Goal: Task Accomplishment & Management: Manage account settings

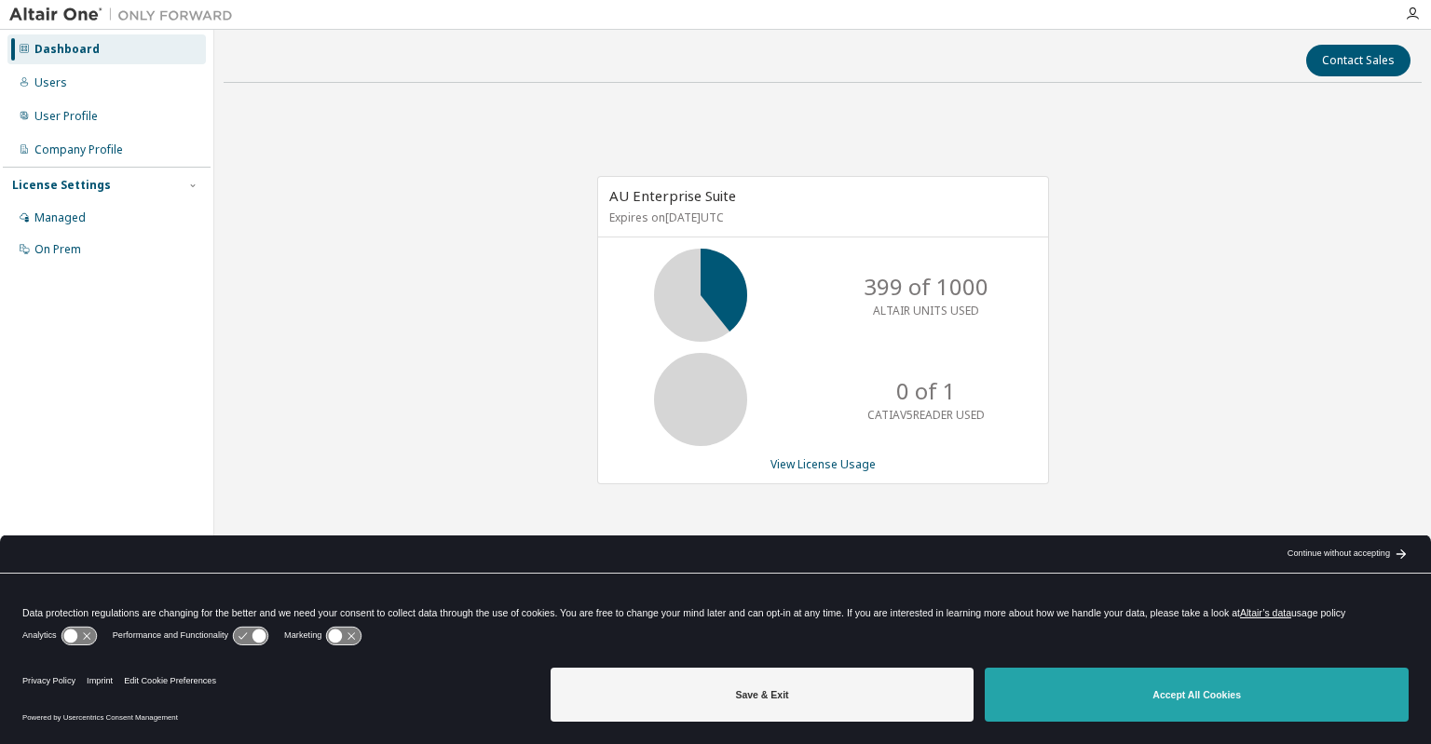
click at [1172, 707] on button "Accept All Cookies" at bounding box center [1197, 695] width 424 height 54
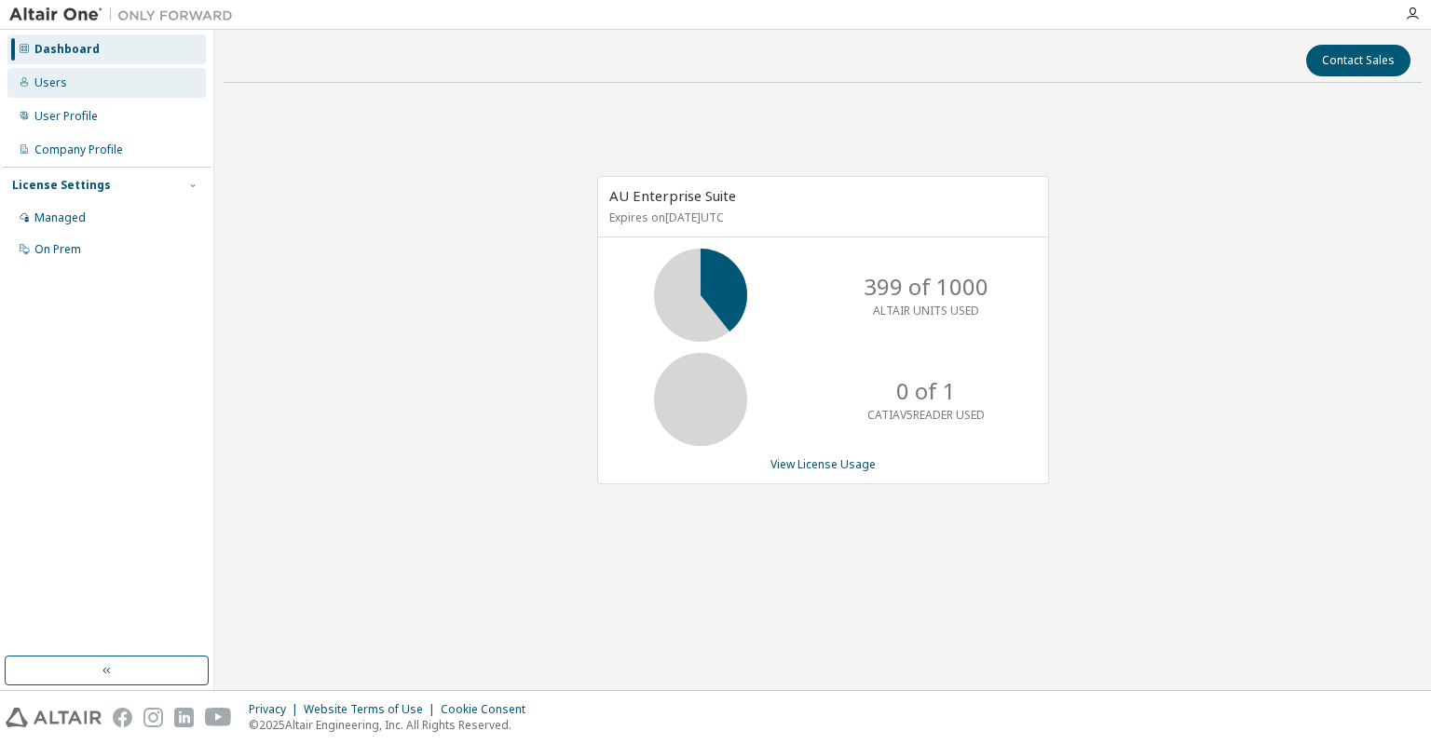
click at [61, 77] on div "Users" at bounding box center [50, 82] width 33 height 15
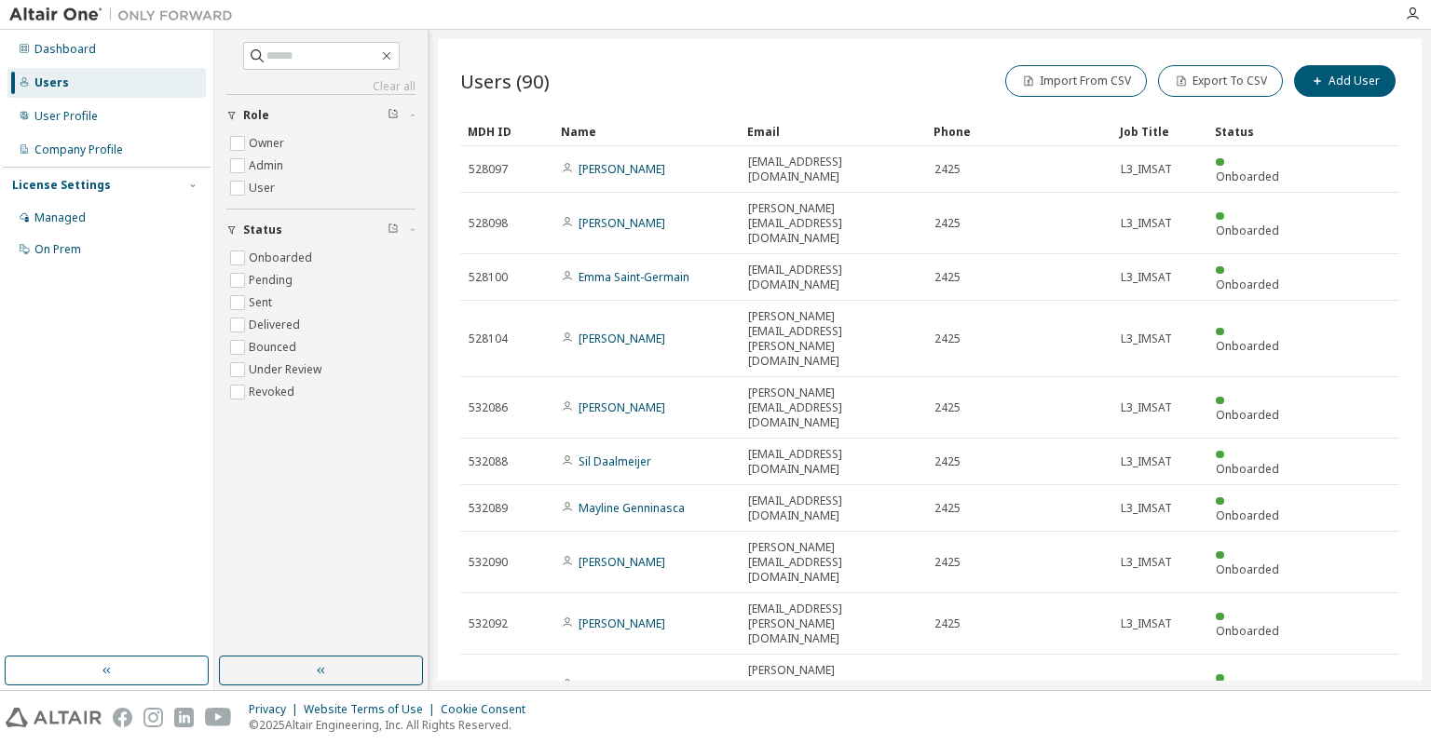
click at [1350, 734] on icon "button" at bounding box center [1353, 738] width 6 height 9
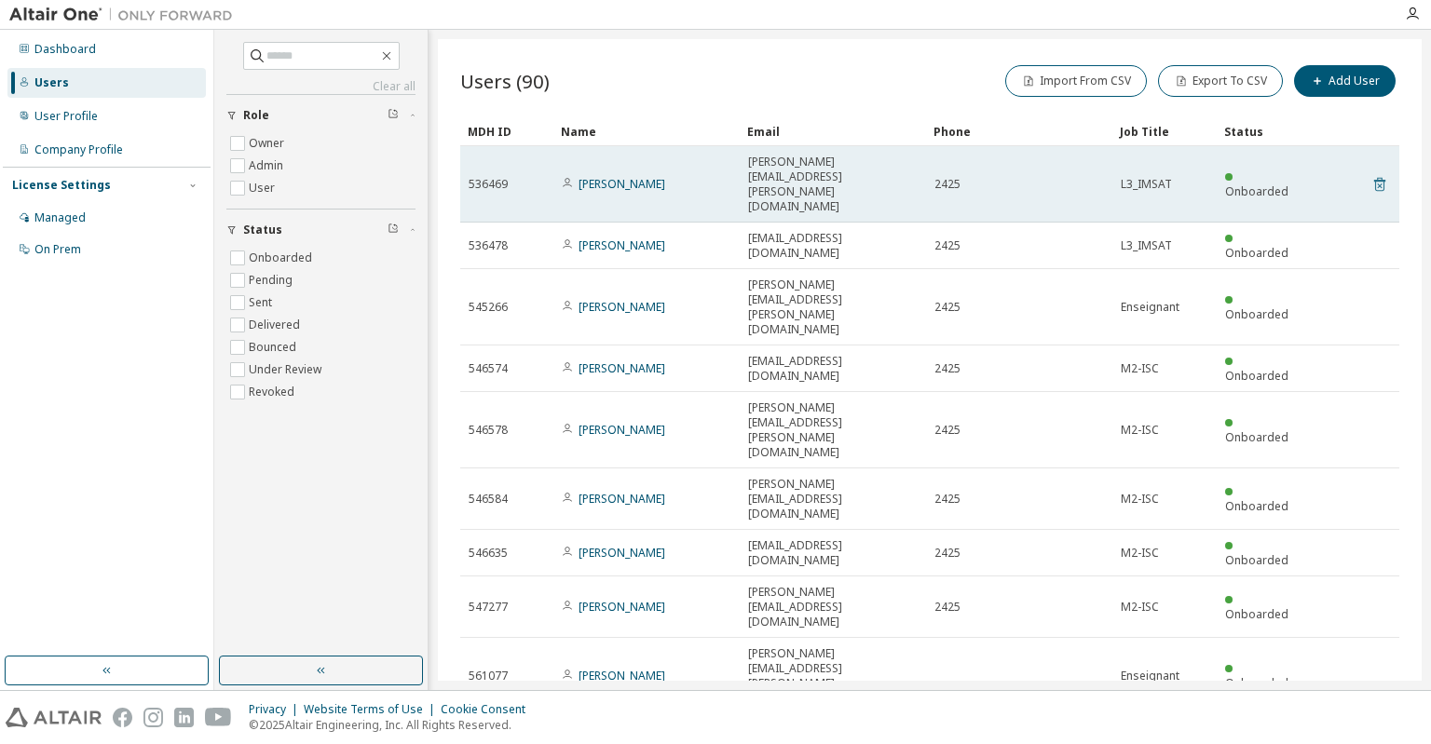
click at [1373, 173] on icon at bounding box center [1379, 184] width 17 height 22
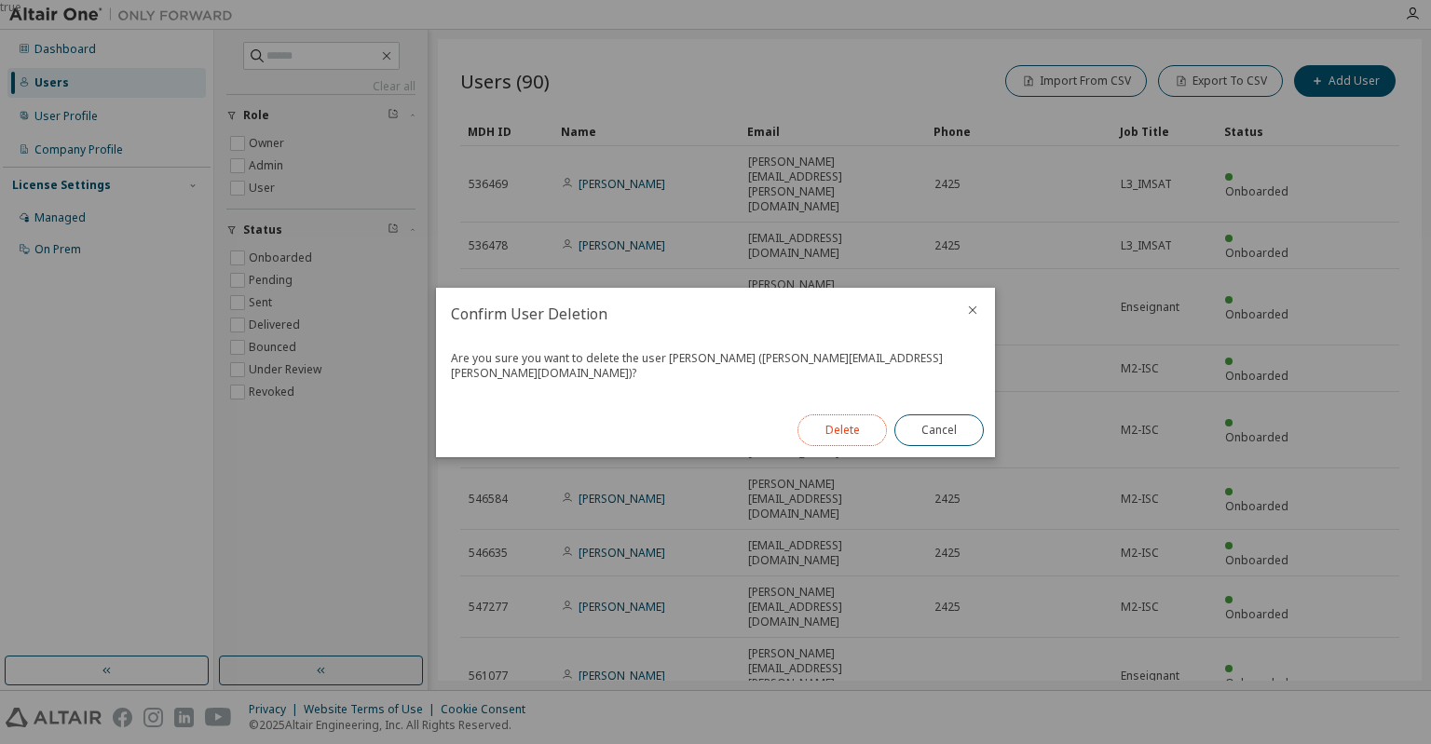
click at [846, 419] on button "Delete" at bounding box center [842, 431] width 89 height 32
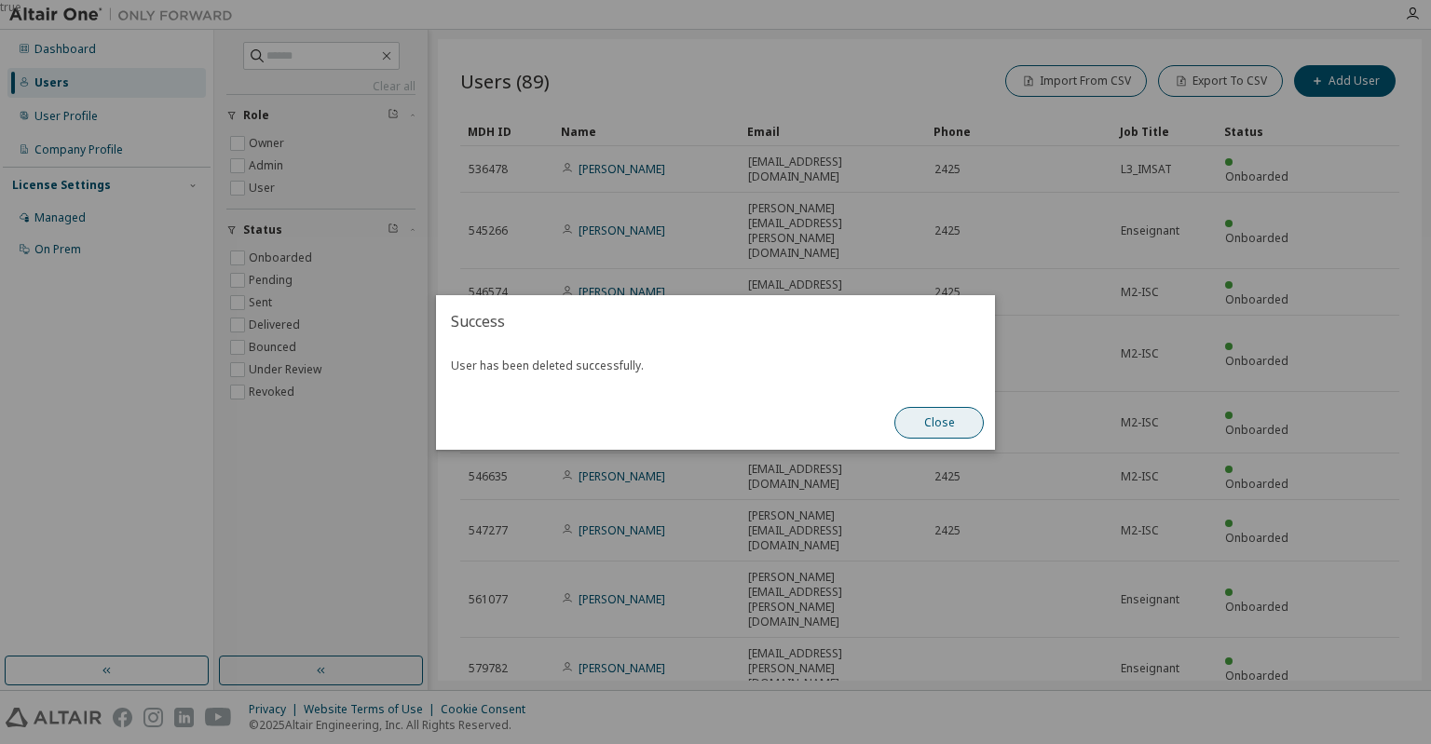
click at [956, 422] on button "Close" at bounding box center [938, 423] width 89 height 32
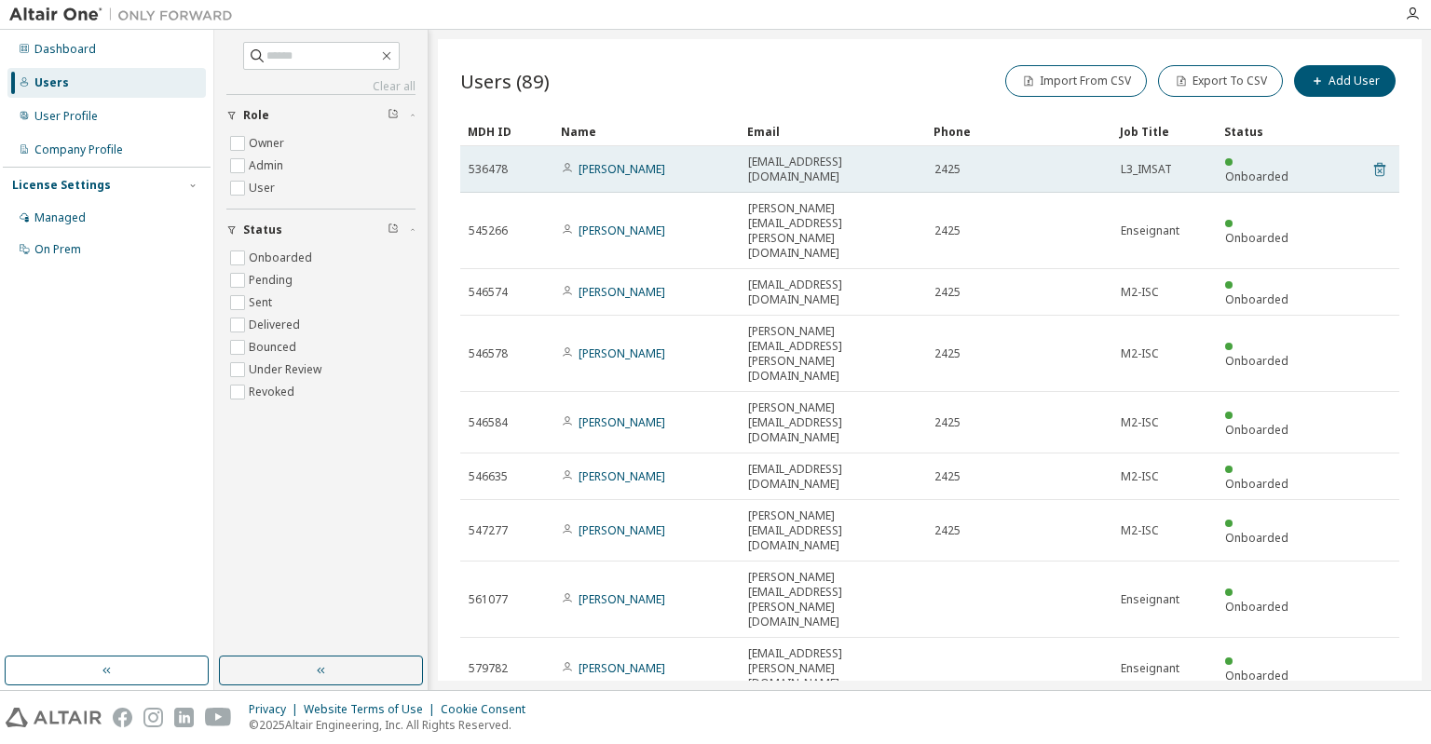
click at [1379, 173] on icon at bounding box center [1379, 169] width 17 height 22
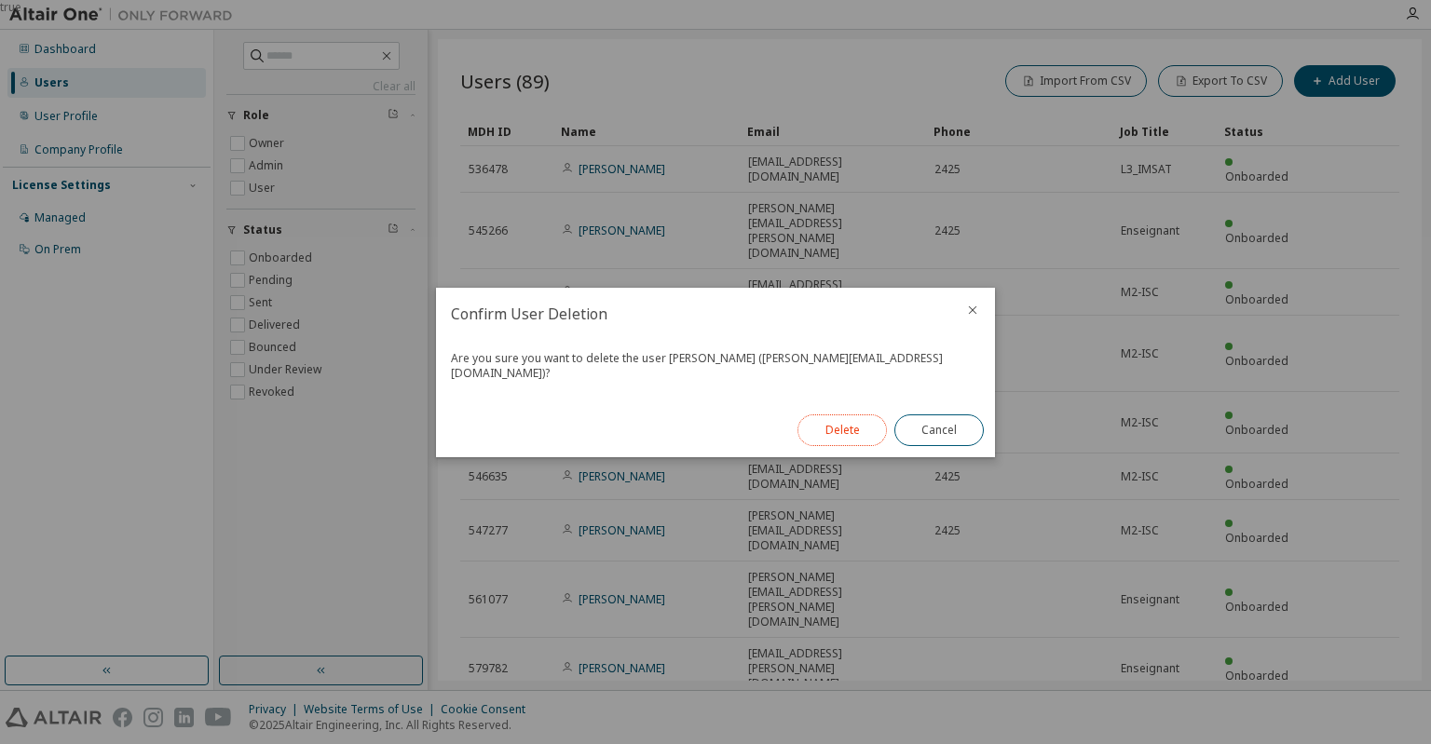
click at [868, 416] on button "Delete" at bounding box center [842, 431] width 89 height 32
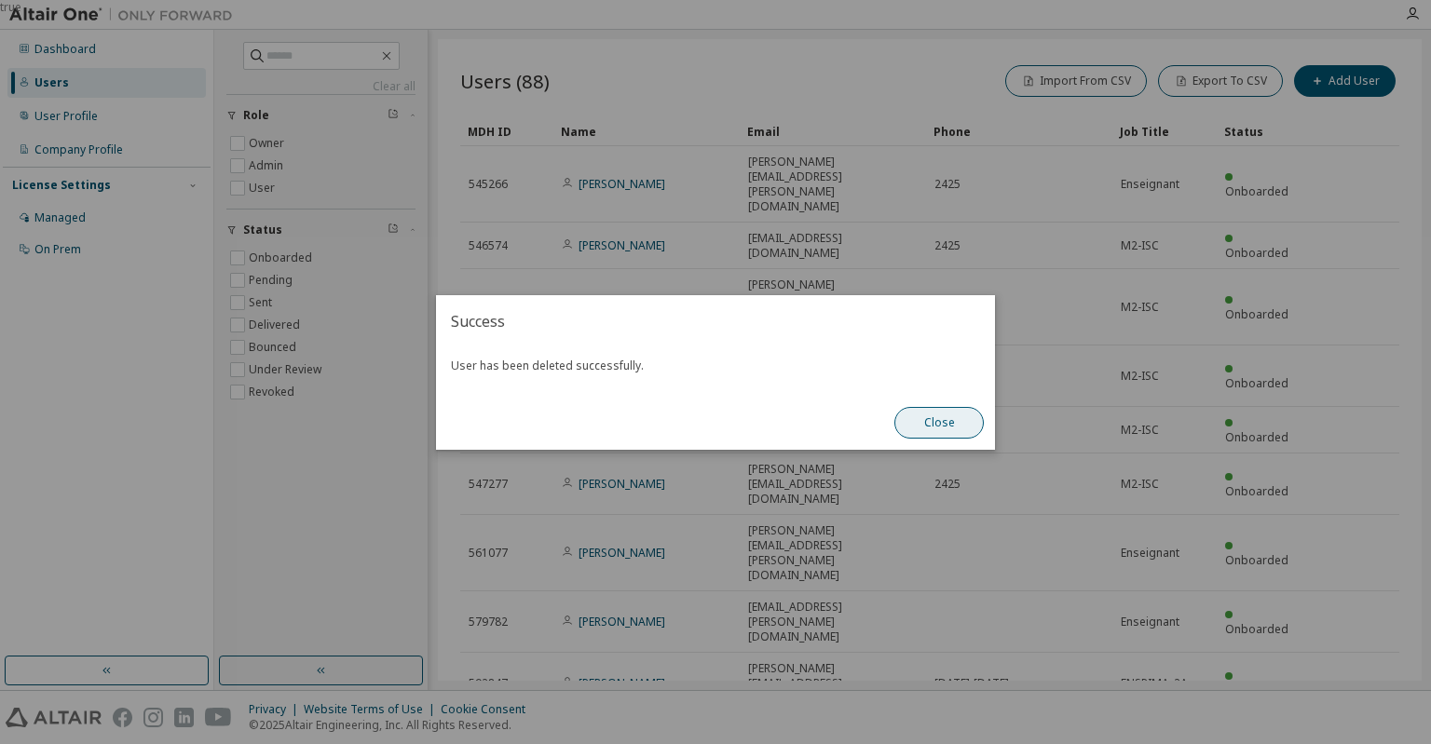
click at [945, 421] on button "Close" at bounding box center [938, 423] width 89 height 32
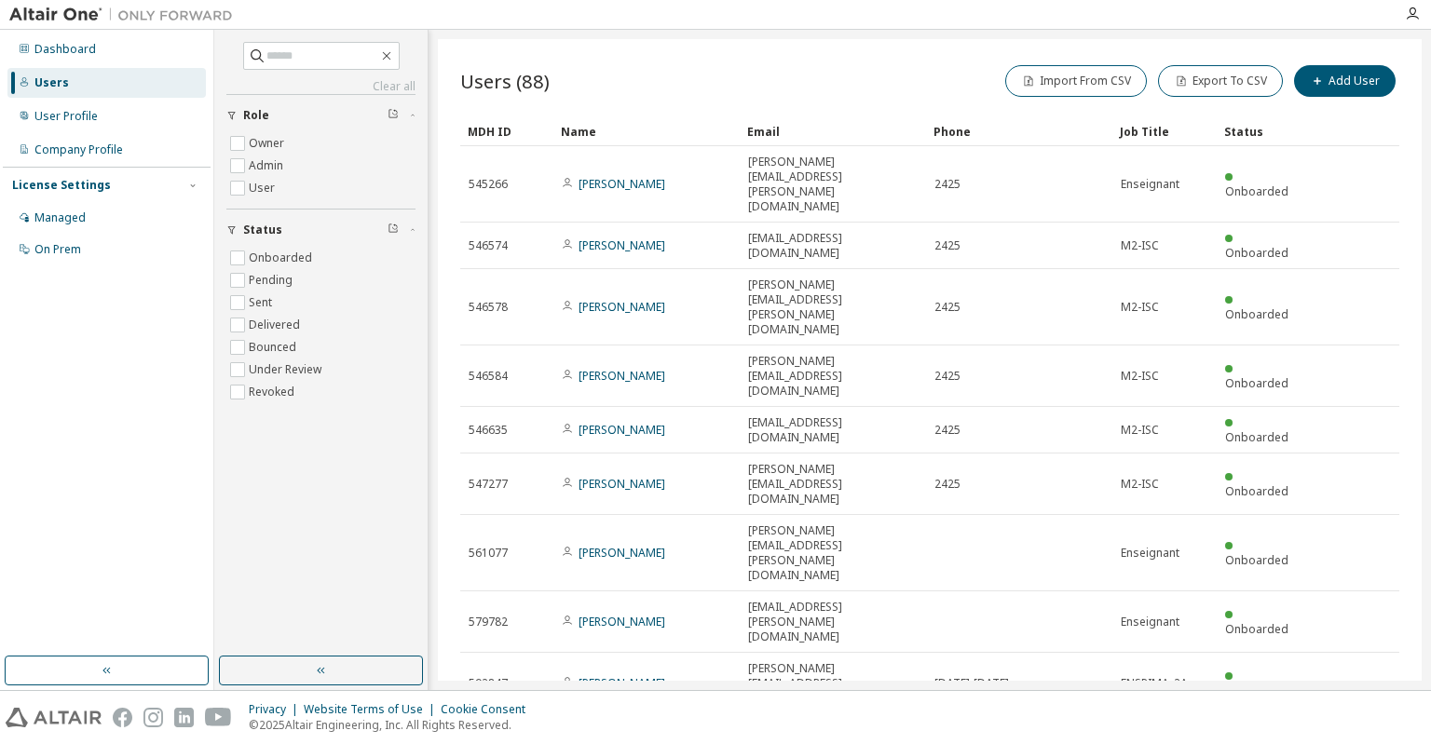
type input "*"
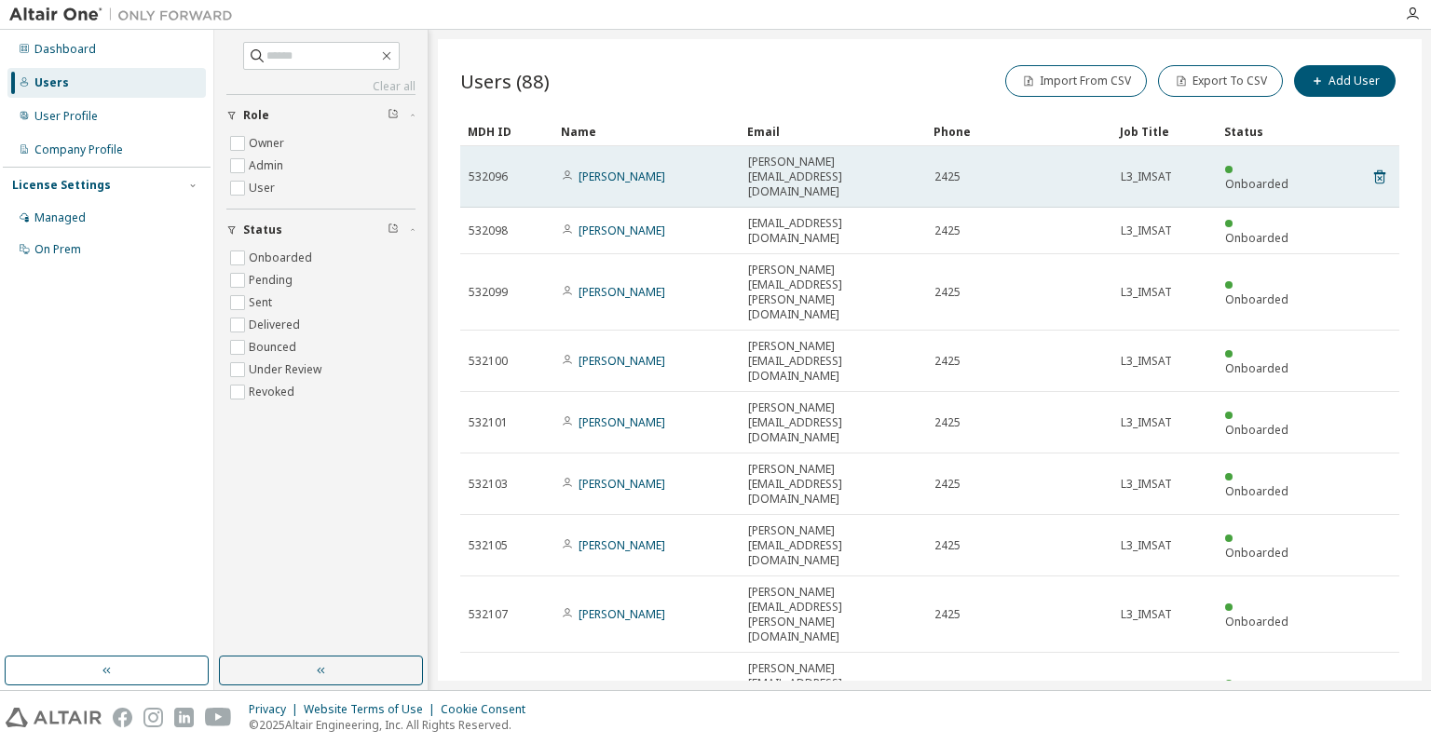
click at [1282, 176] on span "Onboarded" at bounding box center [1256, 184] width 63 height 16
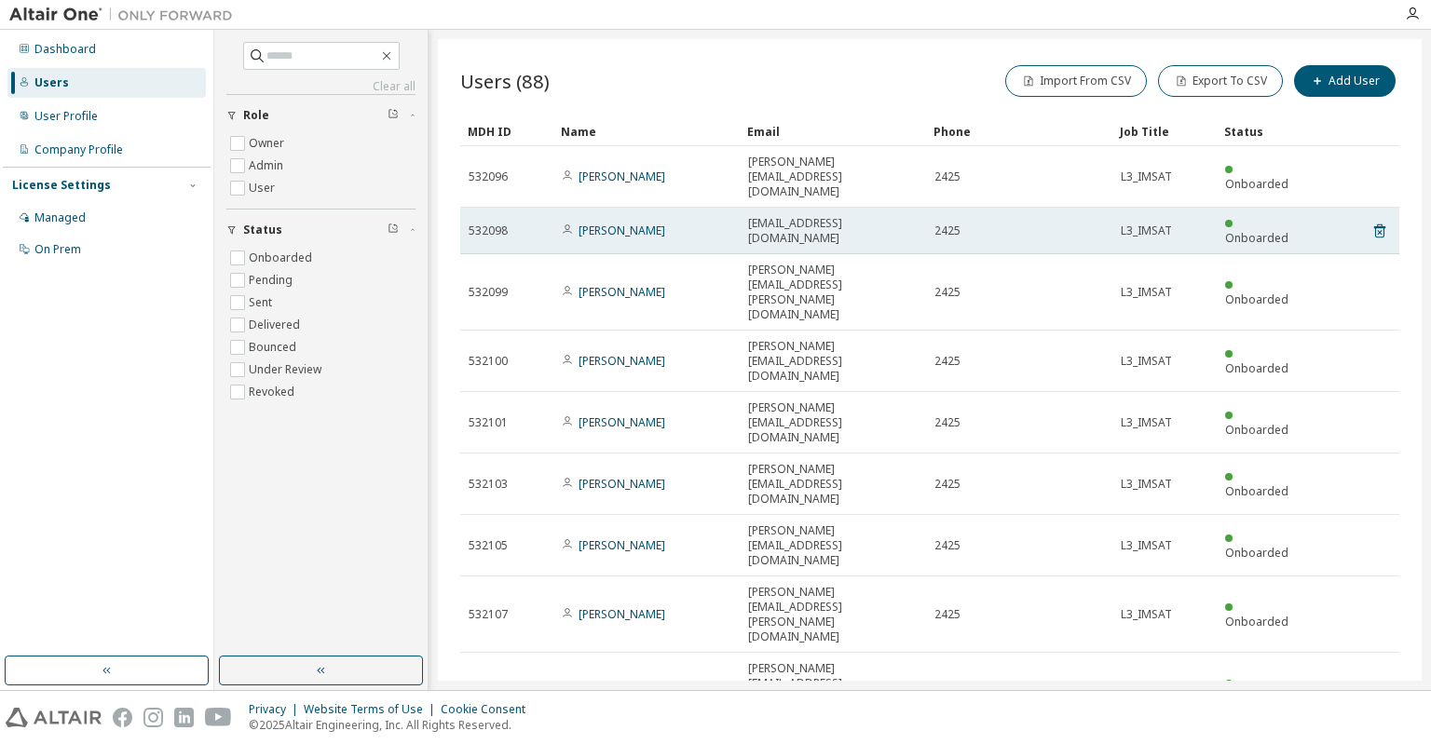
click at [1264, 230] on span "Onboarded" at bounding box center [1256, 238] width 63 height 16
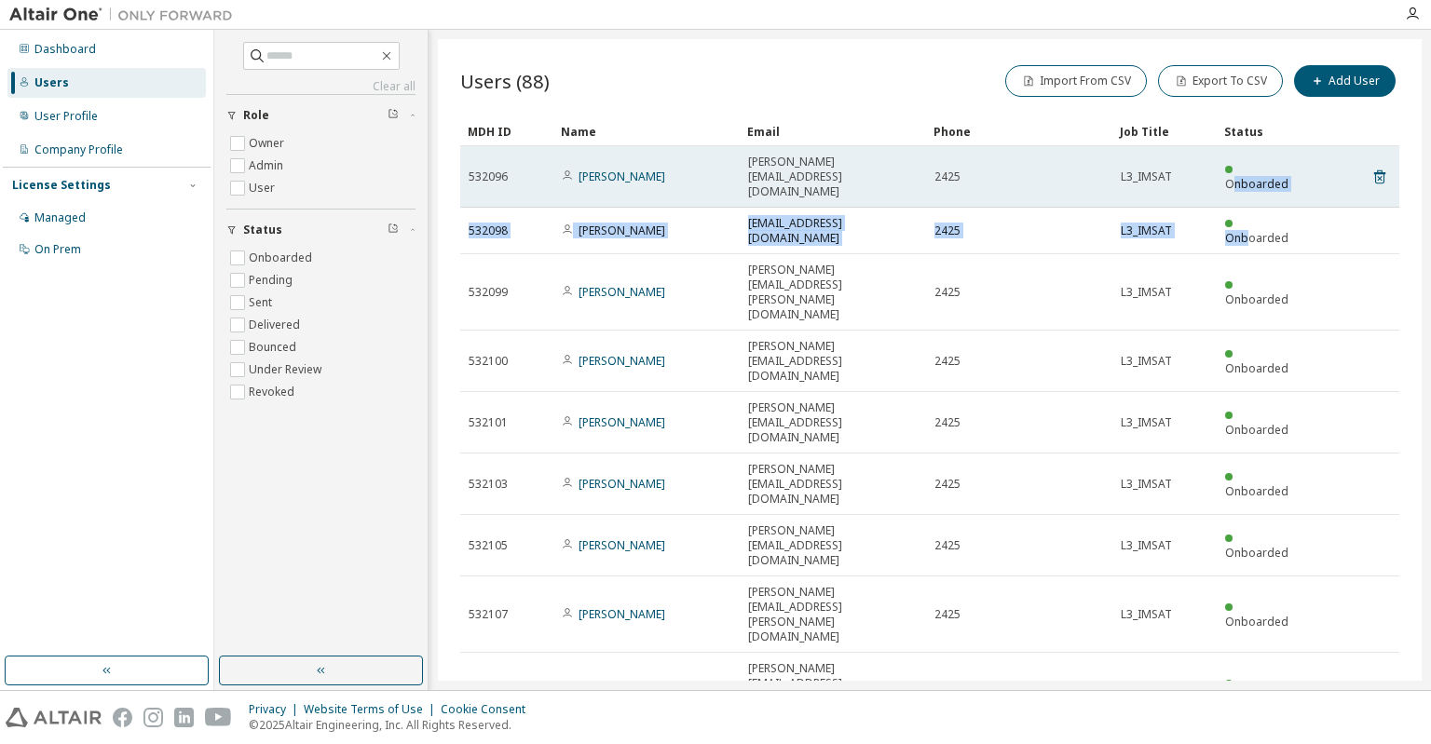
click at [1251, 176] on span "Onboarded" at bounding box center [1256, 184] width 63 height 16
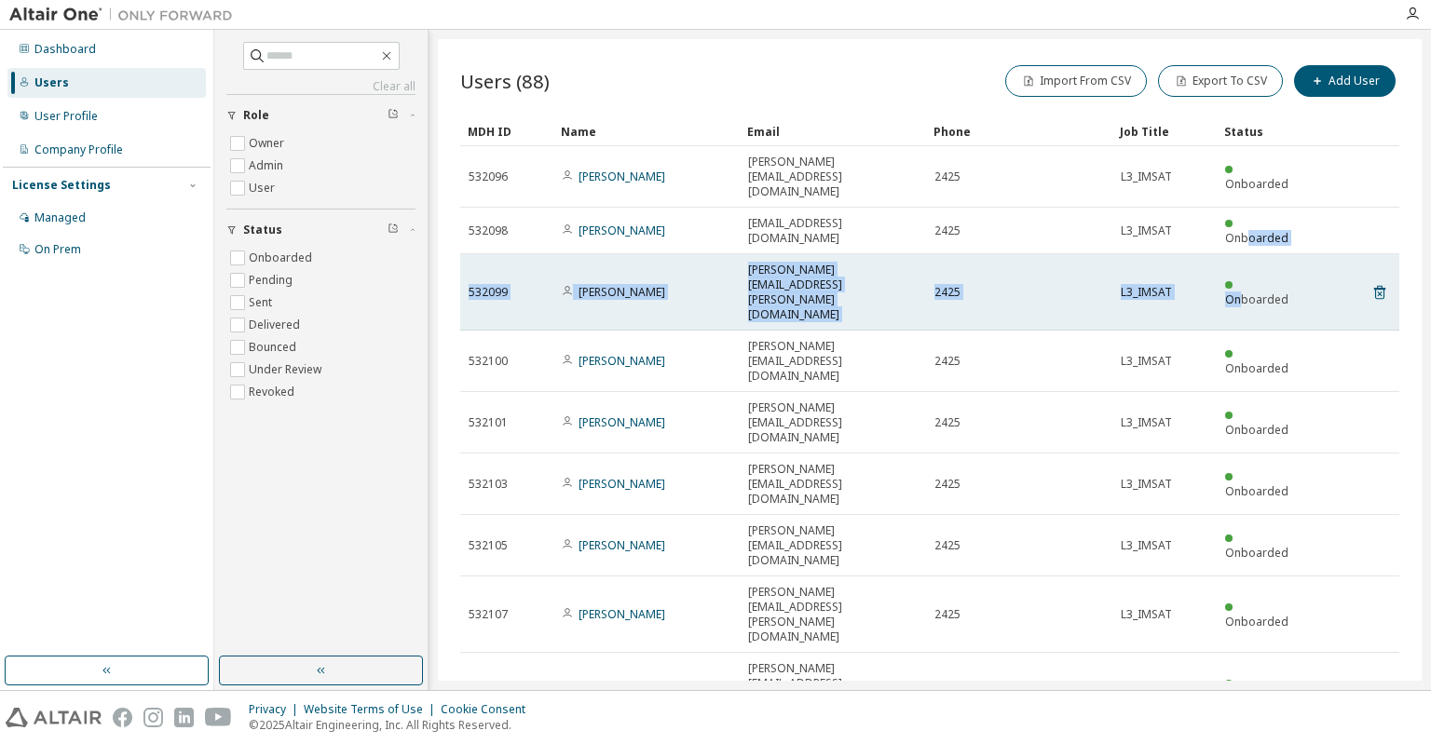
click at [1259, 254] on td "Onboarded" at bounding box center [1263, 292] width 93 height 76
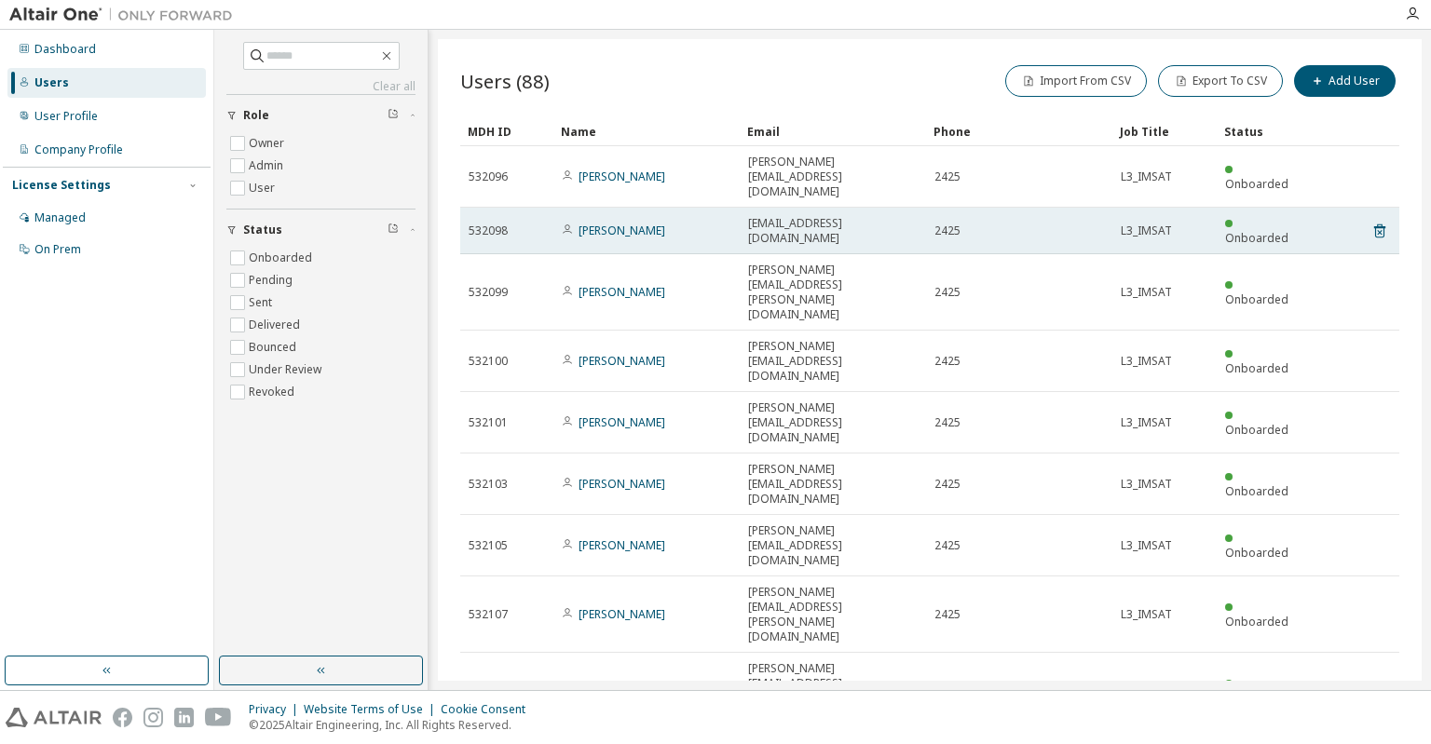
click at [1066, 215] on td "2425" at bounding box center [1019, 231] width 186 height 47
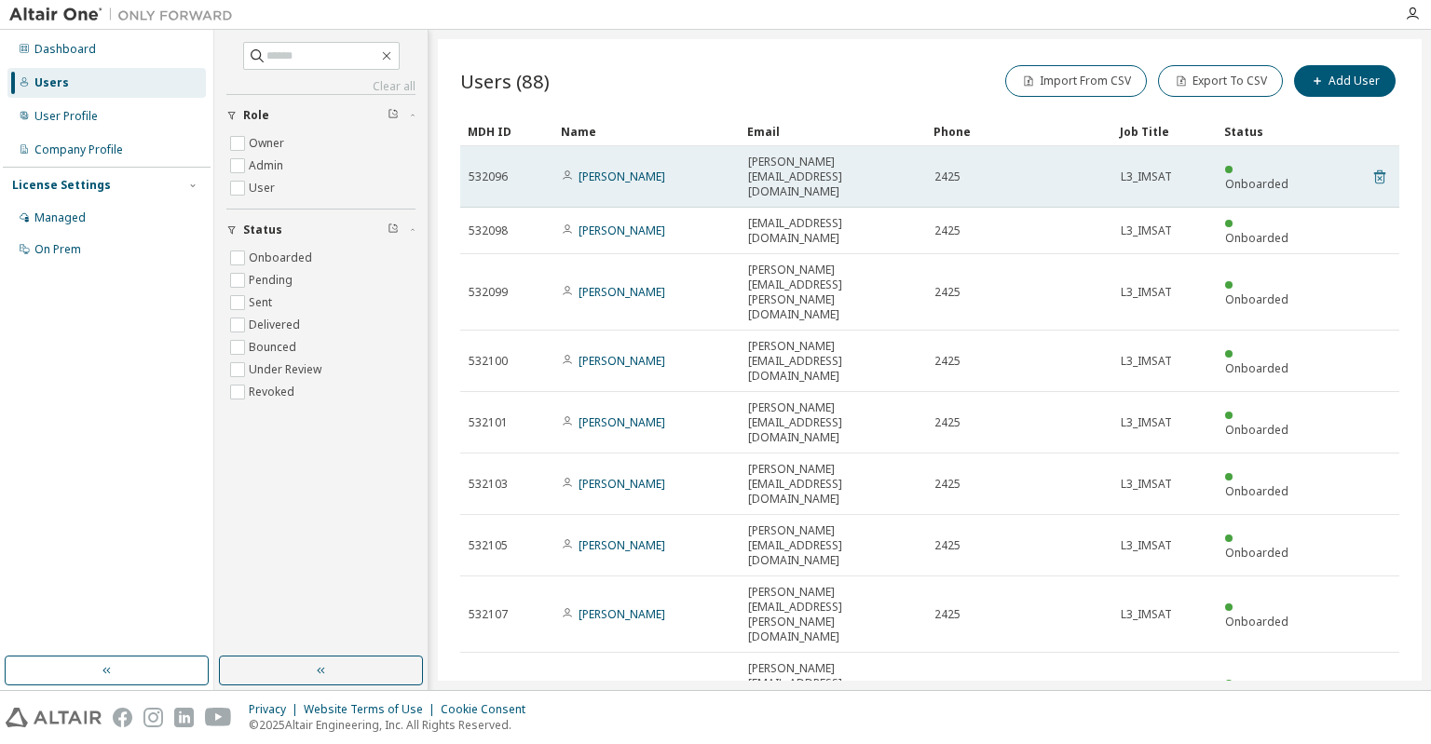
click at [1376, 166] on icon at bounding box center [1379, 177] width 17 height 22
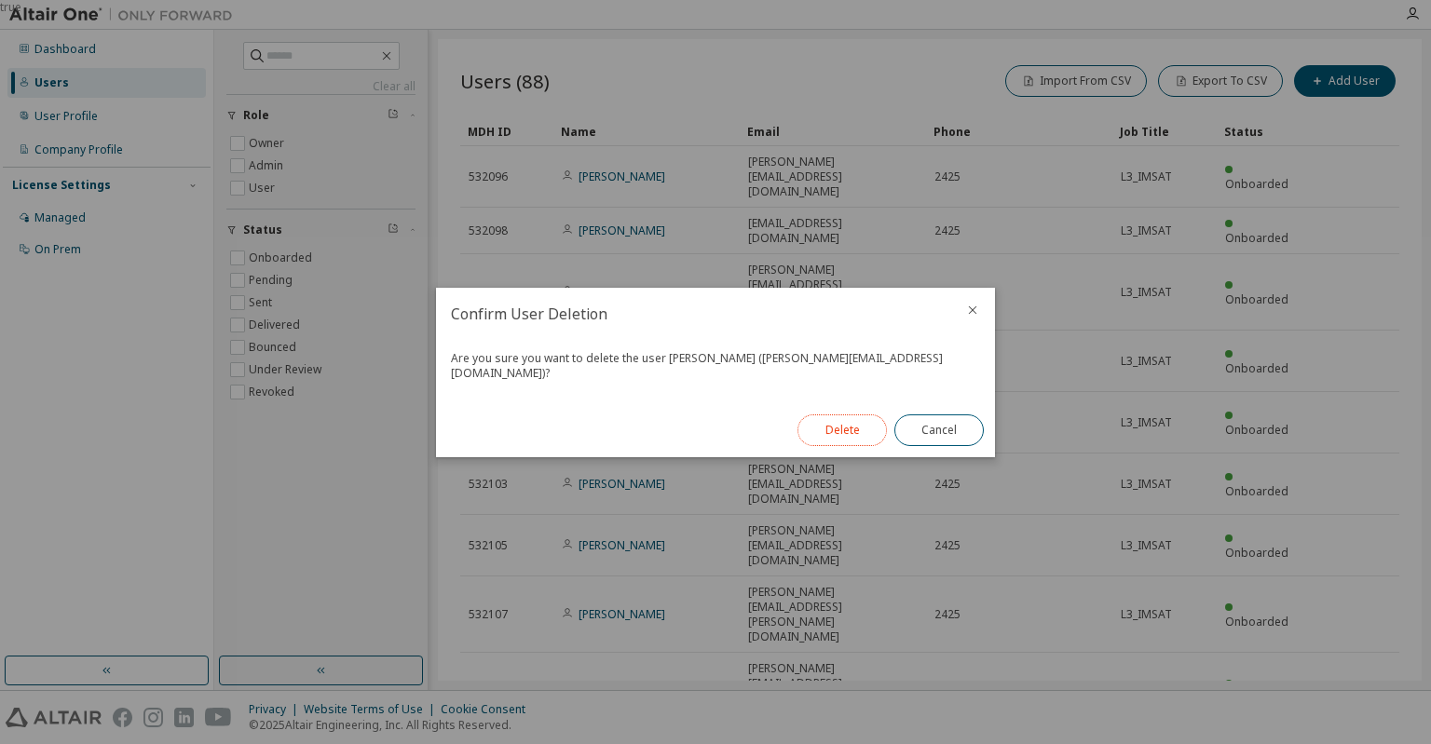
click at [846, 416] on button "Delete" at bounding box center [842, 431] width 89 height 32
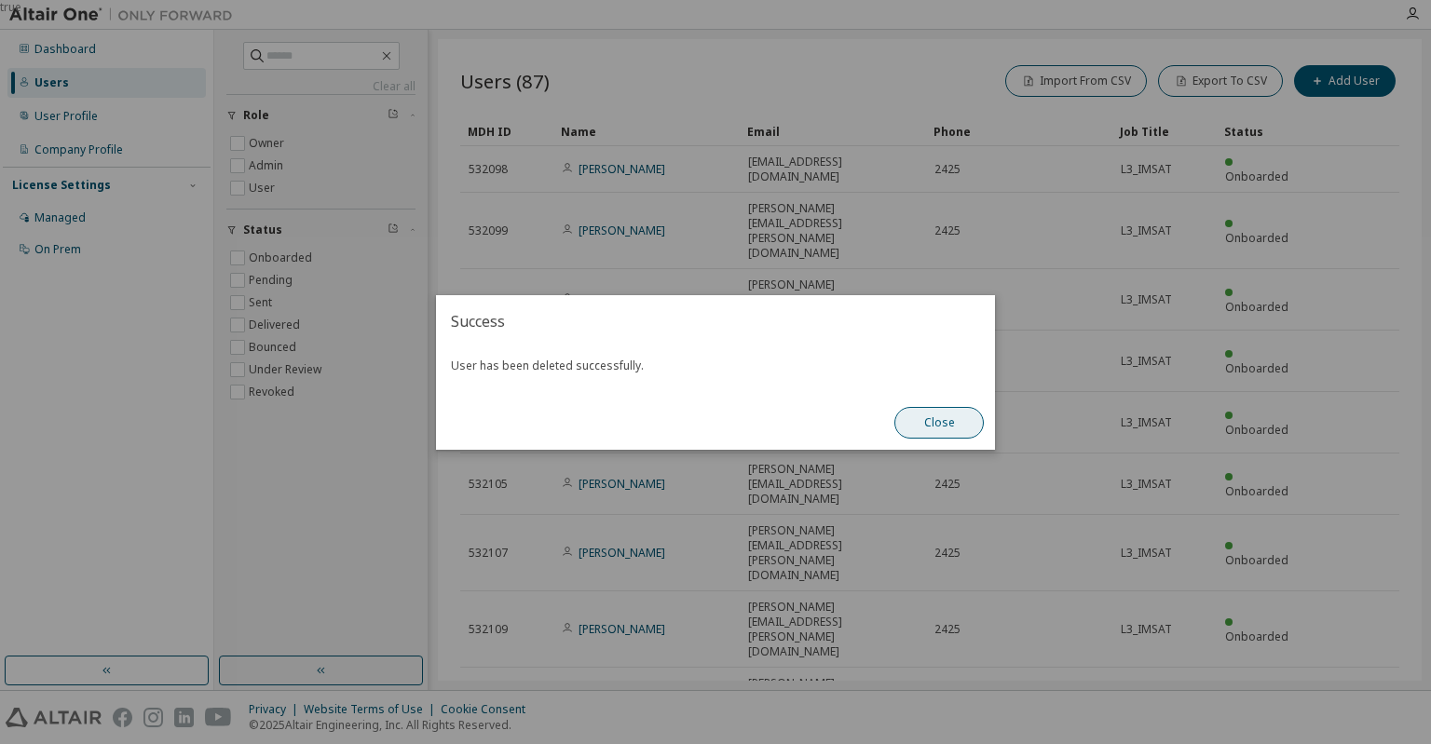
click at [935, 419] on button "Close" at bounding box center [938, 423] width 89 height 32
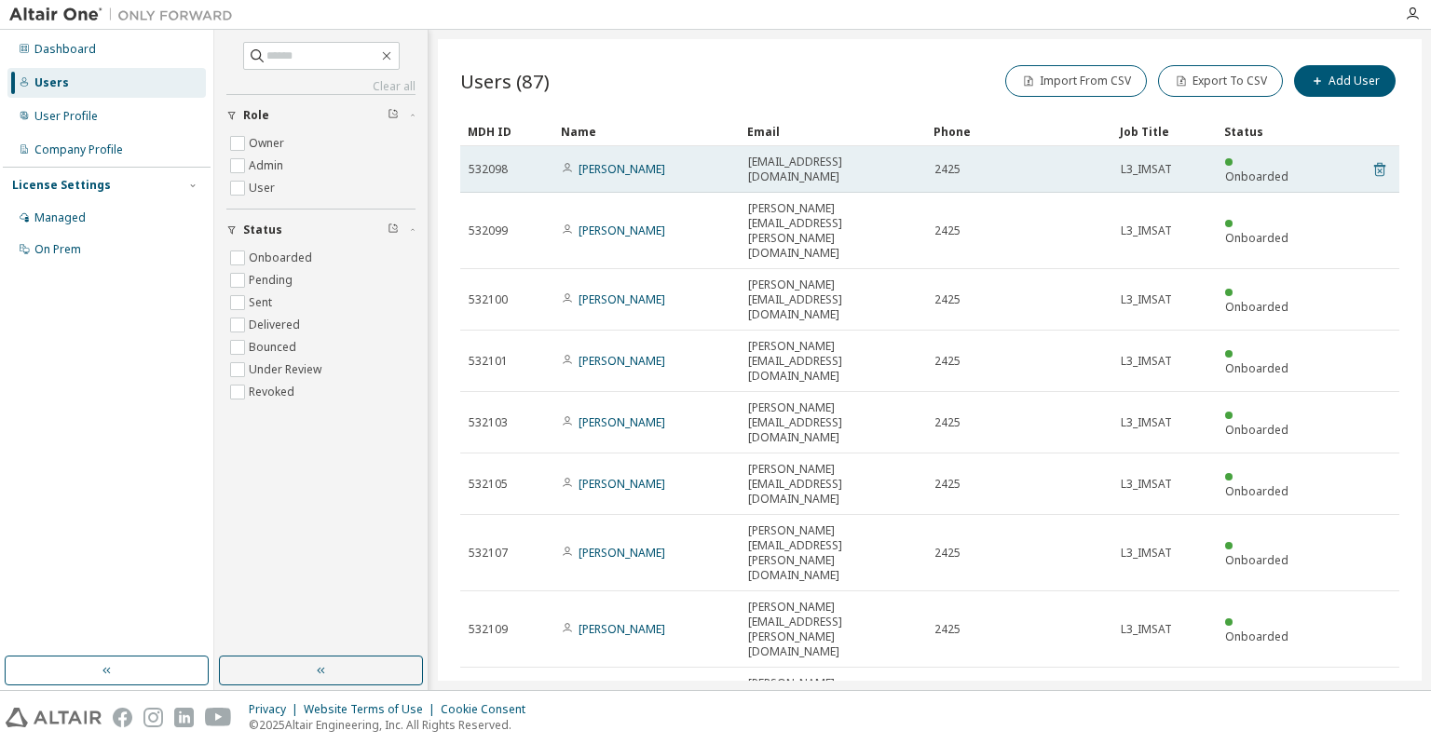
click at [1379, 172] on icon at bounding box center [1379, 169] width 17 height 22
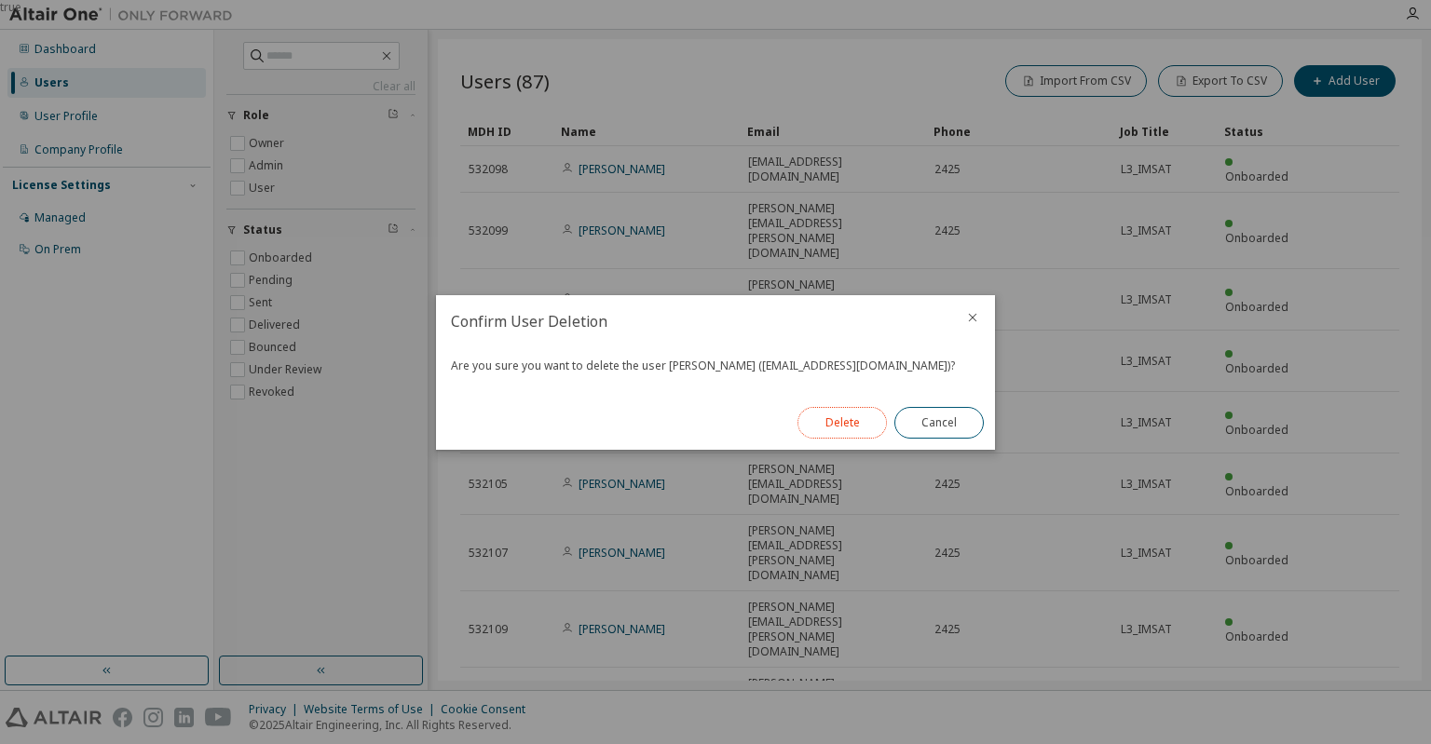
click at [847, 422] on button "Delete" at bounding box center [842, 423] width 89 height 32
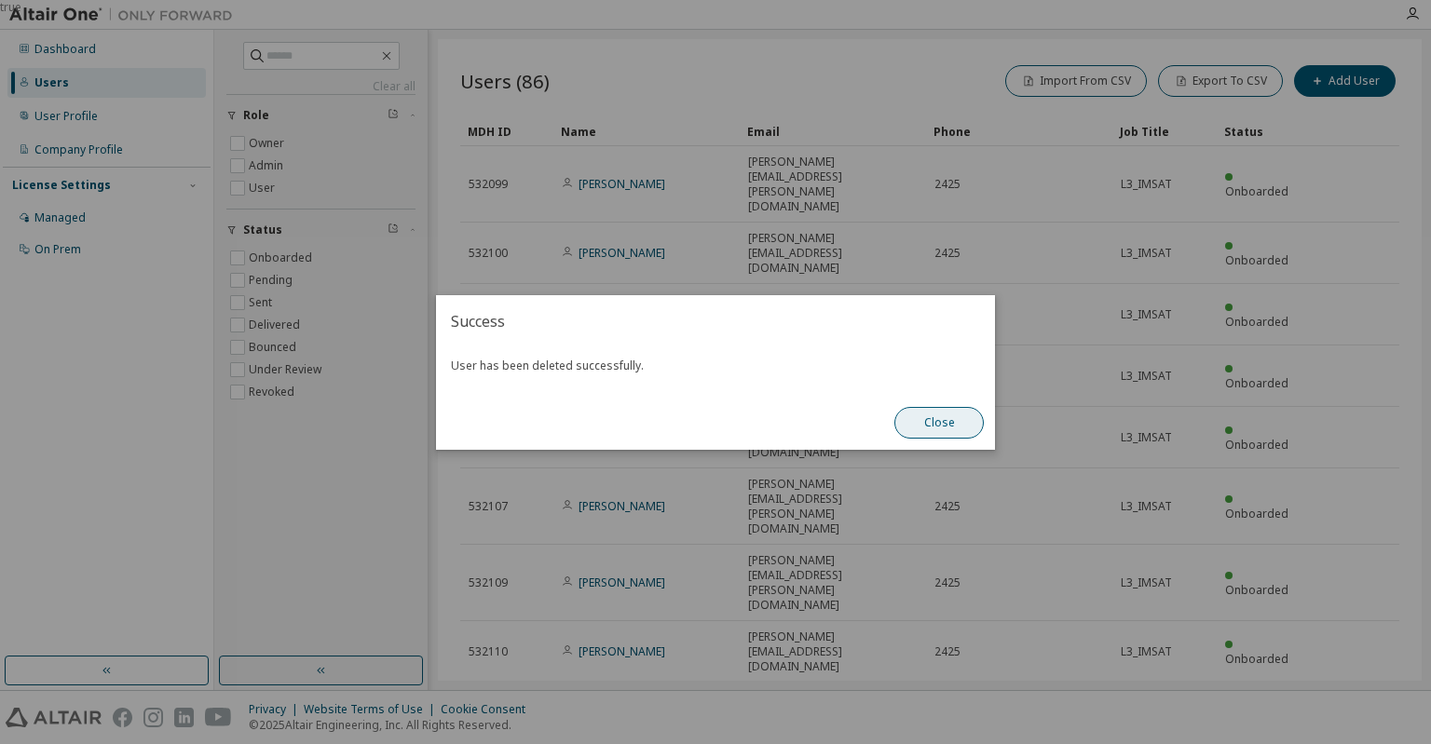
click at [947, 427] on button "Close" at bounding box center [938, 423] width 89 height 32
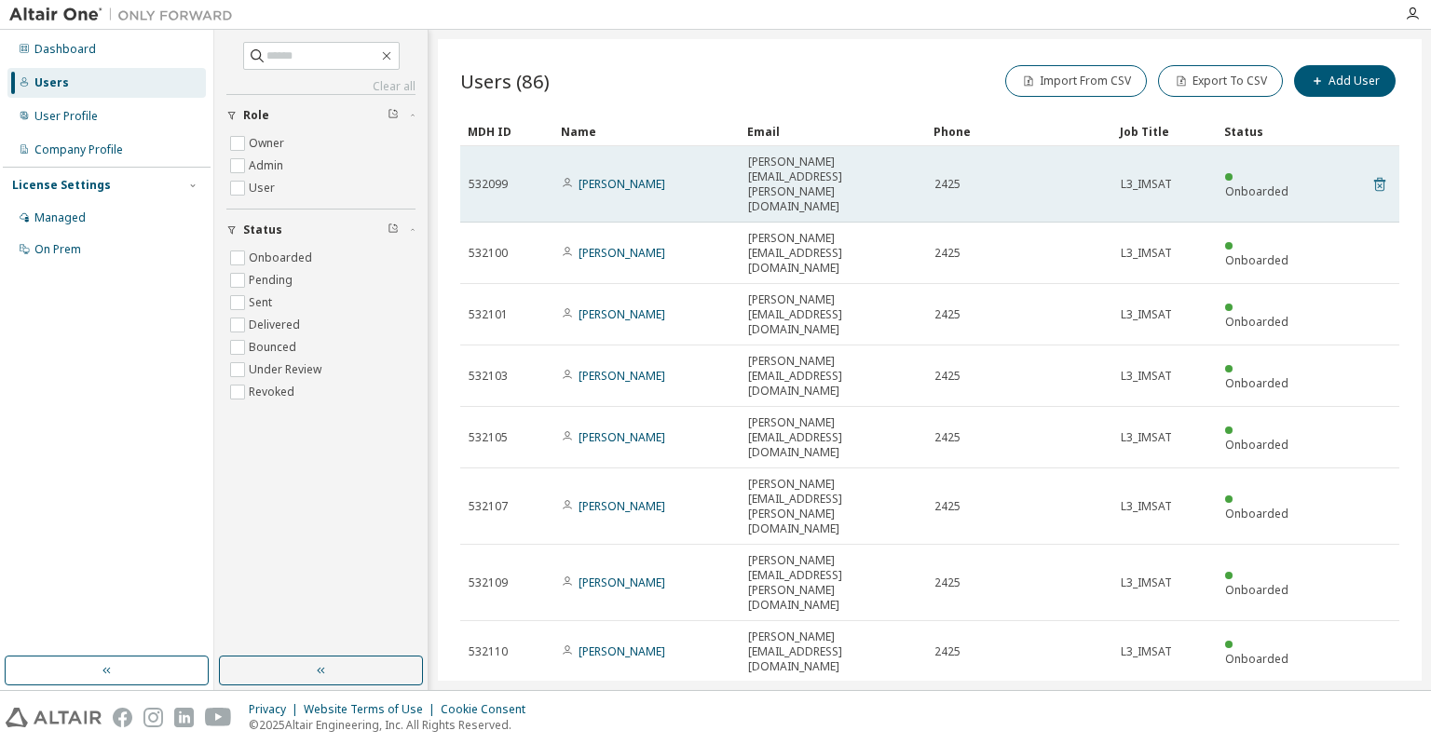
click at [1380, 184] on icon at bounding box center [1379, 186] width 5 height 5
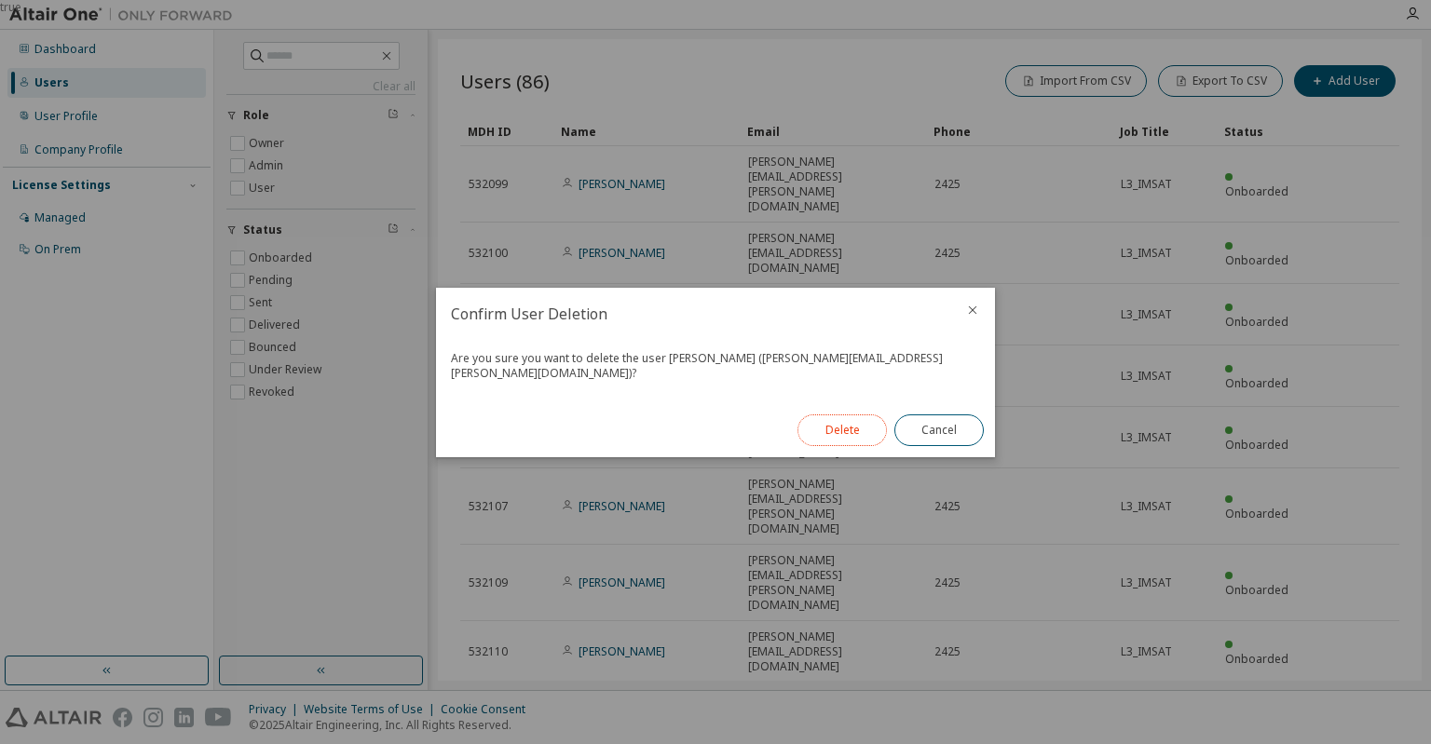
click at [853, 428] on button "Delete" at bounding box center [842, 431] width 89 height 32
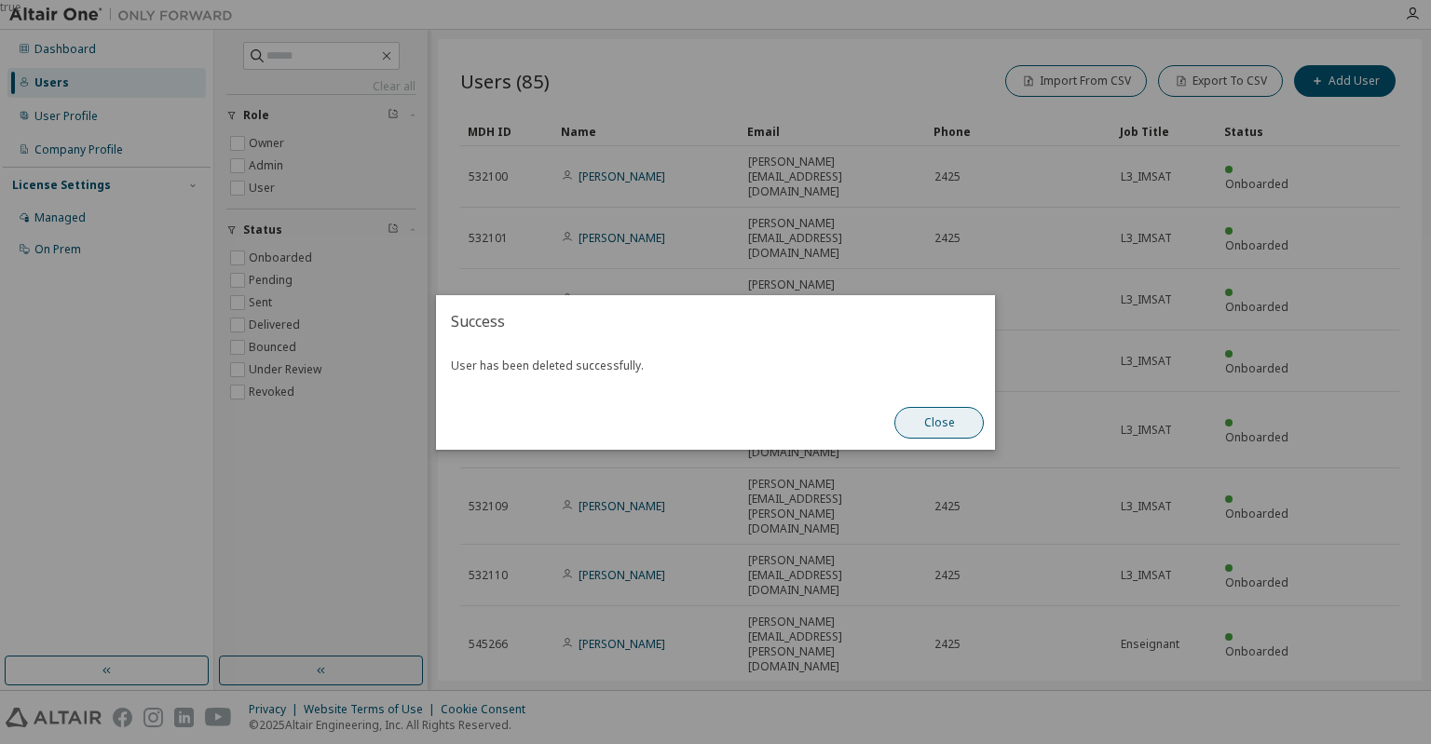
click at [946, 423] on button "Close" at bounding box center [938, 423] width 89 height 32
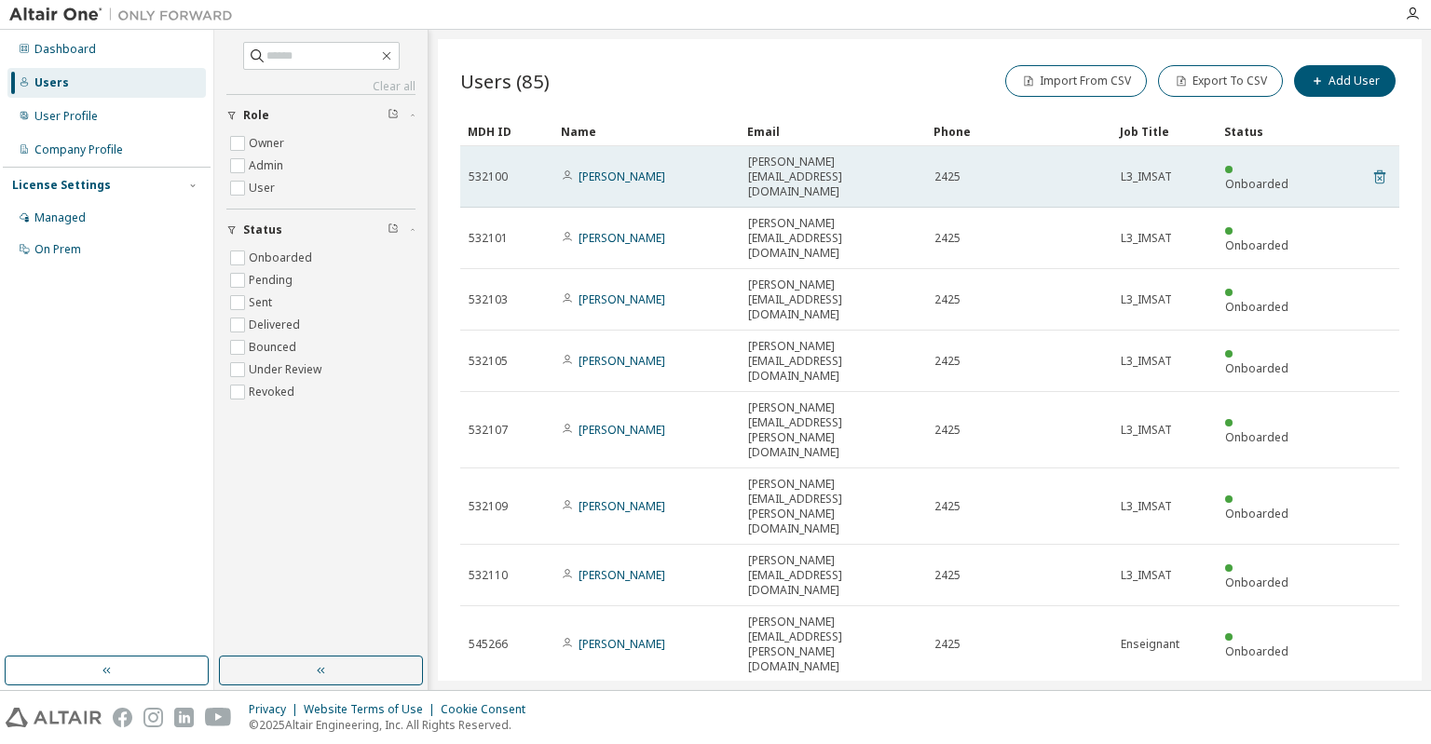
click at [1381, 168] on icon at bounding box center [1379, 177] width 17 height 22
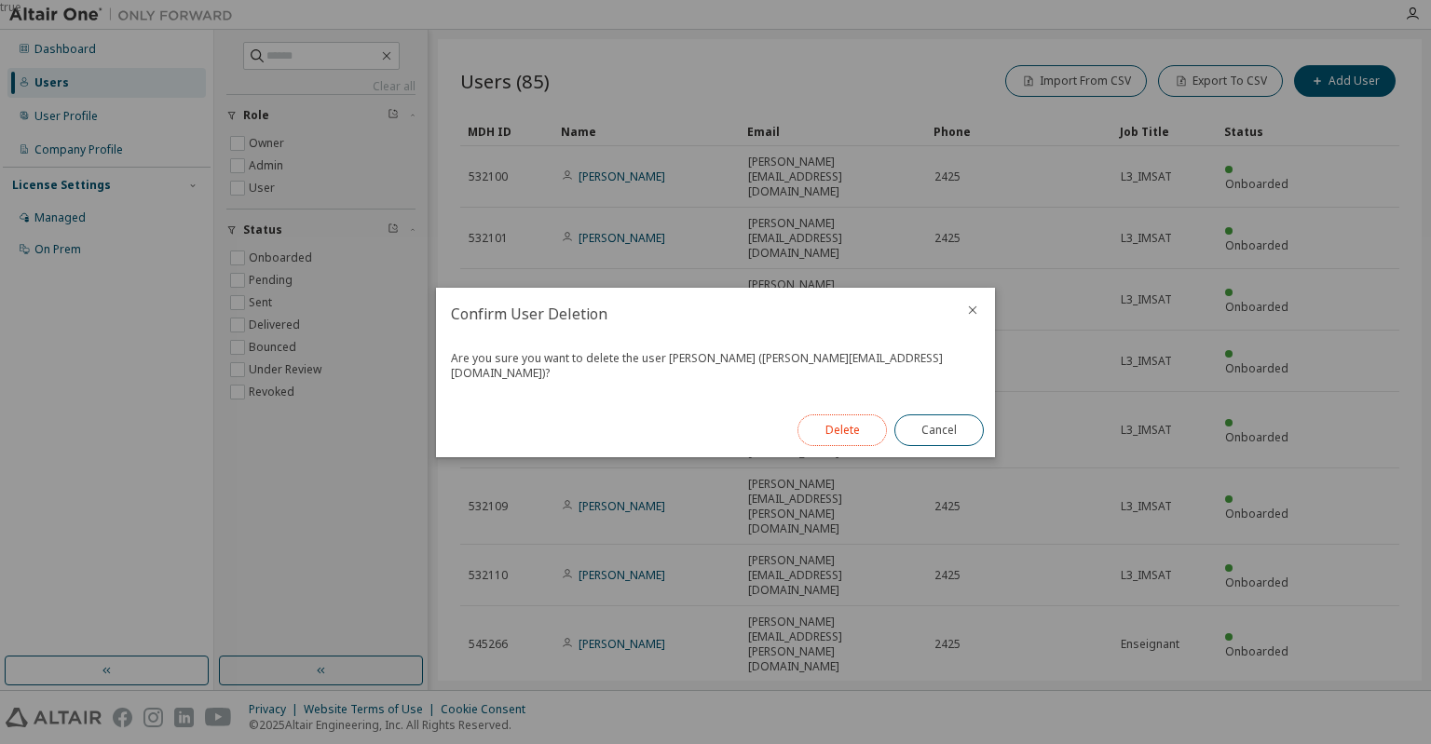
click at [834, 420] on button "Delete" at bounding box center [842, 431] width 89 height 32
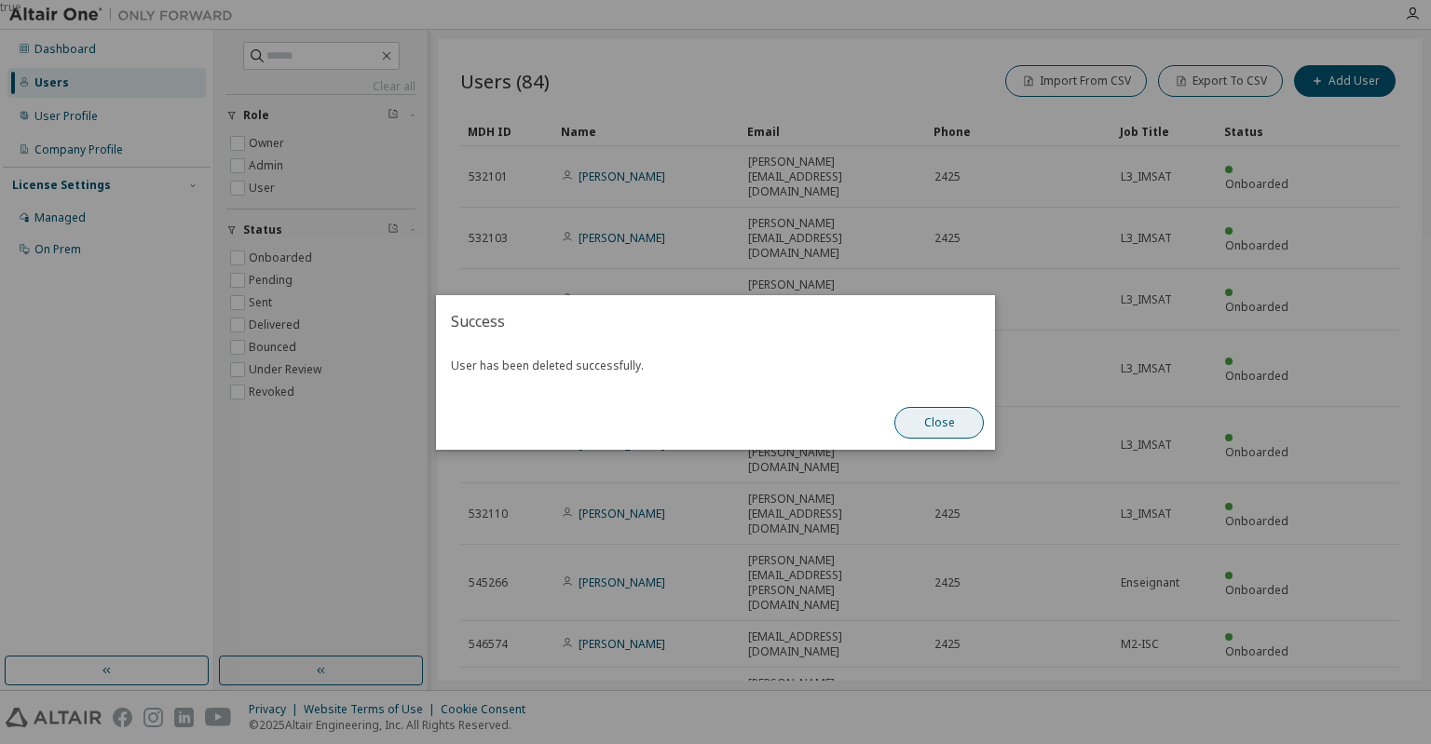
click at [920, 425] on button "Close" at bounding box center [938, 423] width 89 height 32
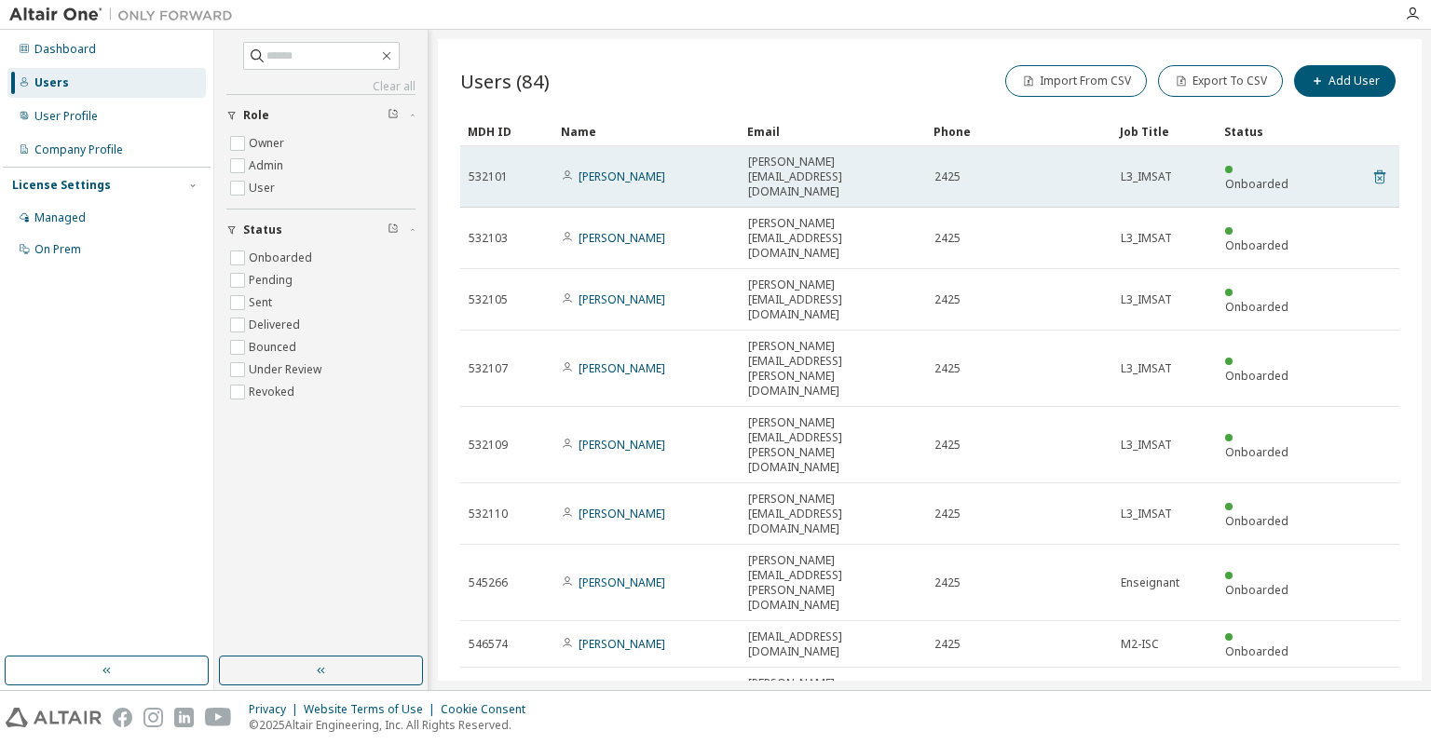
click at [1376, 170] on icon at bounding box center [1379, 177] width 17 height 22
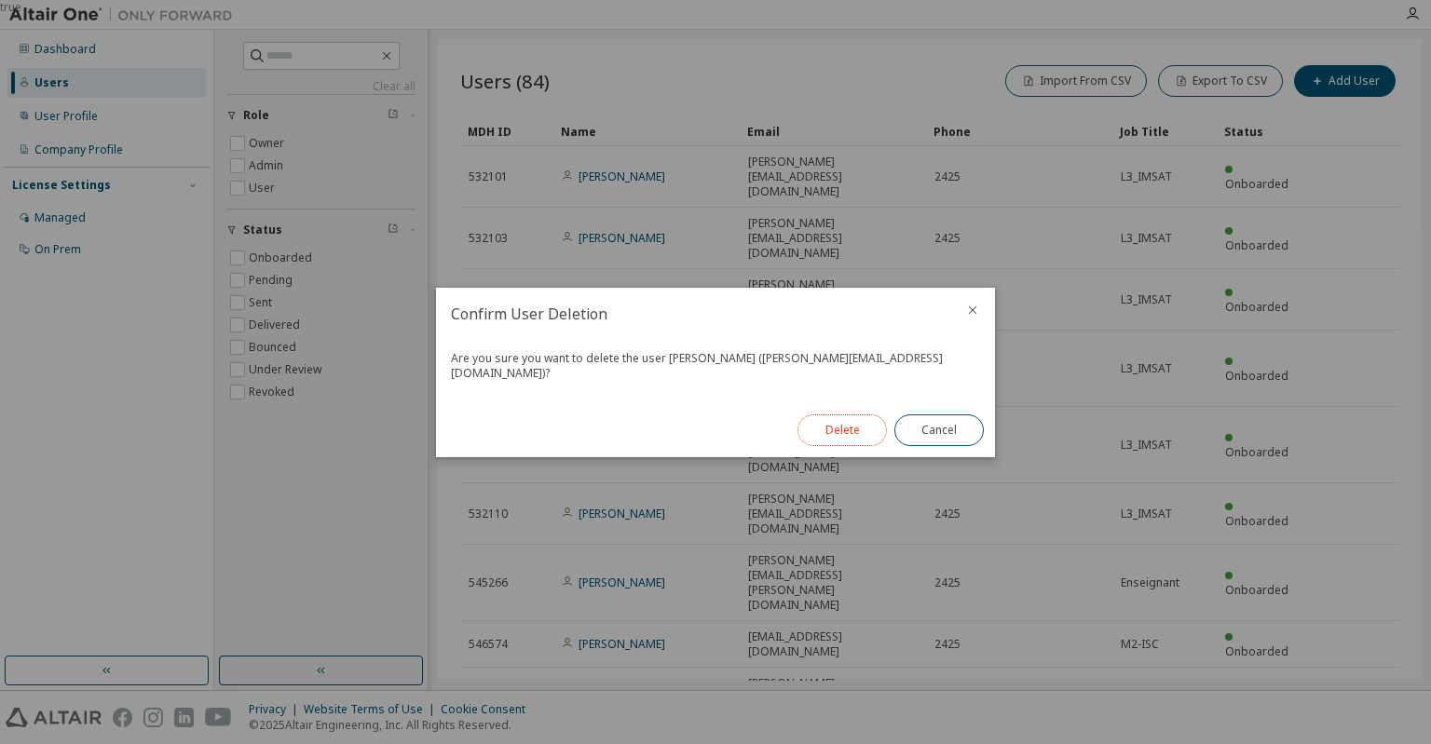
click at [828, 416] on button "Delete" at bounding box center [842, 431] width 89 height 32
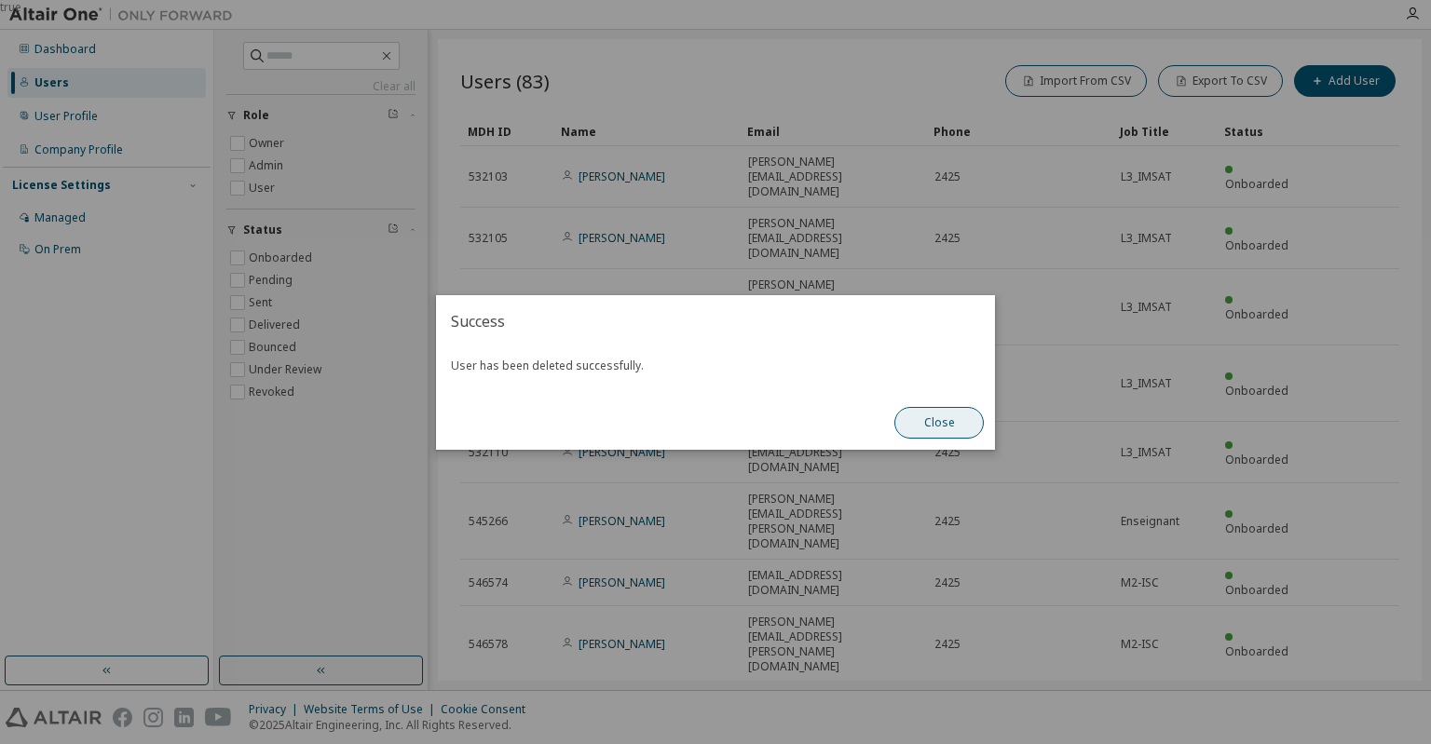
click at [964, 424] on button "Close" at bounding box center [938, 423] width 89 height 32
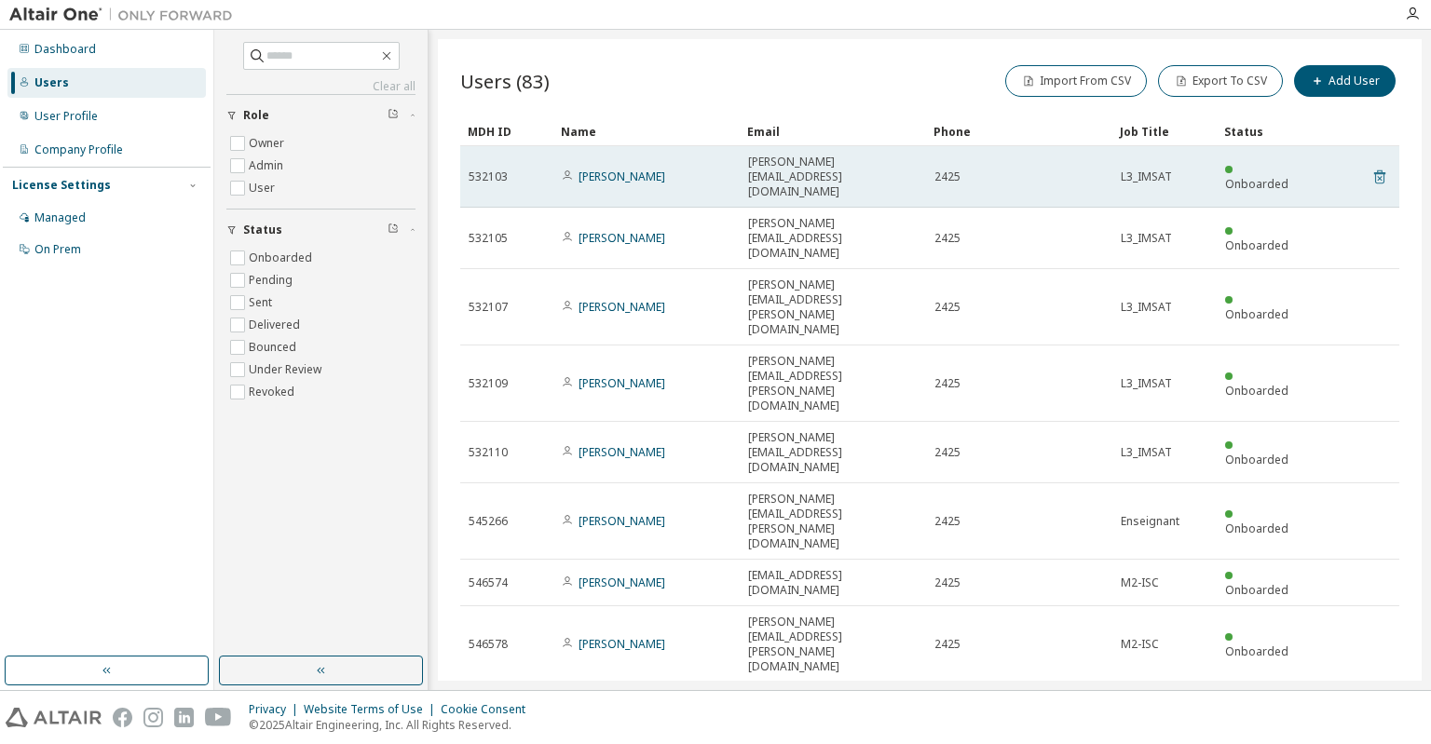
click at [1379, 167] on icon at bounding box center [1379, 177] width 17 height 22
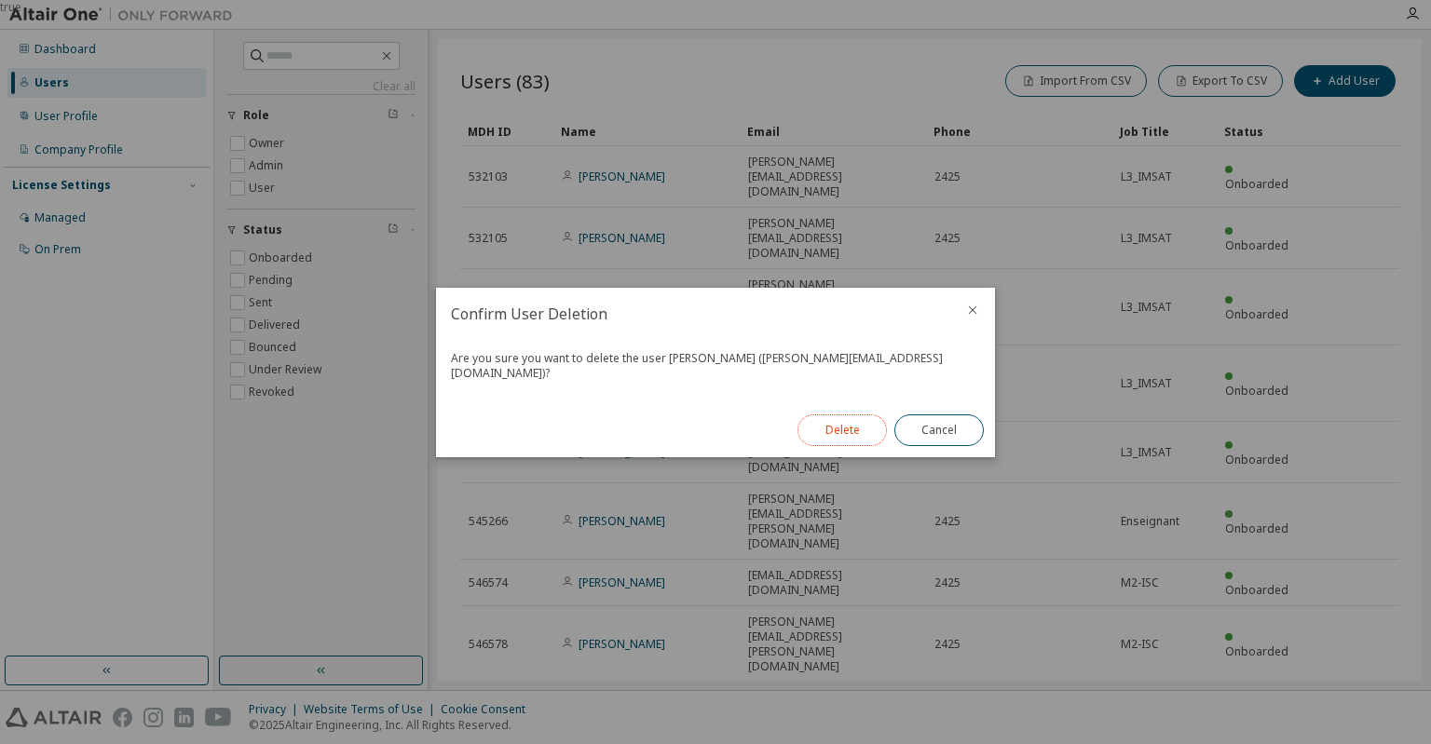
click at [851, 425] on button "Delete" at bounding box center [842, 431] width 89 height 32
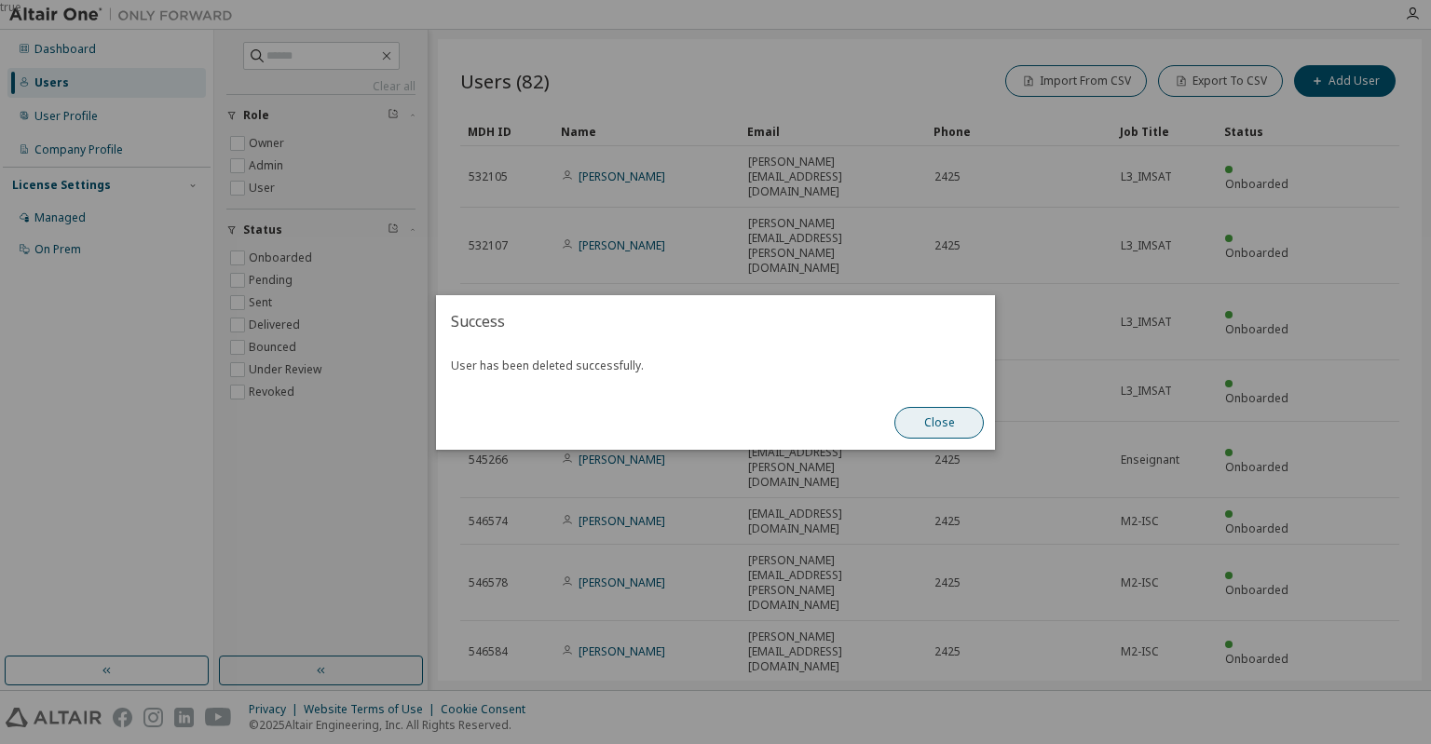
click at [924, 422] on button "Close" at bounding box center [938, 423] width 89 height 32
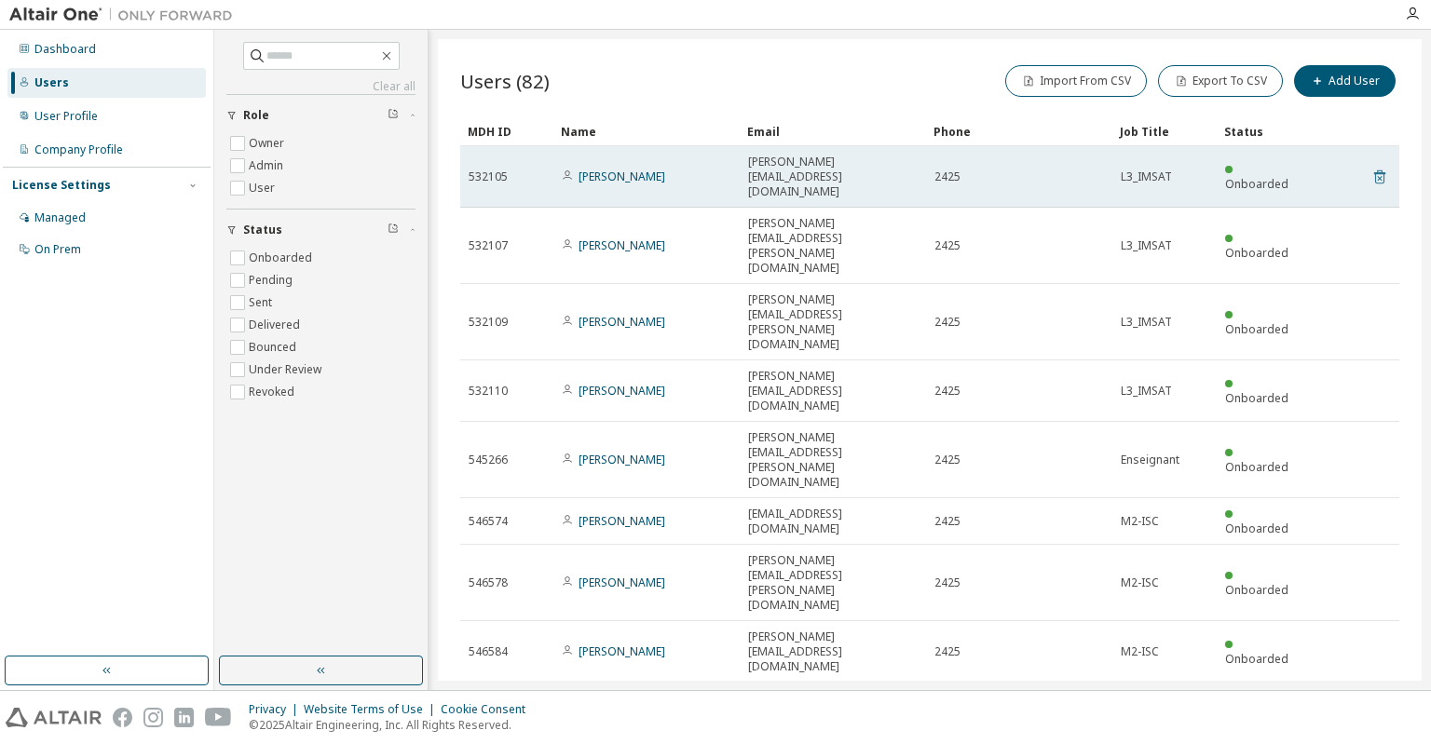
click at [1377, 170] on icon at bounding box center [1379, 177] width 11 height 14
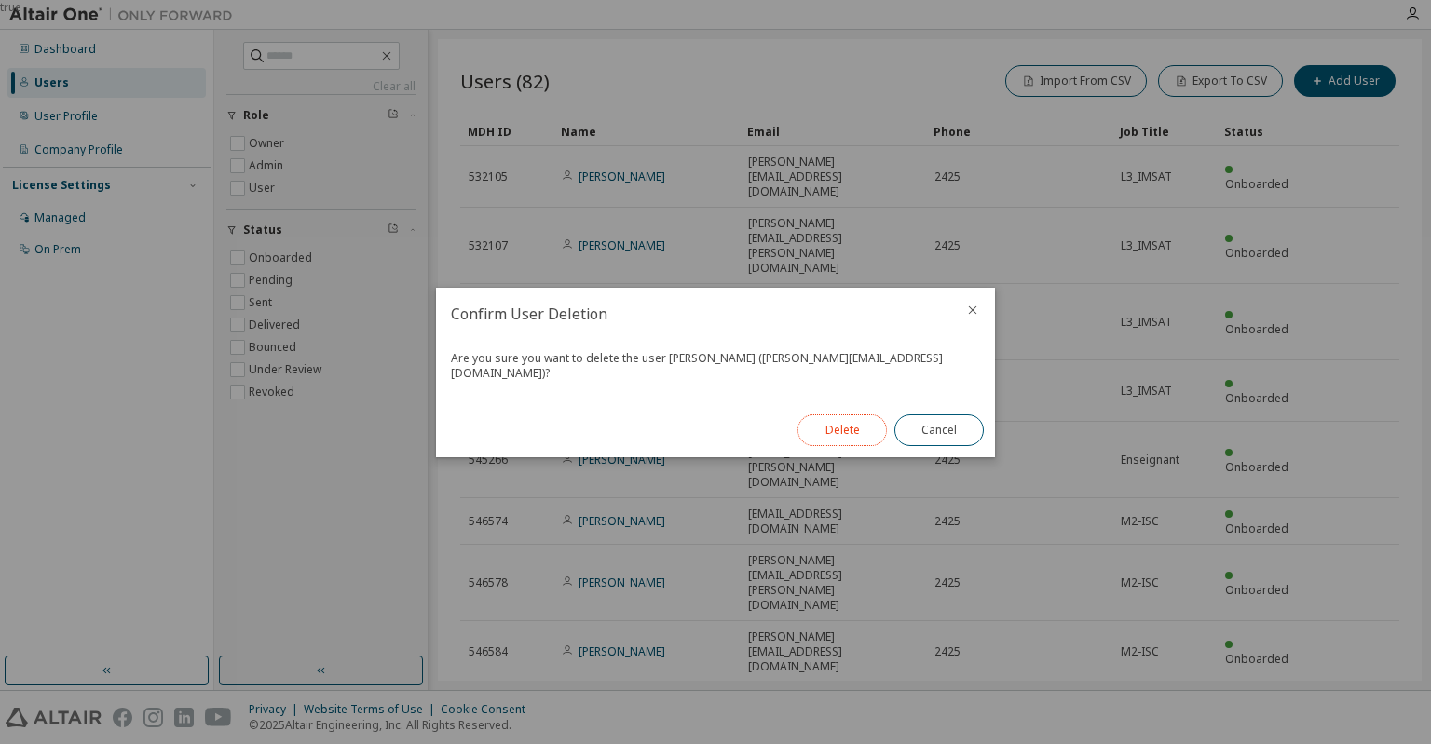
click at [863, 426] on button "Delete" at bounding box center [842, 431] width 89 height 32
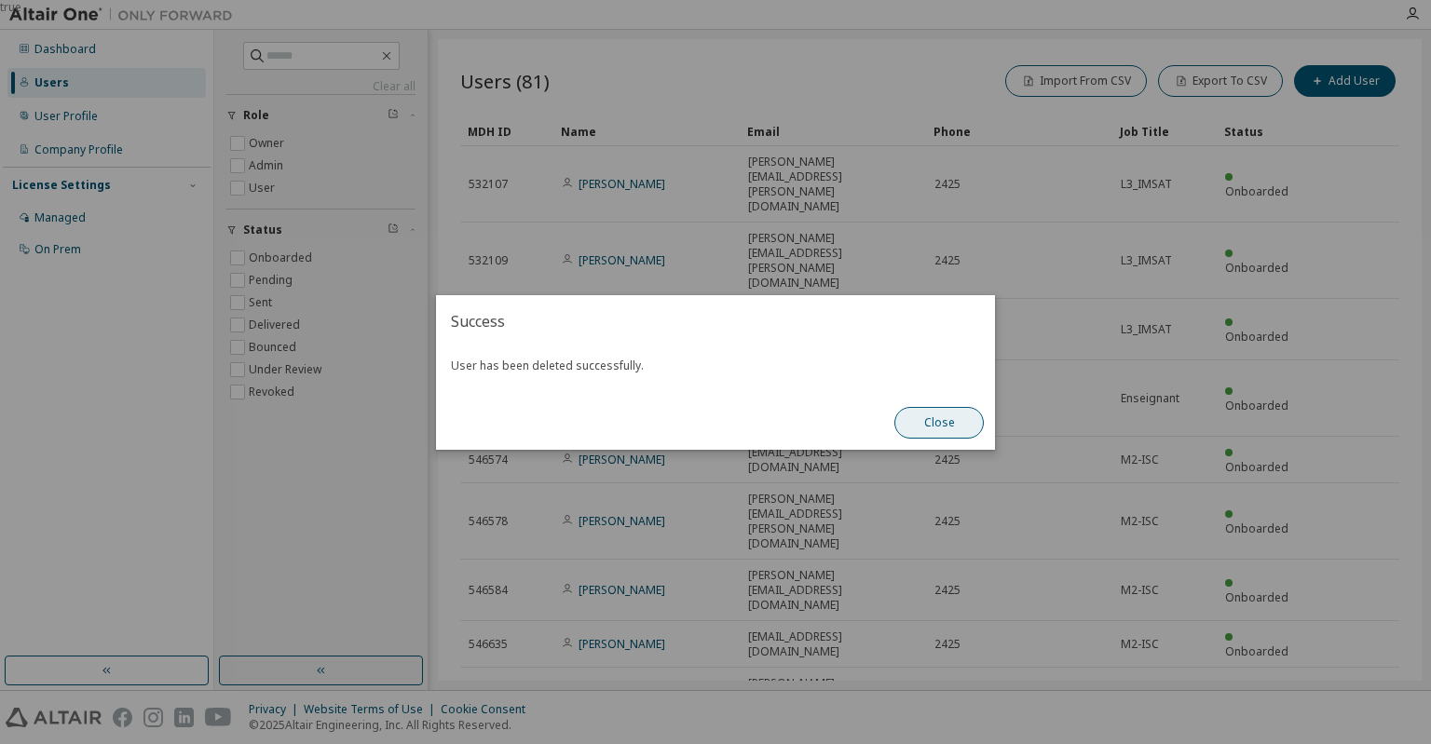
click at [932, 421] on button "Close" at bounding box center [938, 423] width 89 height 32
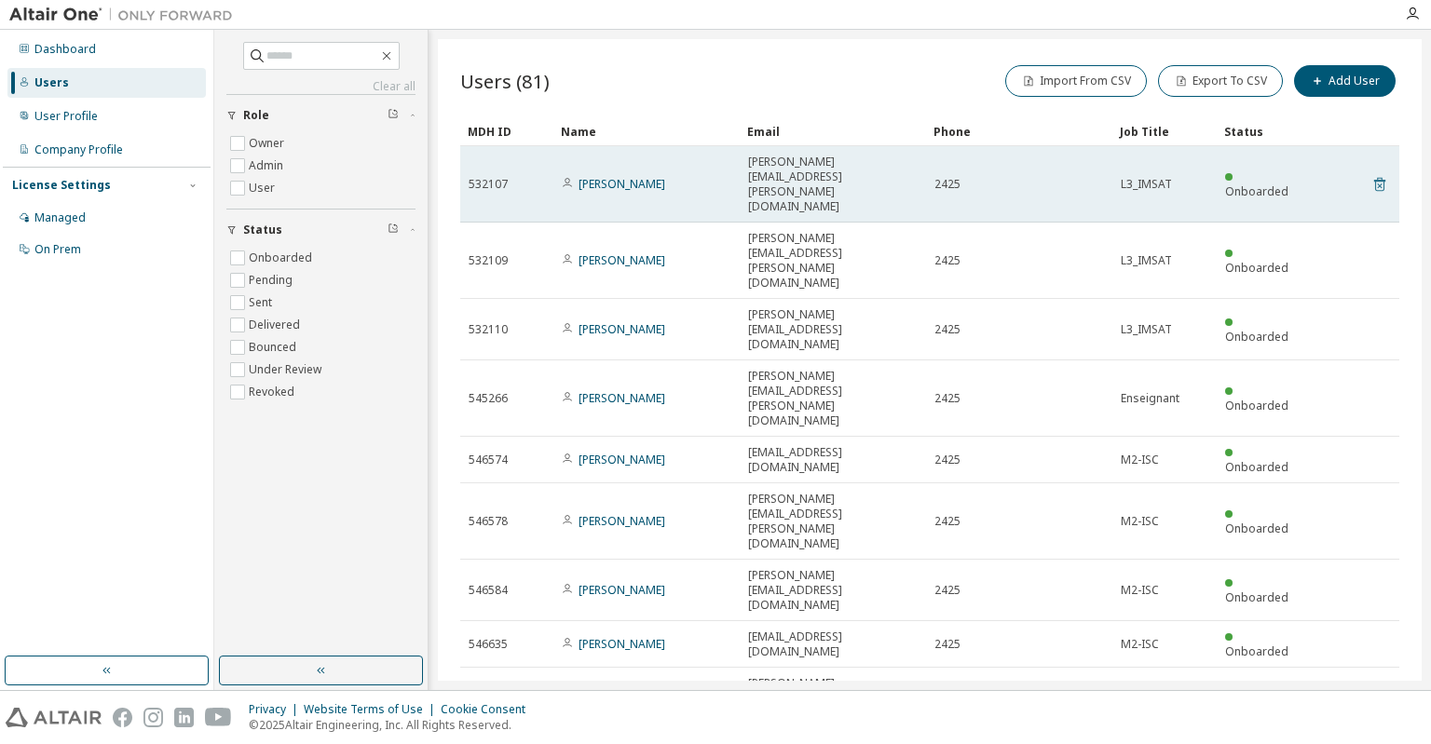
click at [1379, 178] on icon at bounding box center [1379, 185] width 11 height 14
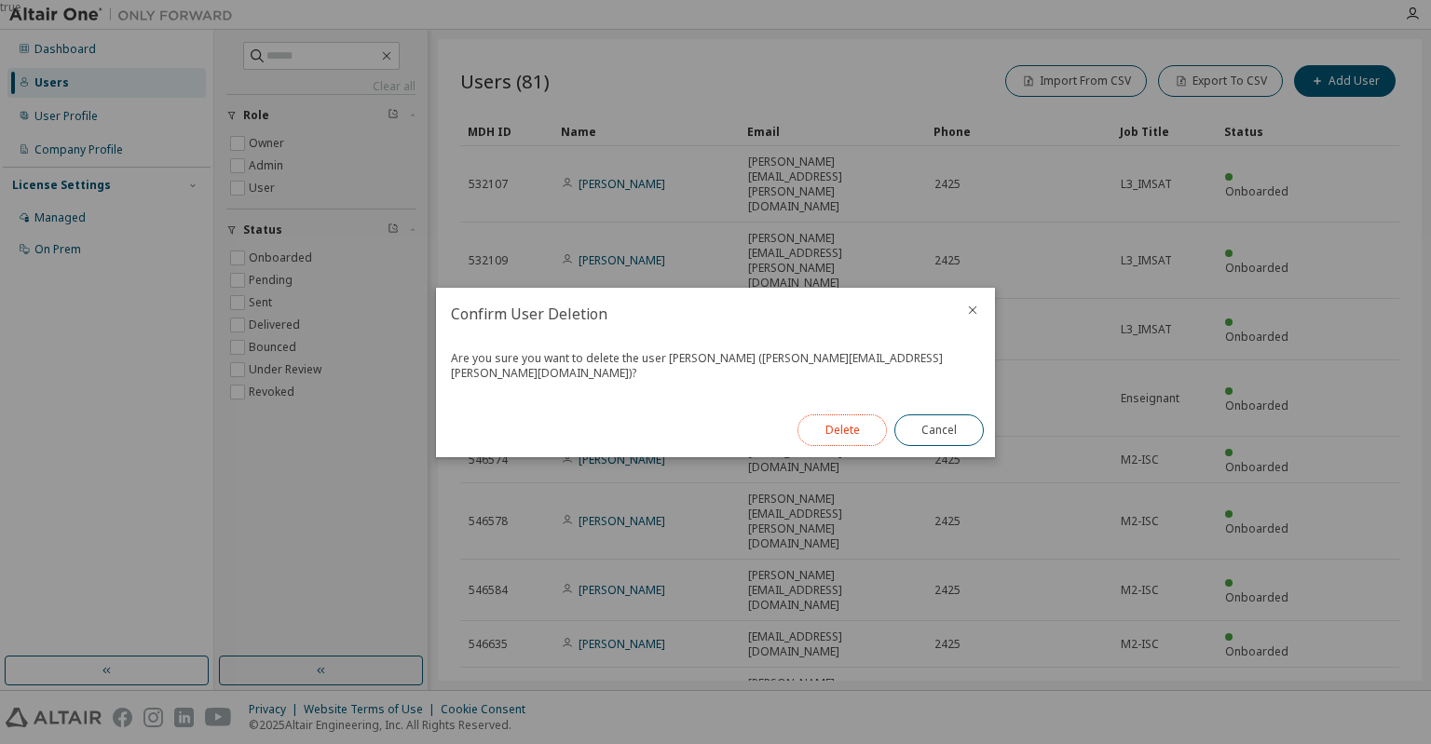
click at [860, 415] on button "Delete" at bounding box center [842, 431] width 89 height 32
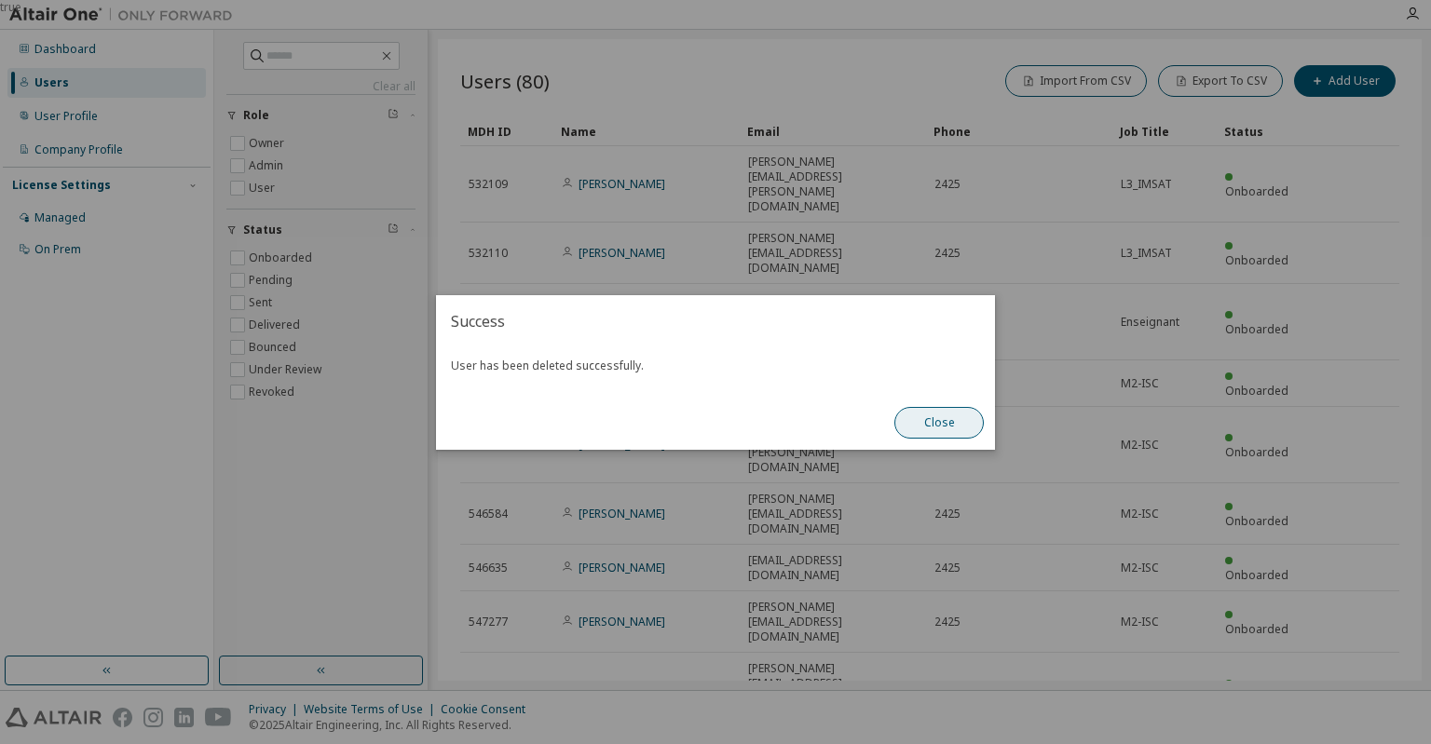
click at [929, 424] on button "Close" at bounding box center [938, 423] width 89 height 32
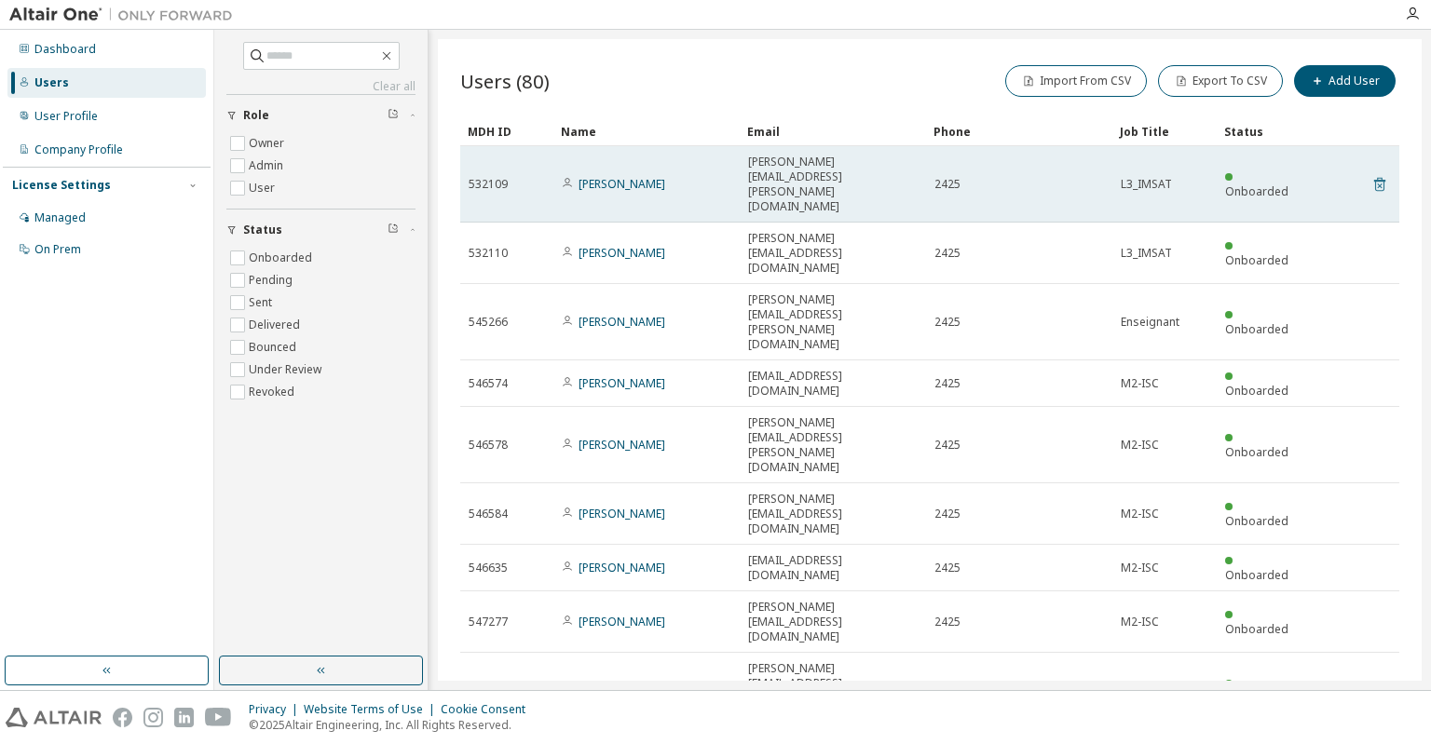
click at [1383, 173] on icon at bounding box center [1379, 184] width 17 height 22
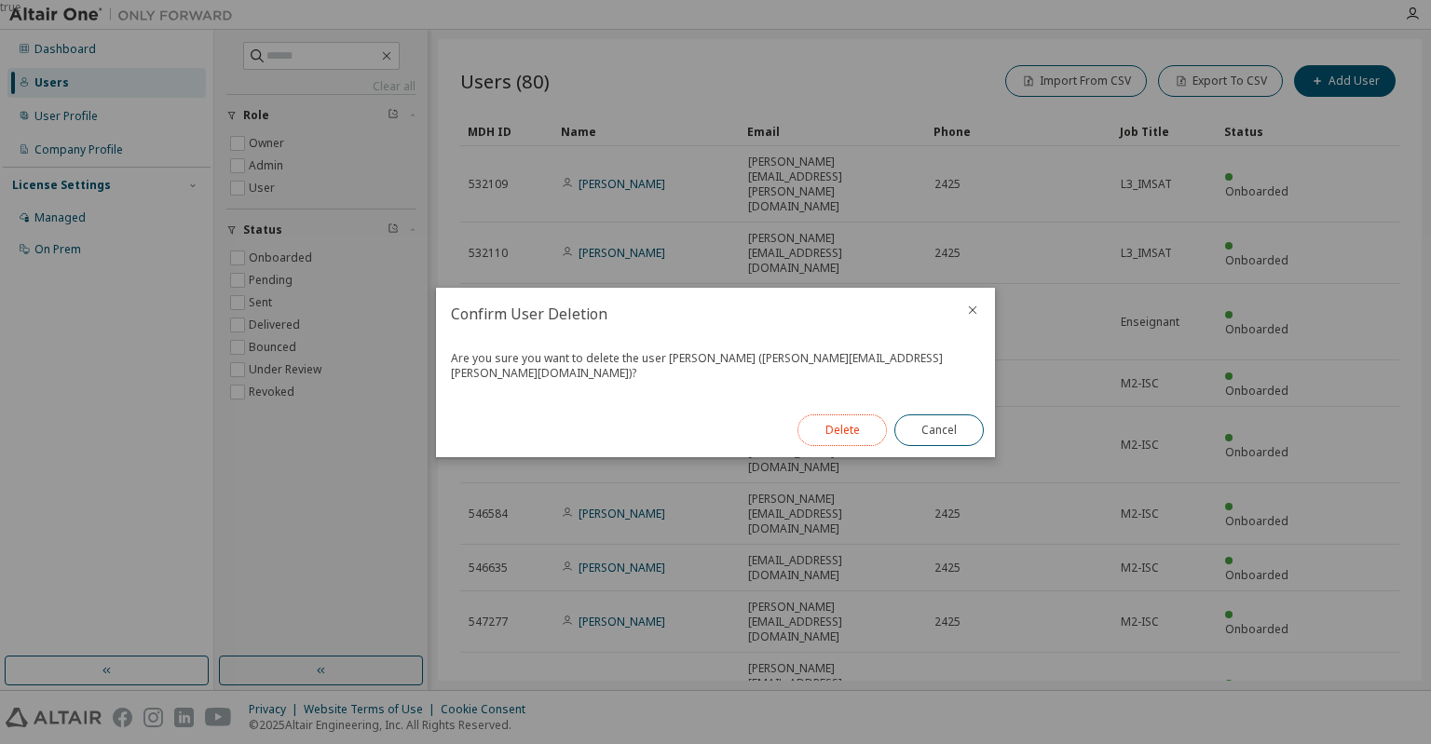
click at [848, 427] on button "Delete" at bounding box center [842, 431] width 89 height 32
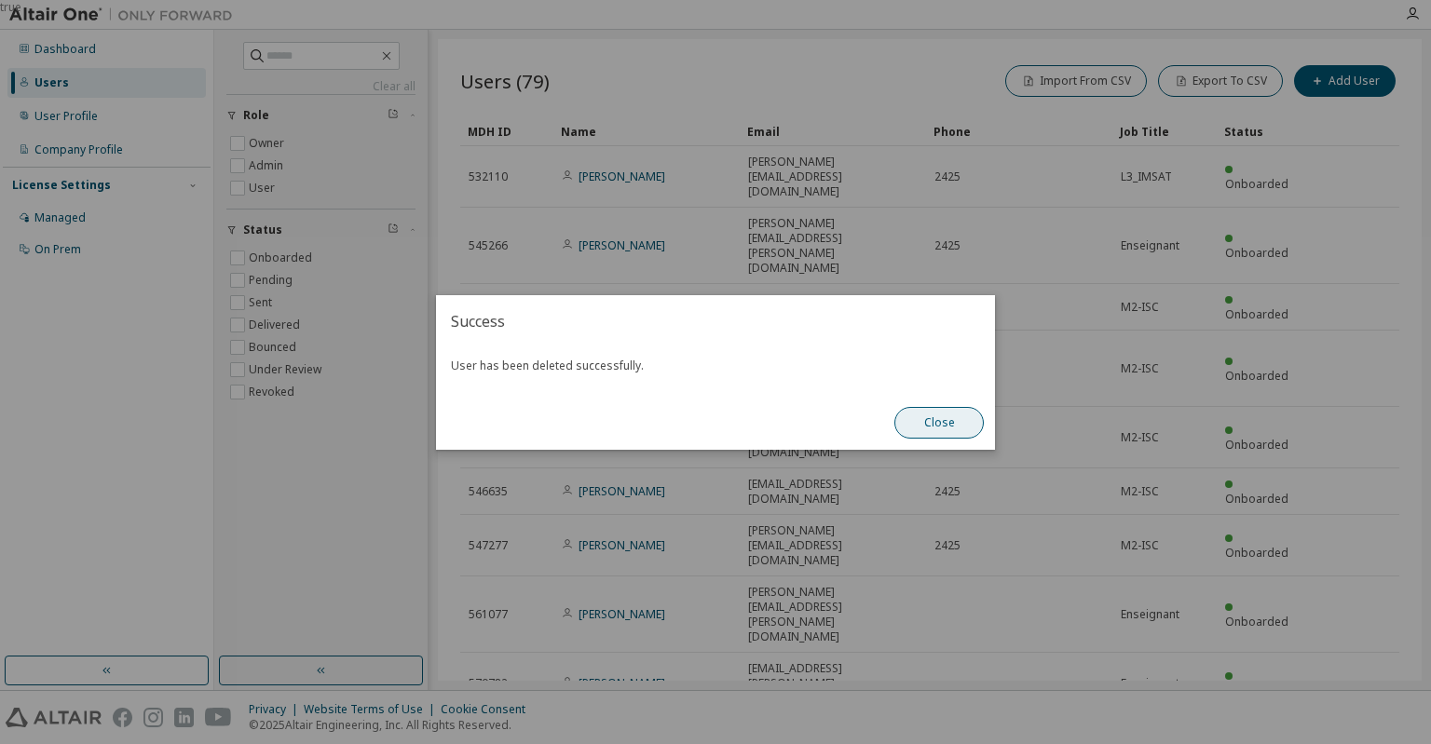
click at [946, 420] on button "Close" at bounding box center [938, 423] width 89 height 32
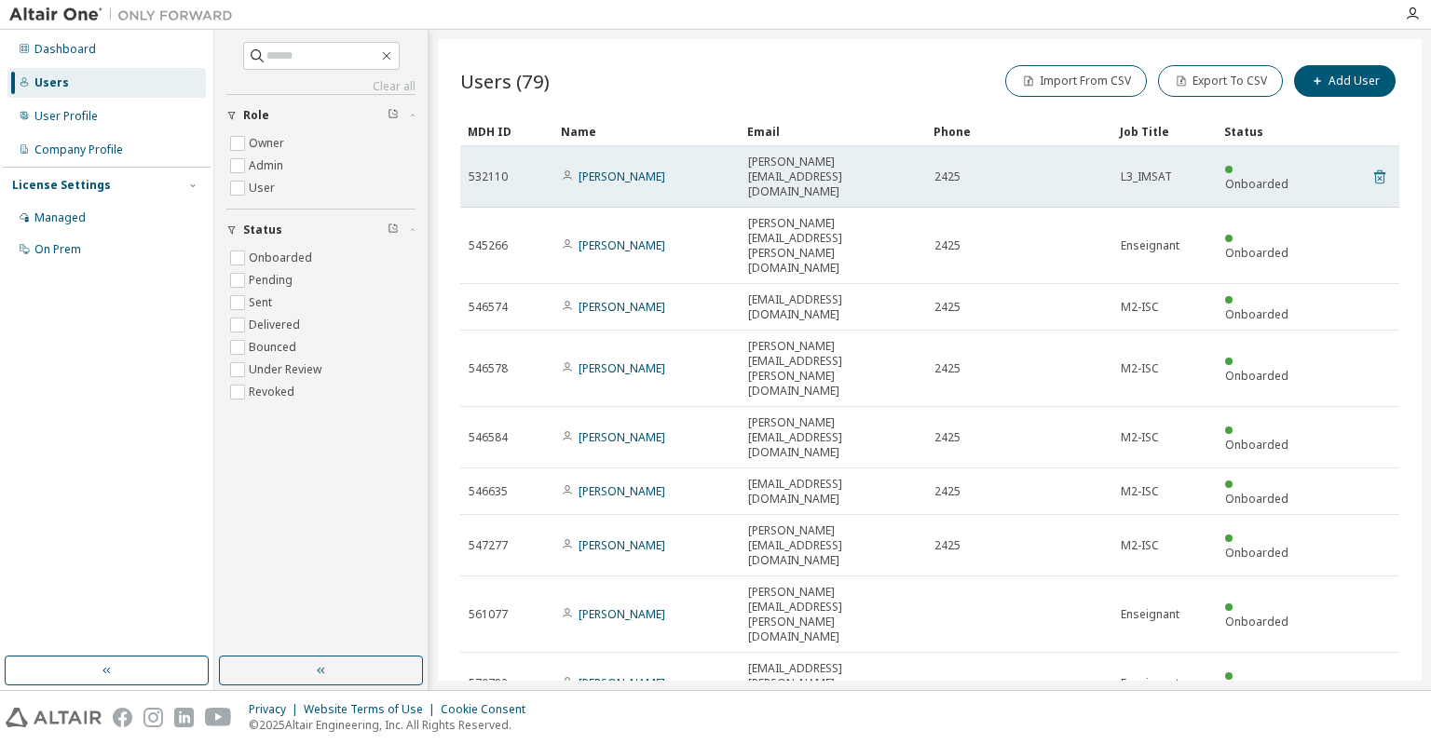
click at [1379, 176] on icon at bounding box center [1379, 178] width 5 height 5
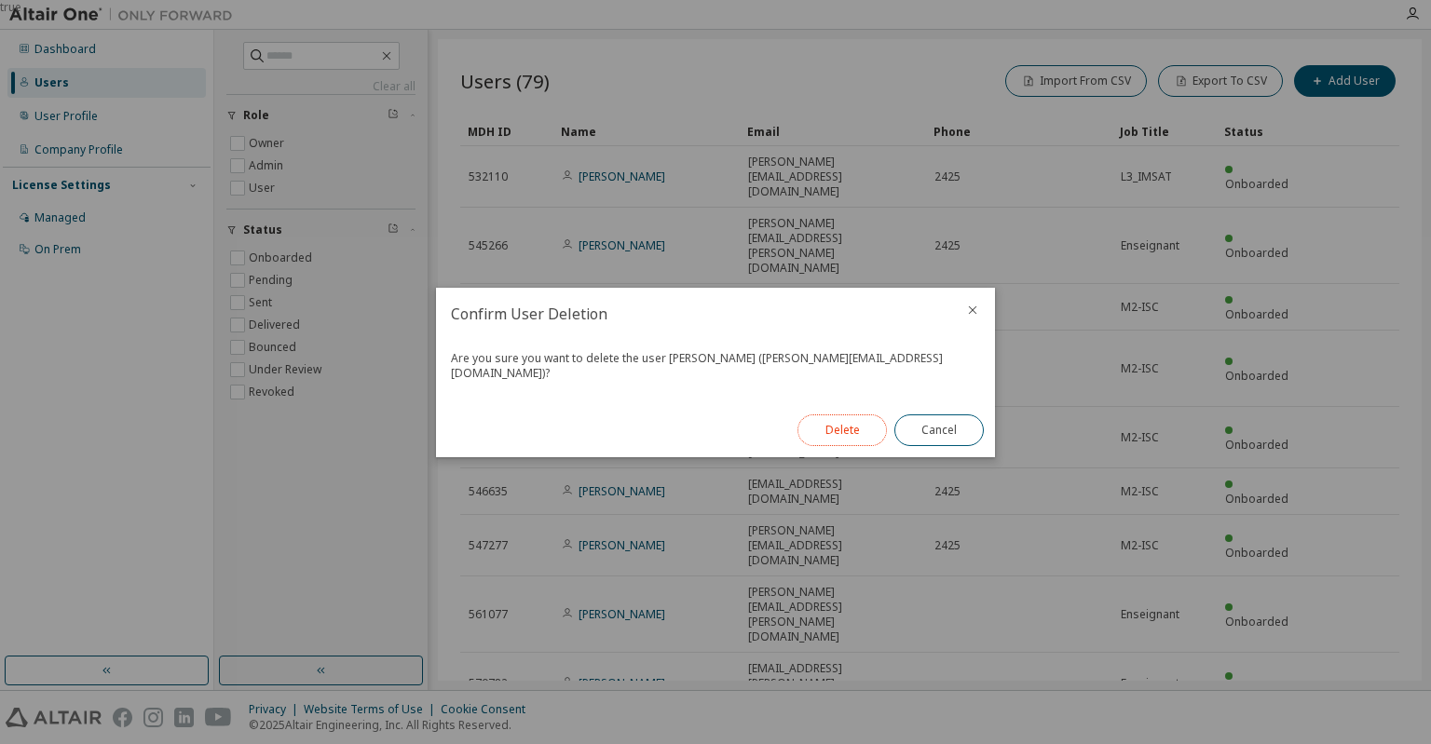
click at [862, 424] on button "Delete" at bounding box center [842, 431] width 89 height 32
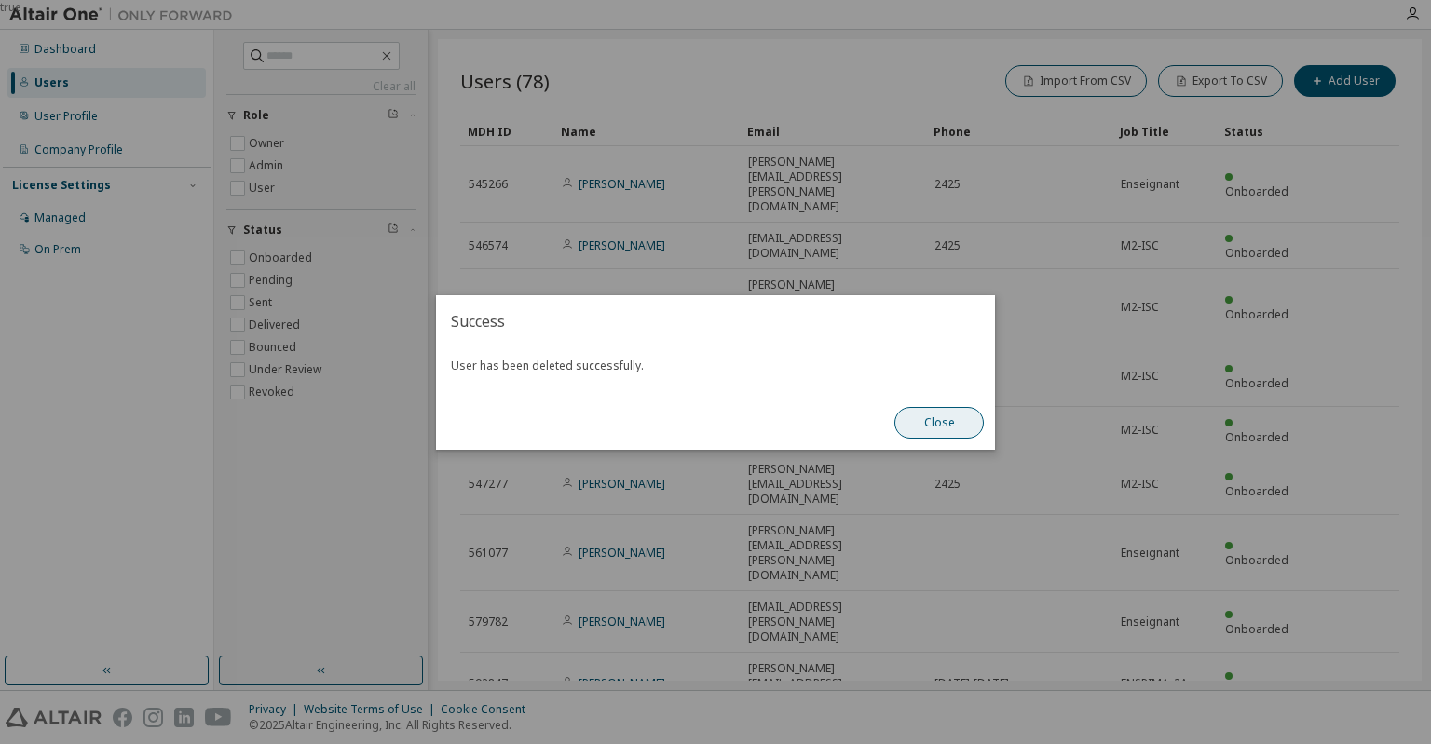
click at [950, 427] on button "Close" at bounding box center [938, 423] width 89 height 32
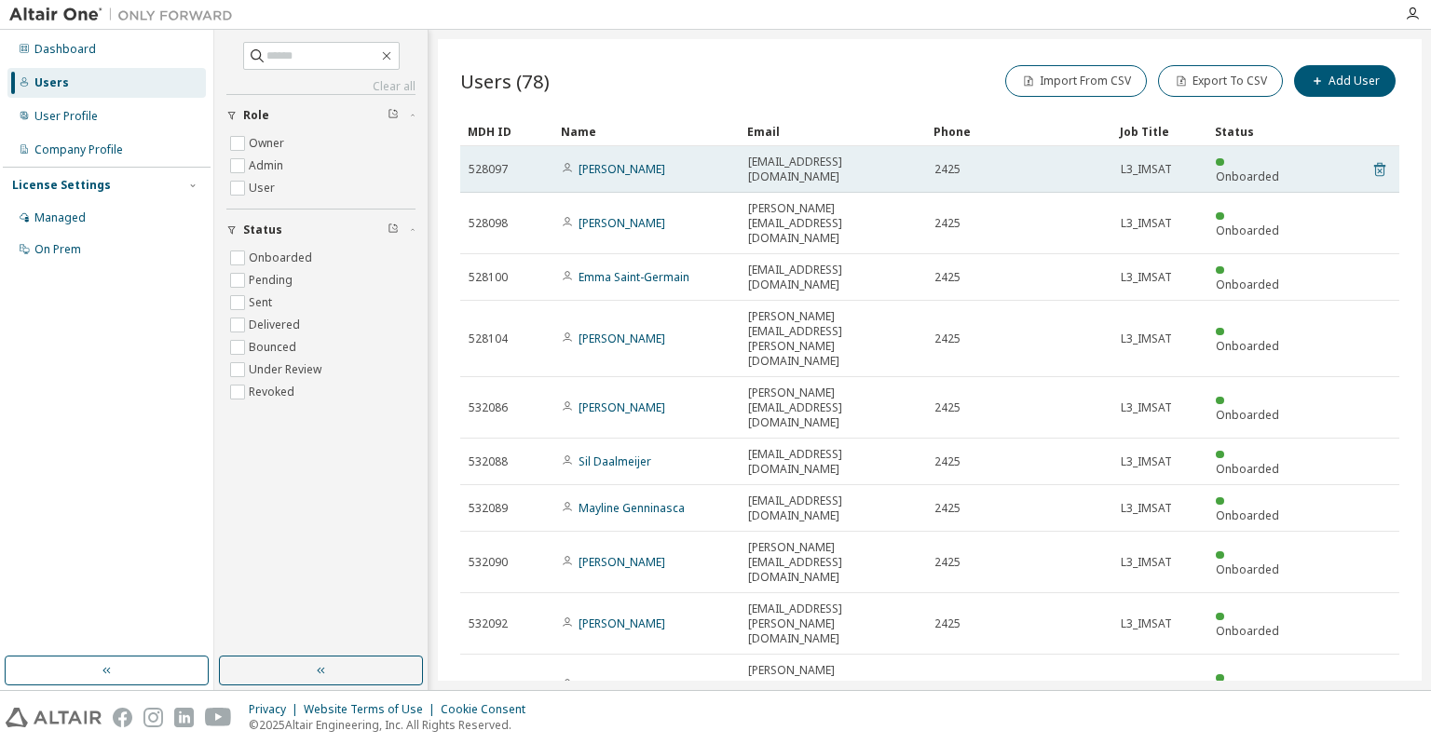
click at [1377, 170] on icon at bounding box center [1379, 171] width 5 height 5
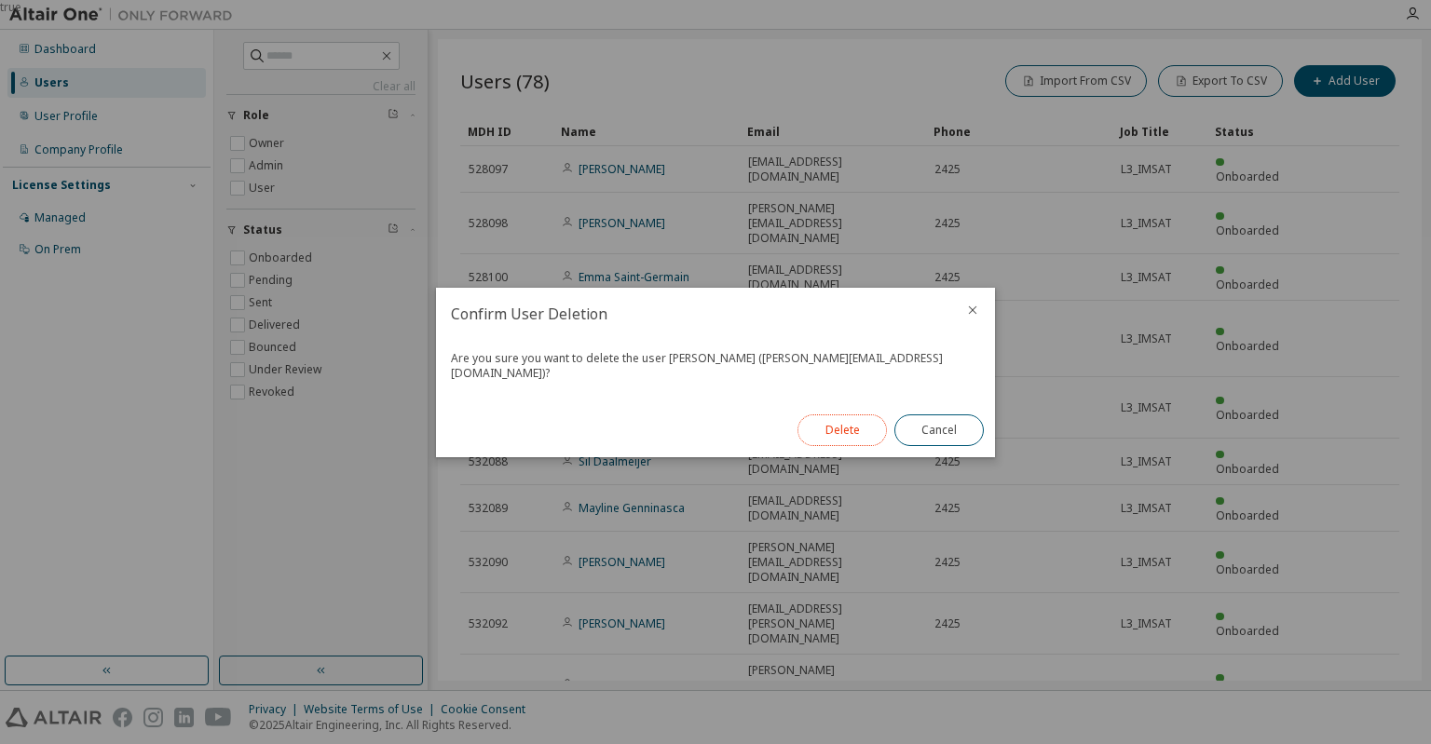
click at [865, 416] on button "Delete" at bounding box center [842, 431] width 89 height 32
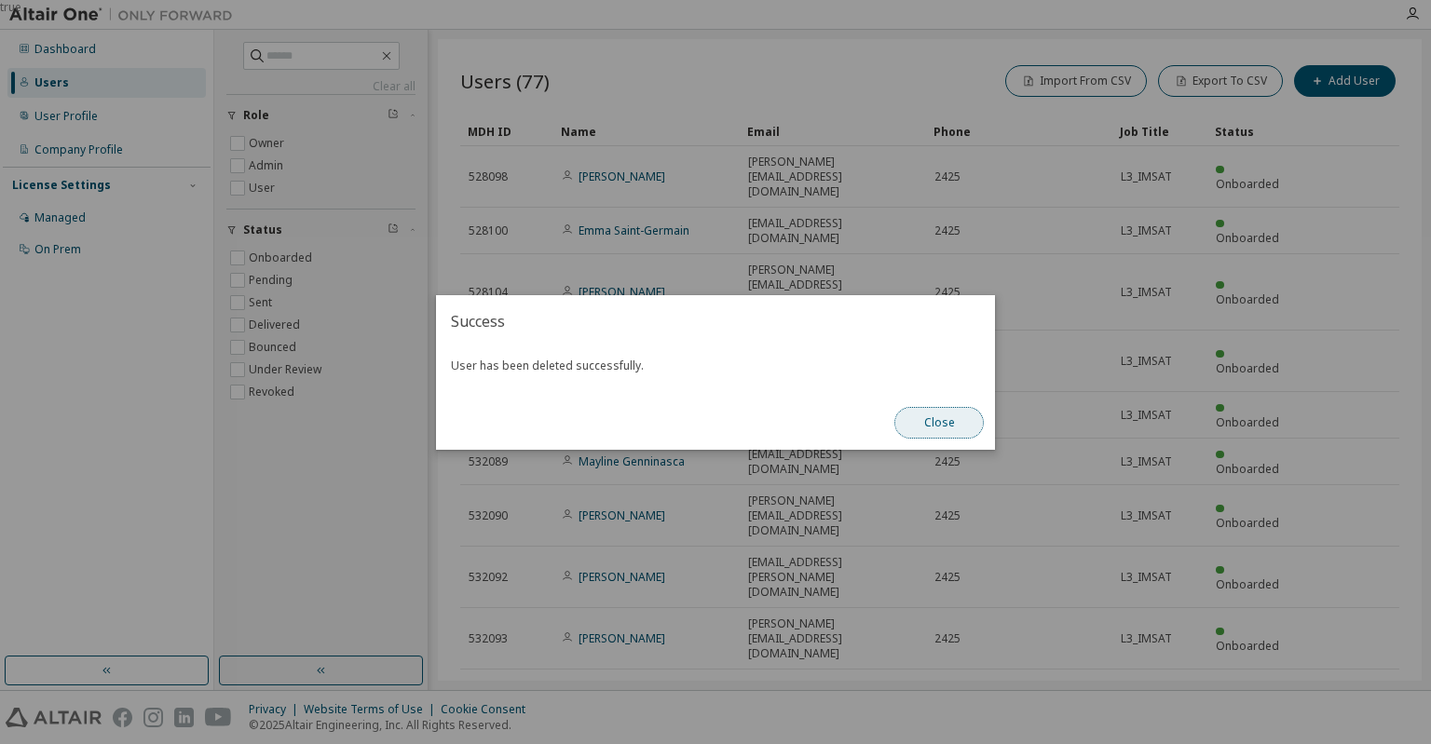
click at [943, 416] on button "Close" at bounding box center [938, 423] width 89 height 32
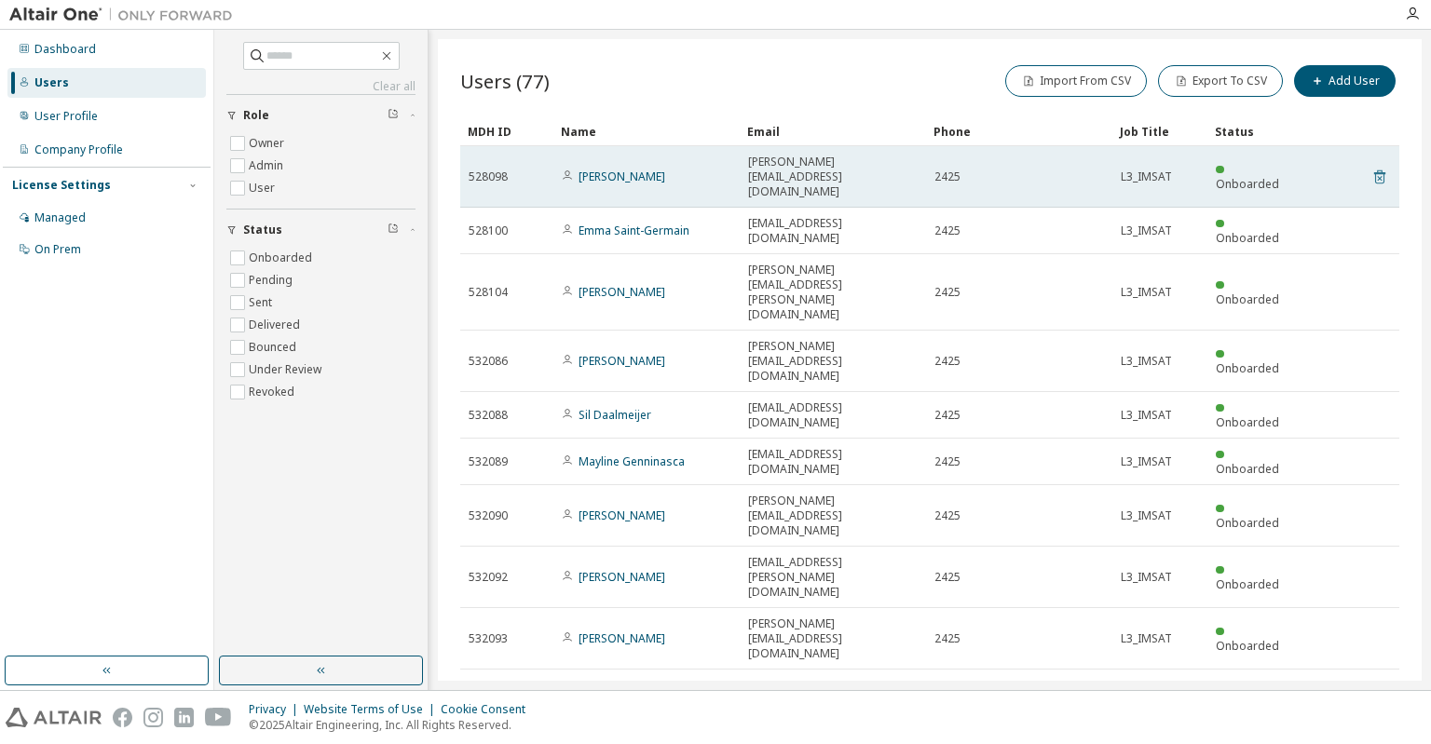
click at [1374, 170] on icon at bounding box center [1379, 177] width 11 height 14
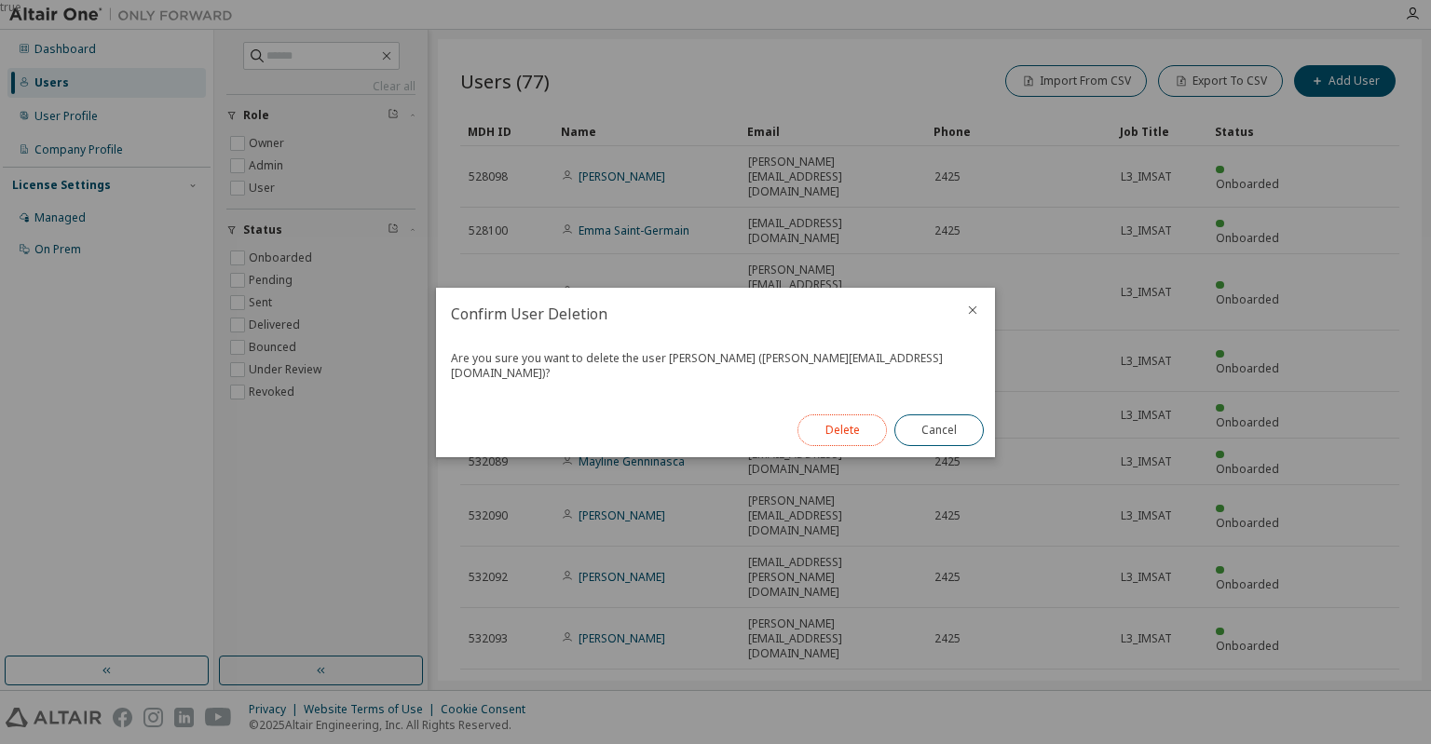
click at [848, 429] on button "Delete" at bounding box center [842, 431] width 89 height 32
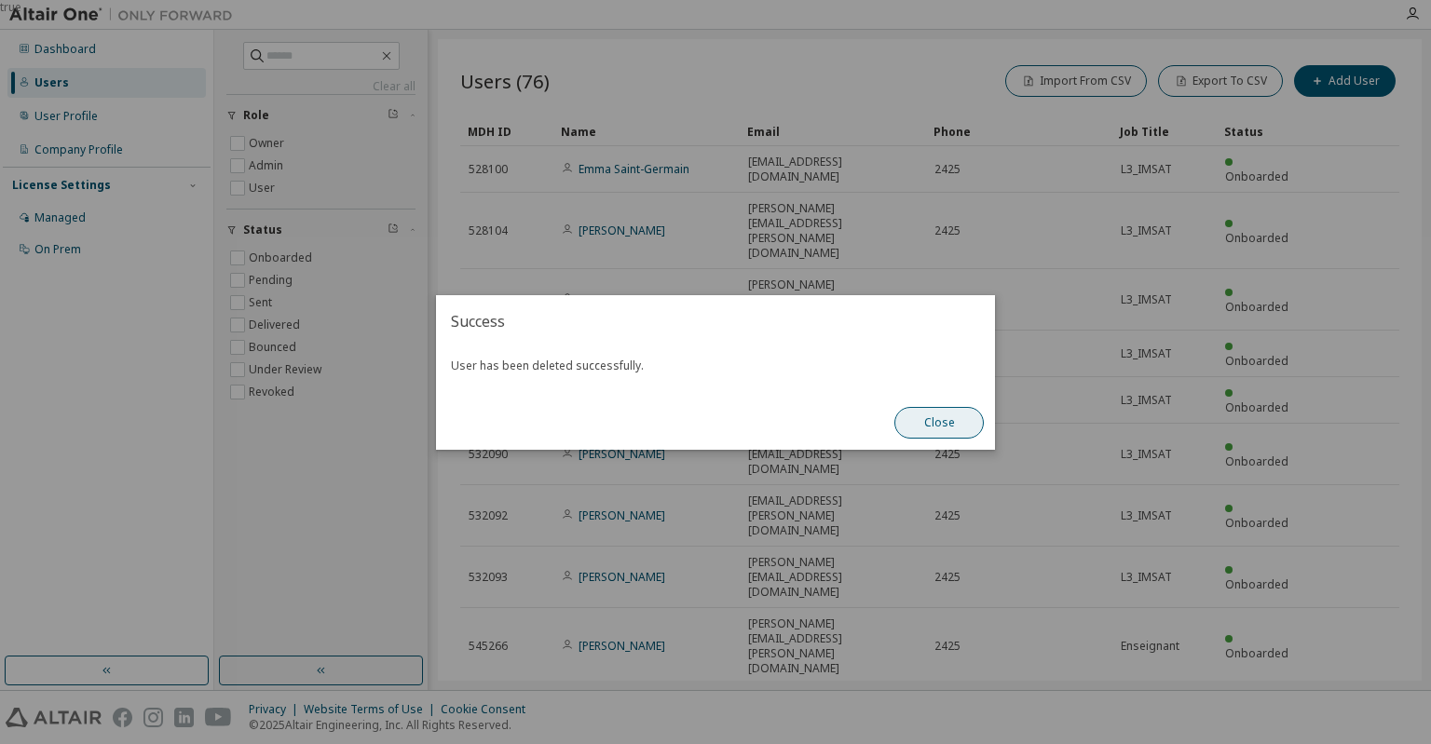
click at [939, 422] on button "Close" at bounding box center [938, 423] width 89 height 32
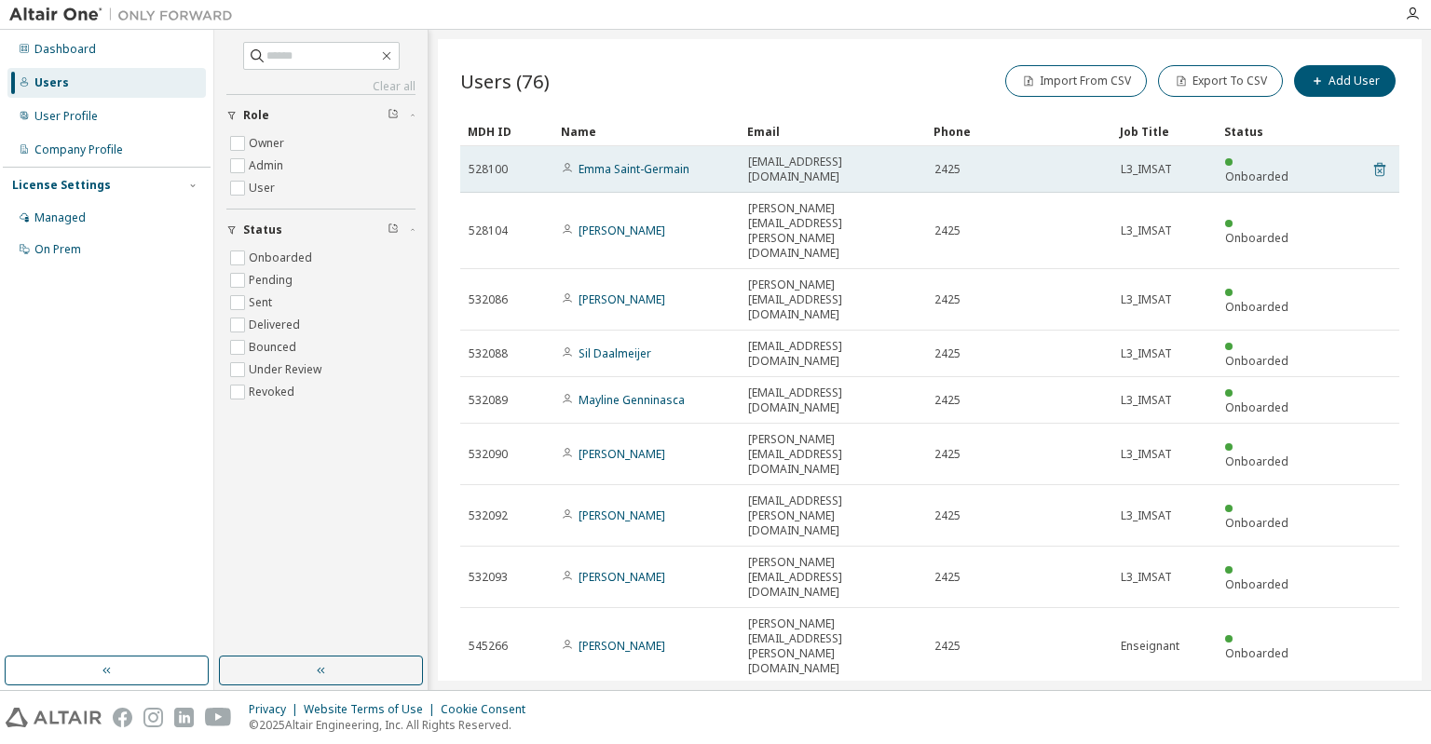
click at [1380, 172] on icon at bounding box center [1379, 169] width 17 height 22
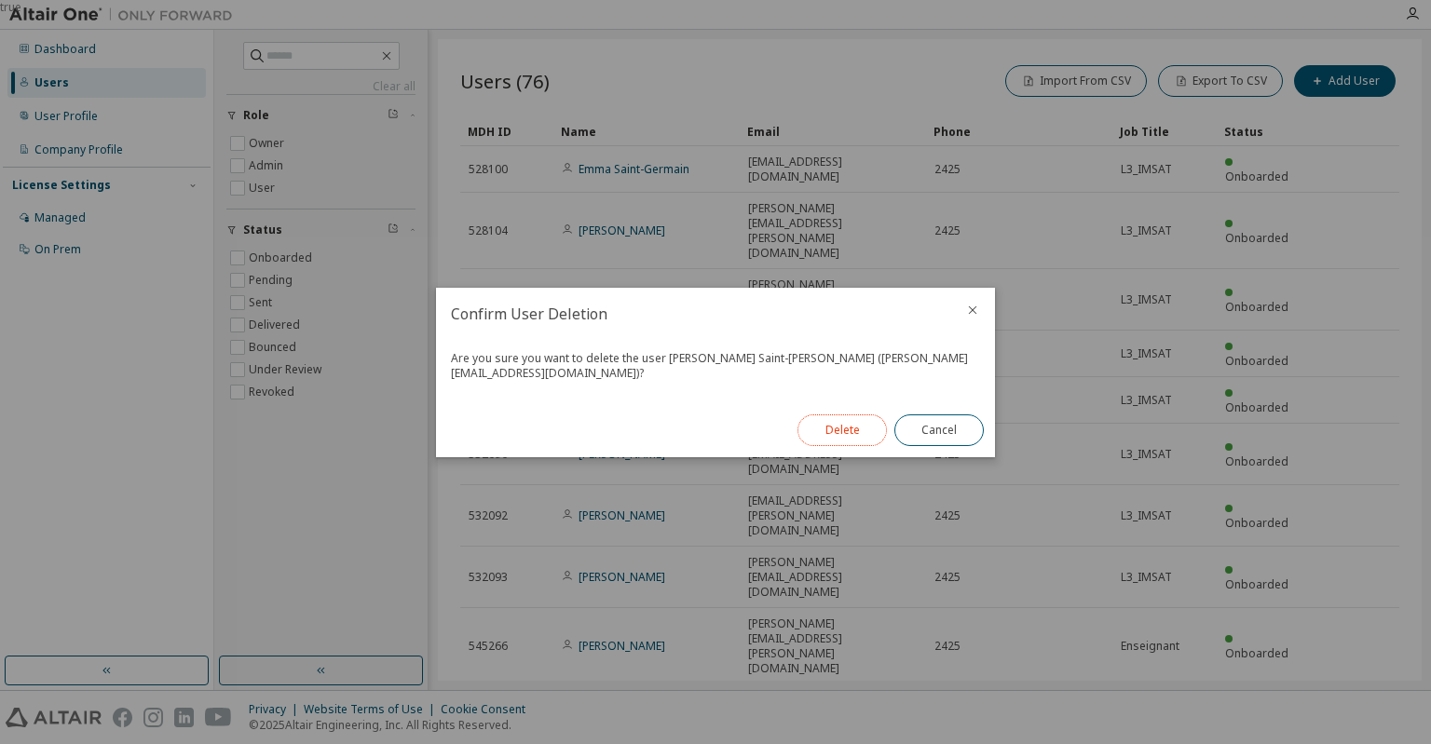
click at [852, 424] on button "Delete" at bounding box center [842, 431] width 89 height 32
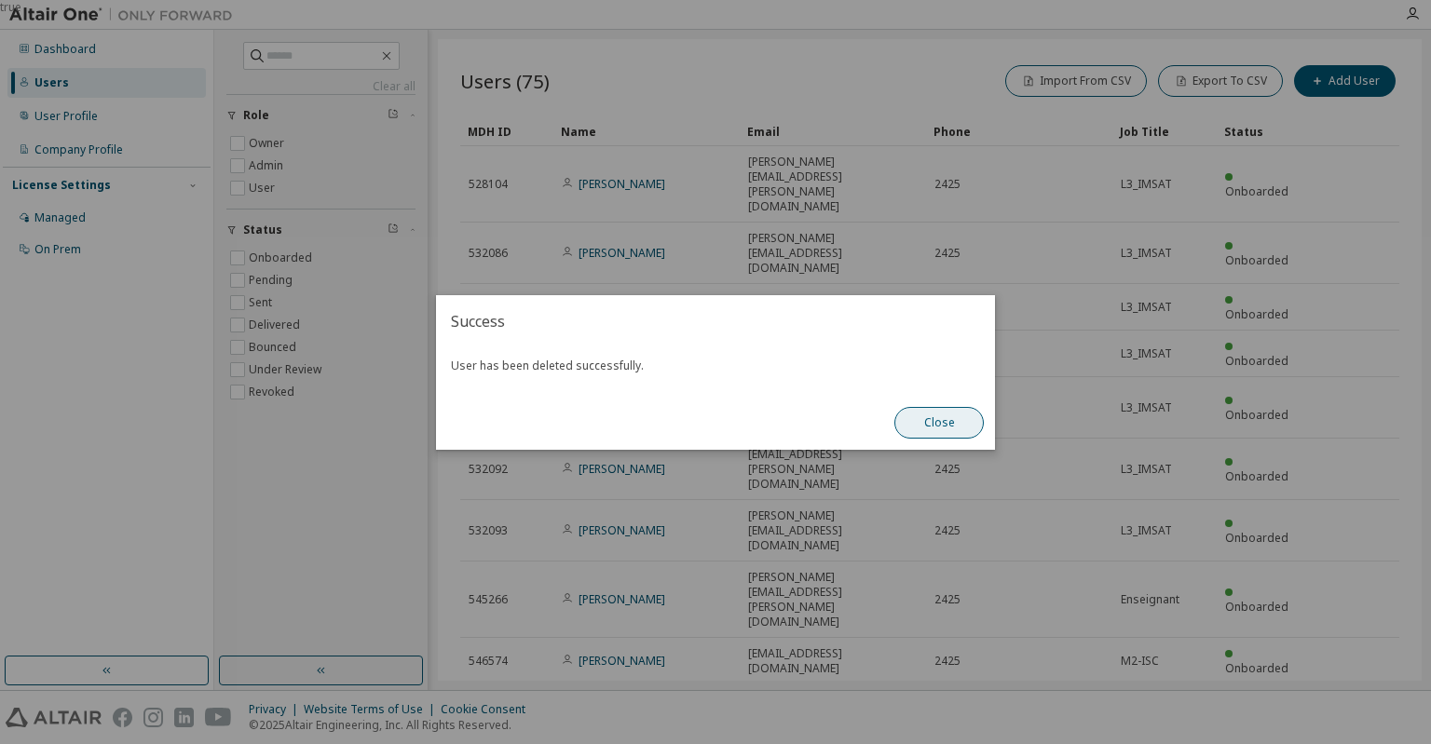
click at [957, 417] on button "Close" at bounding box center [938, 423] width 89 height 32
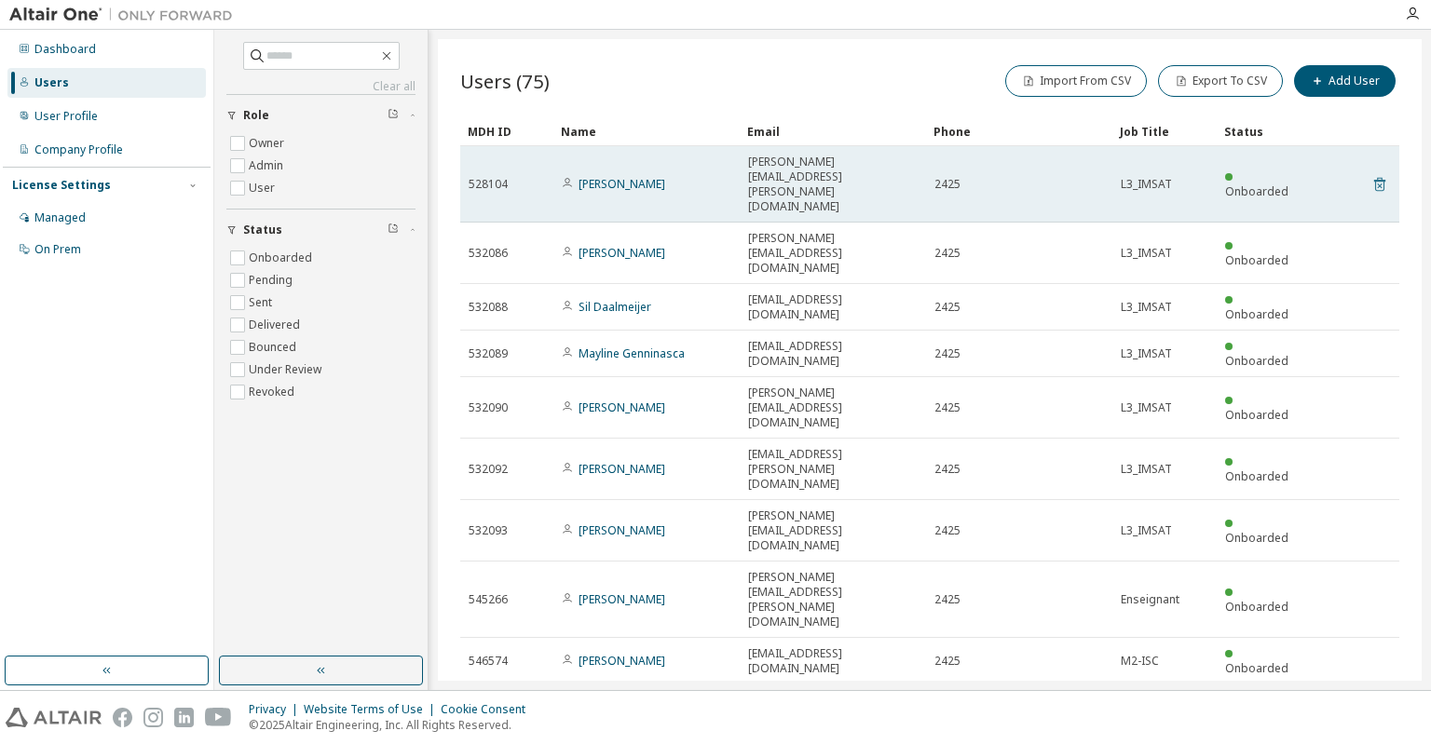
click at [1375, 178] on icon at bounding box center [1379, 185] width 11 height 14
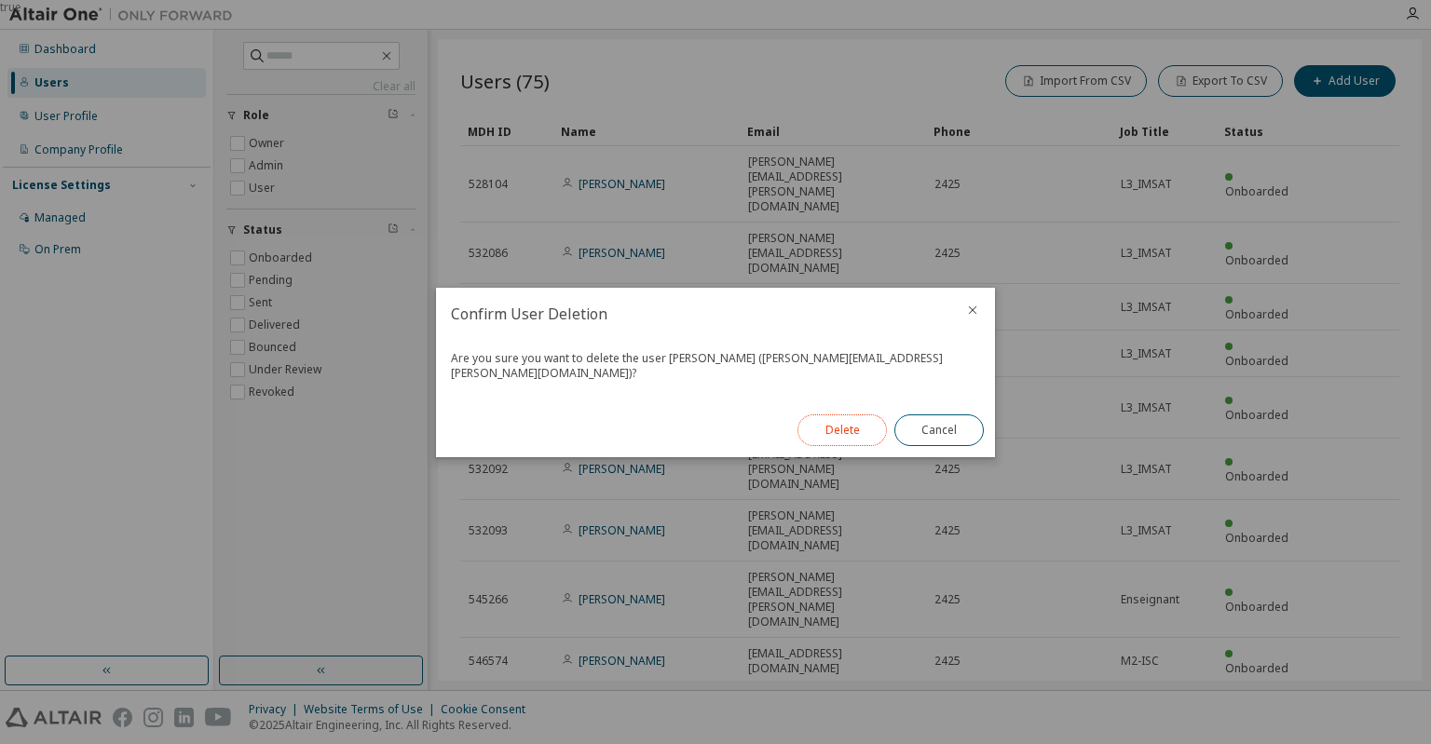
click at [842, 428] on button "Delete" at bounding box center [842, 431] width 89 height 32
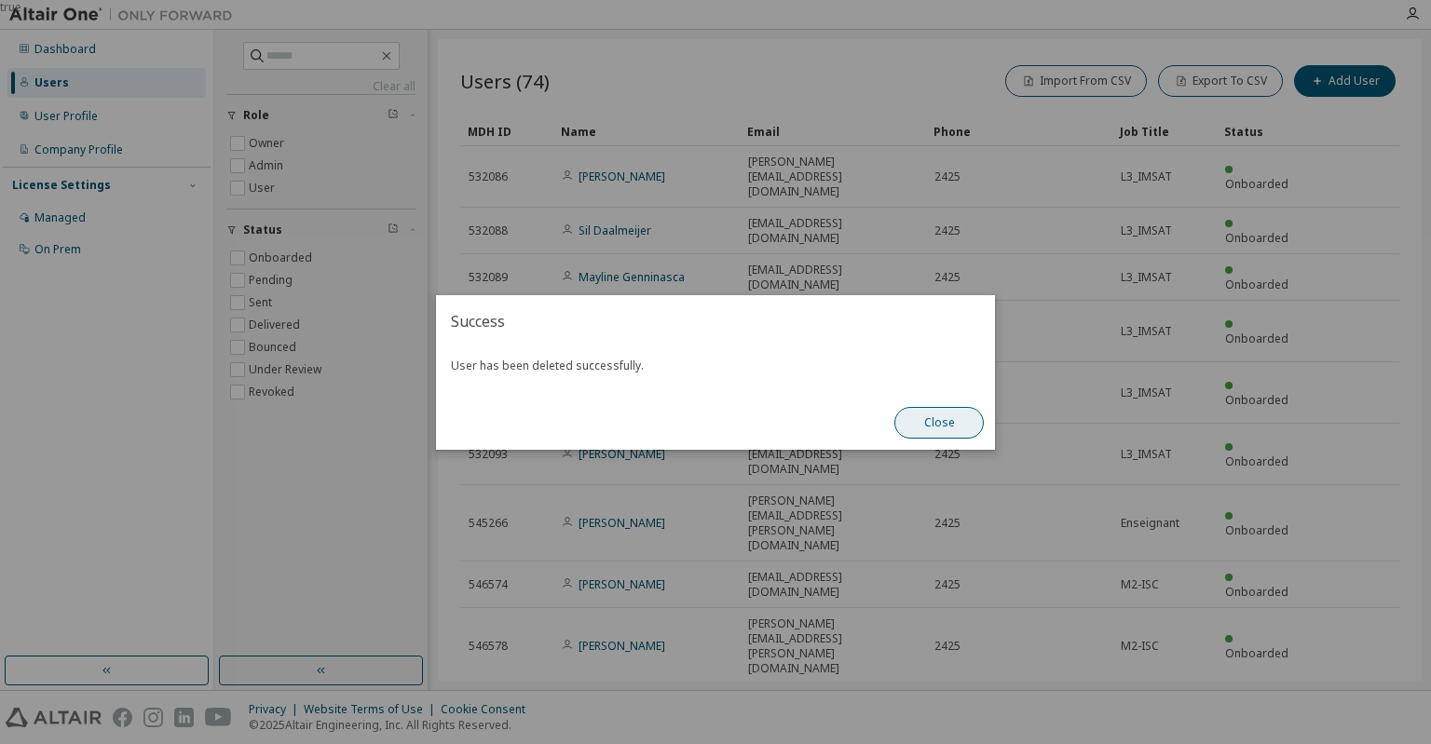
click at [961, 416] on button "Close" at bounding box center [938, 423] width 89 height 32
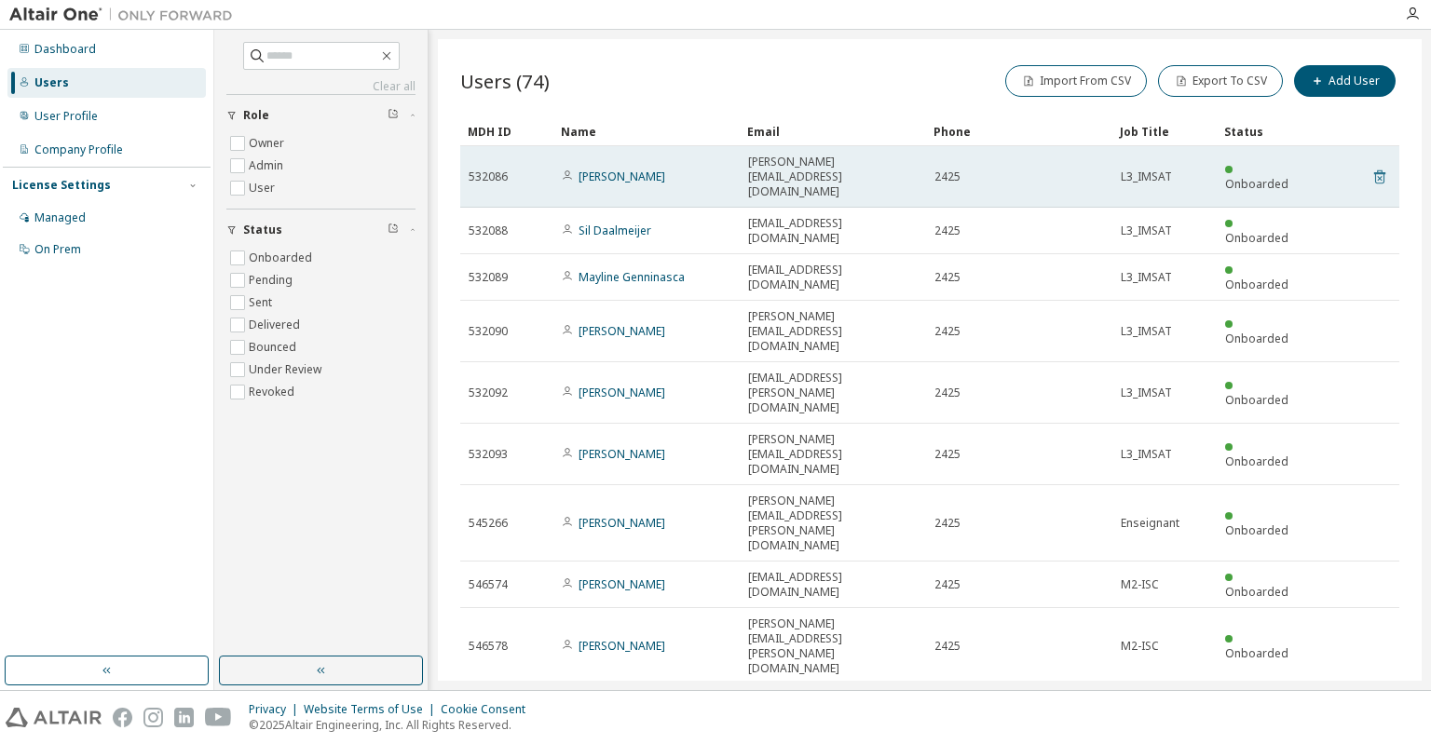
click at [1382, 174] on icon at bounding box center [1379, 177] width 11 height 14
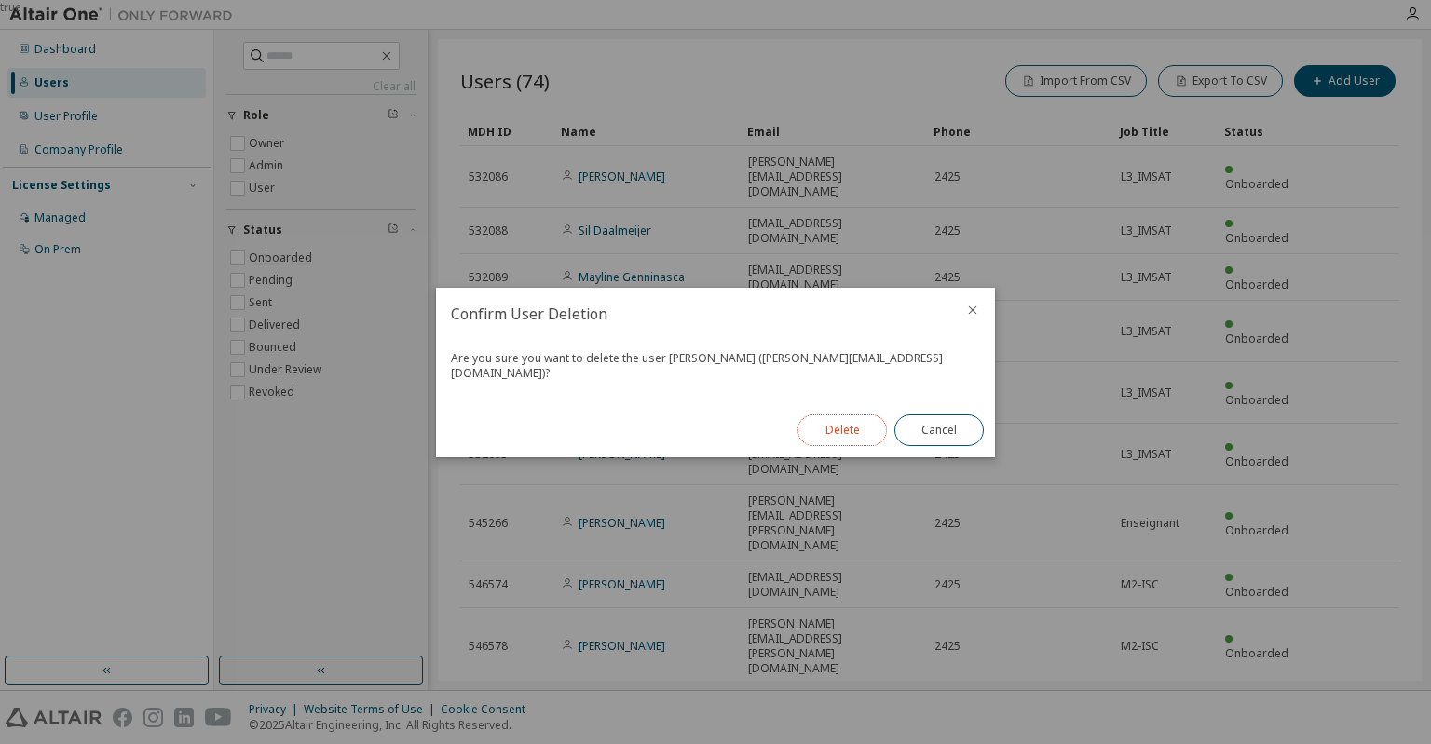
click at [849, 421] on button "Delete" at bounding box center [842, 431] width 89 height 32
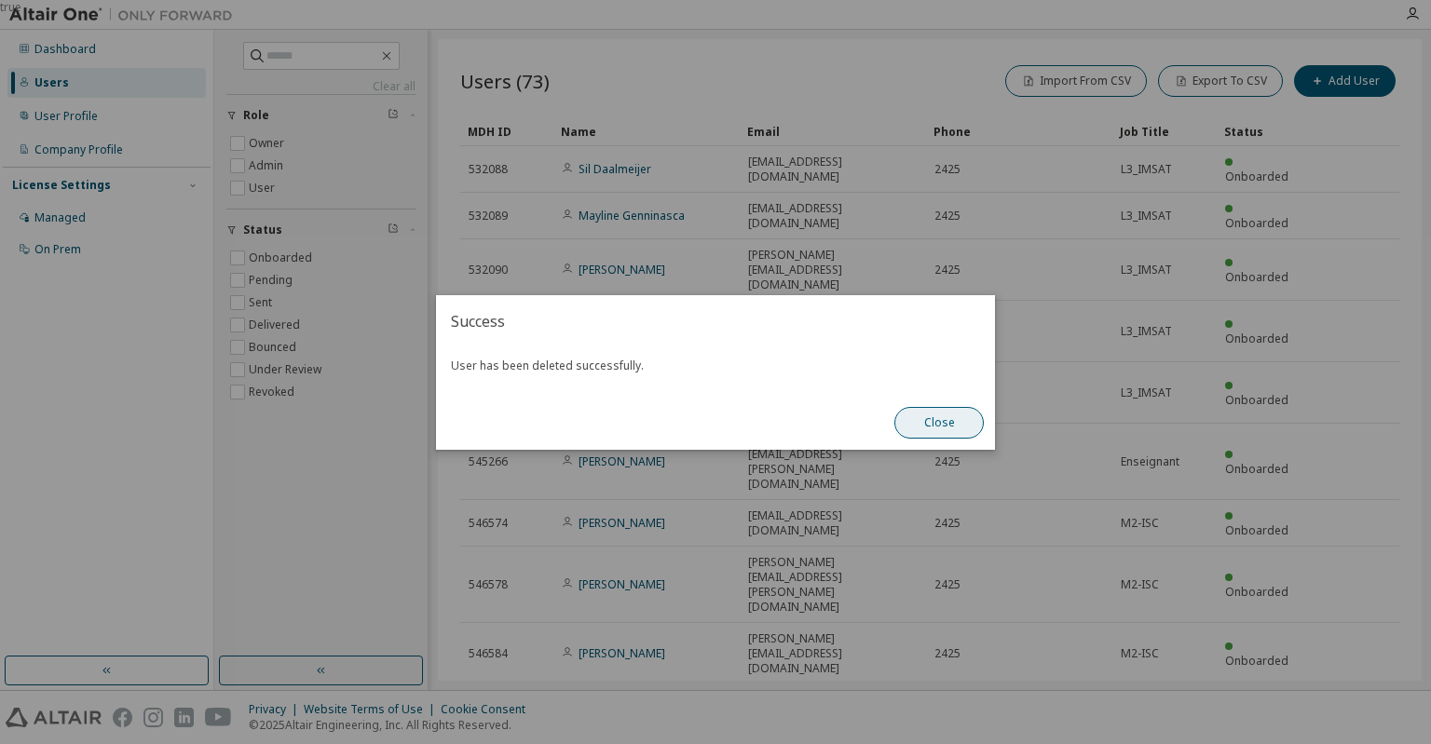
click at [952, 416] on button "Close" at bounding box center [938, 423] width 89 height 32
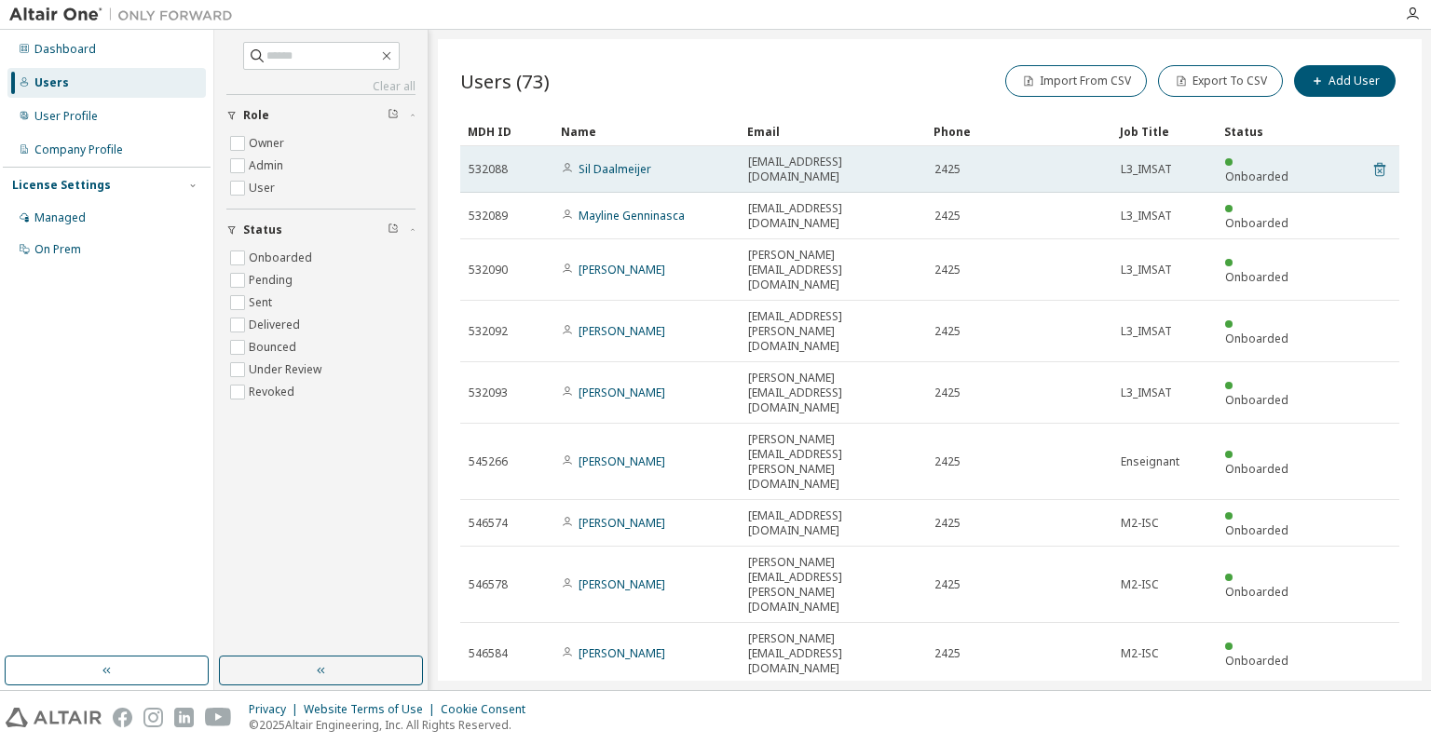
click at [1379, 175] on icon at bounding box center [1379, 170] width 11 height 14
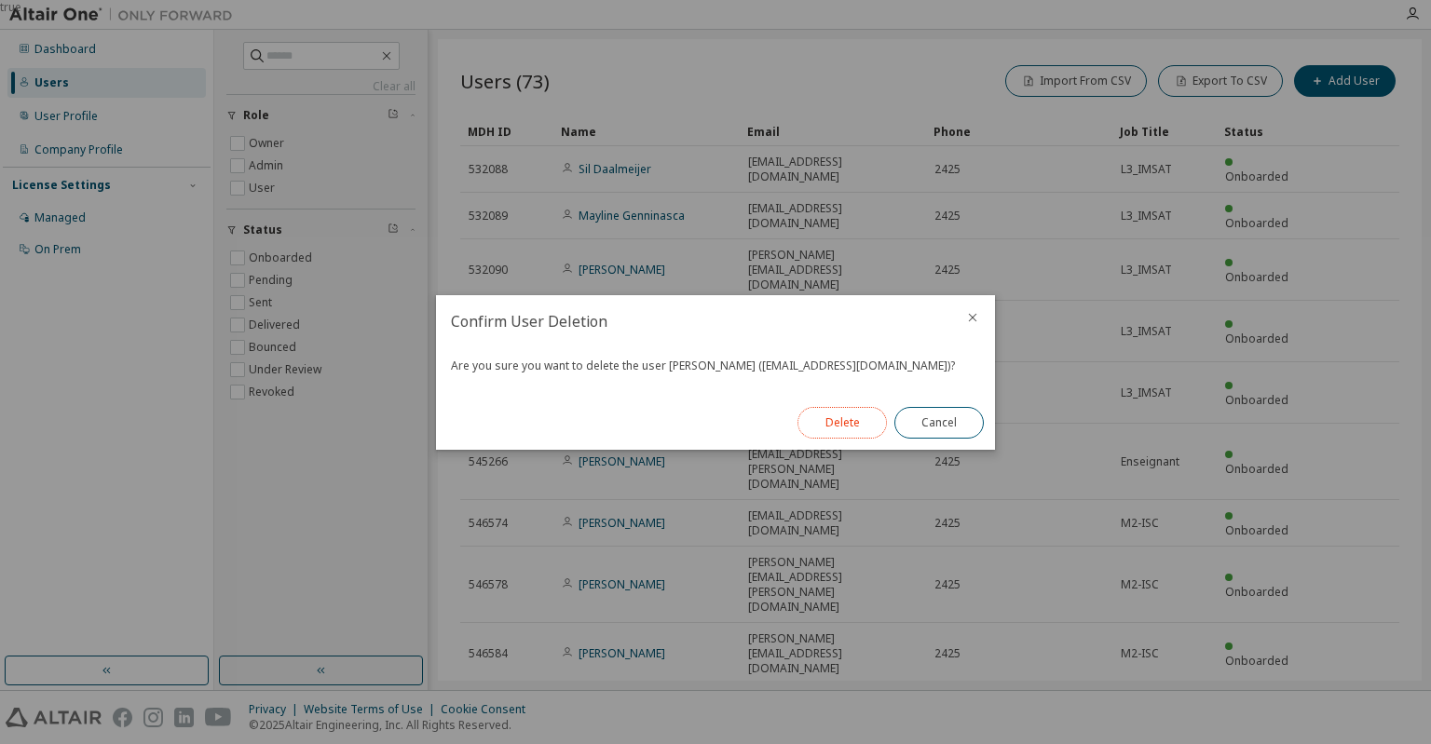
click at [843, 417] on button "Delete" at bounding box center [842, 423] width 89 height 32
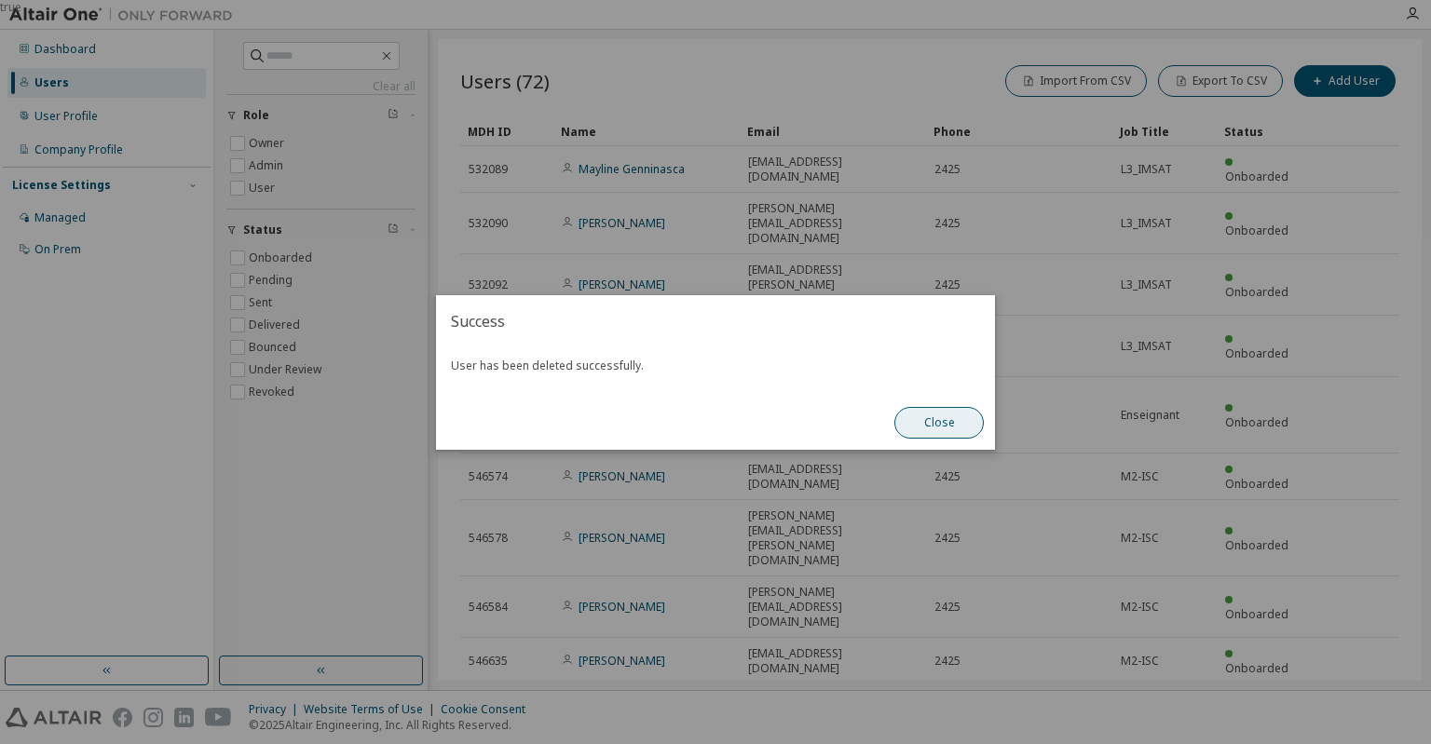
click at [944, 428] on button "Close" at bounding box center [938, 423] width 89 height 32
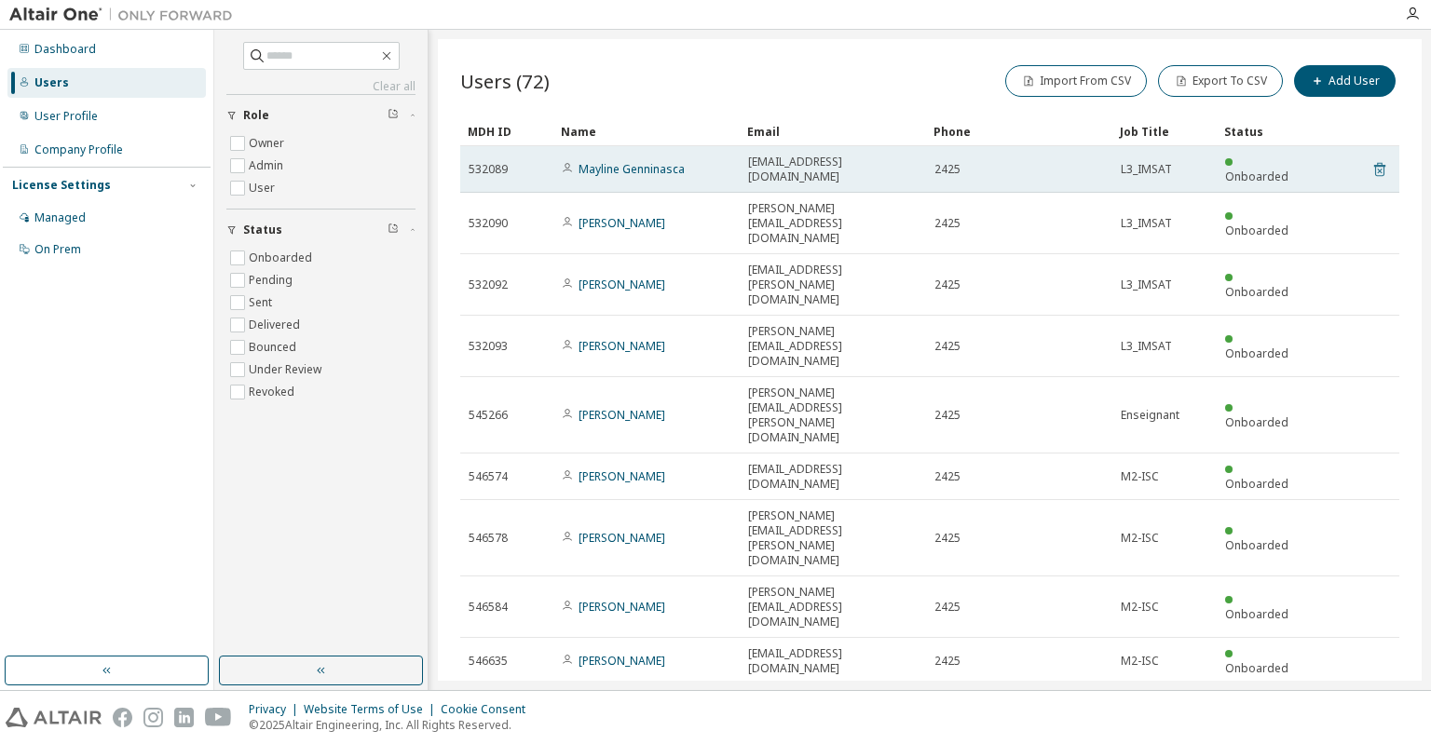
click at [1381, 171] on icon at bounding box center [1379, 171] width 5 height 5
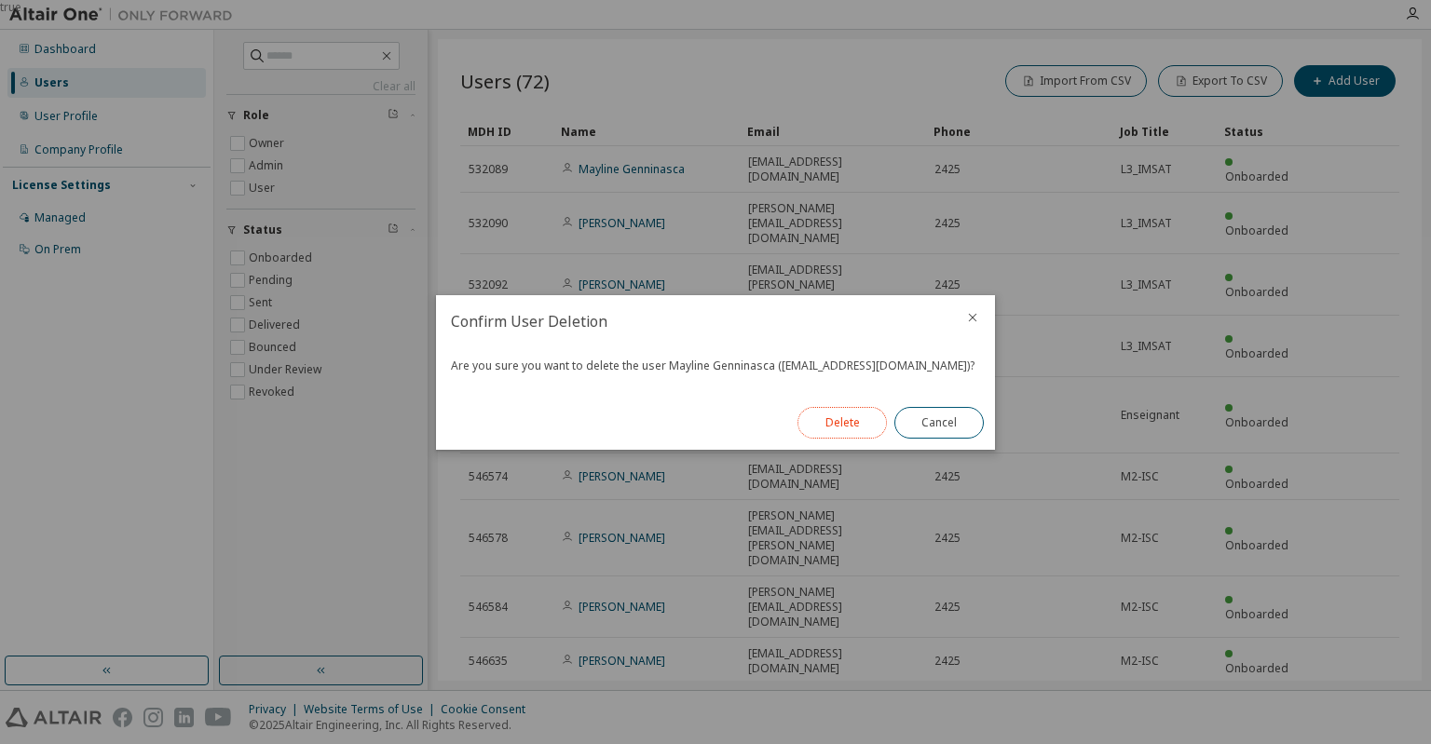
click at [827, 431] on button "Delete" at bounding box center [842, 423] width 89 height 32
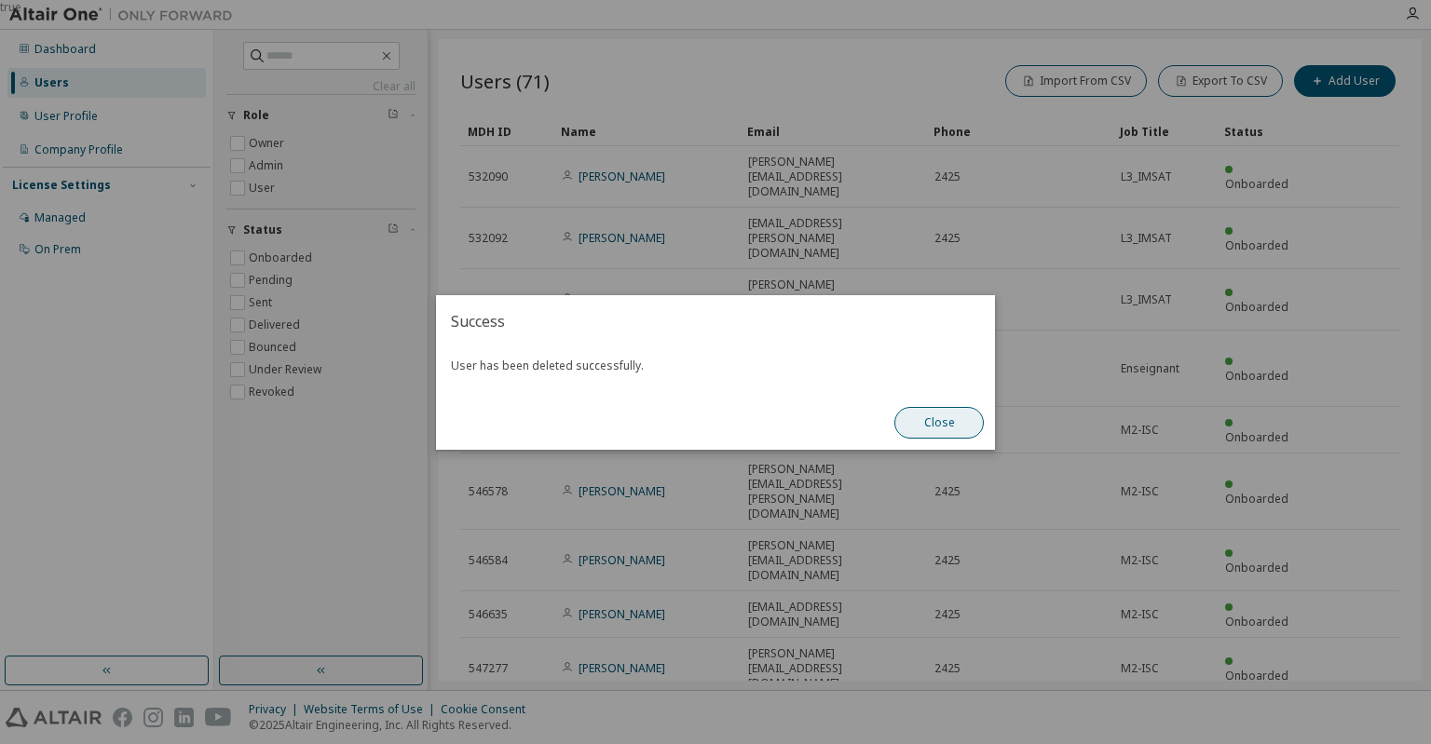
click at [942, 431] on button "Close" at bounding box center [938, 423] width 89 height 32
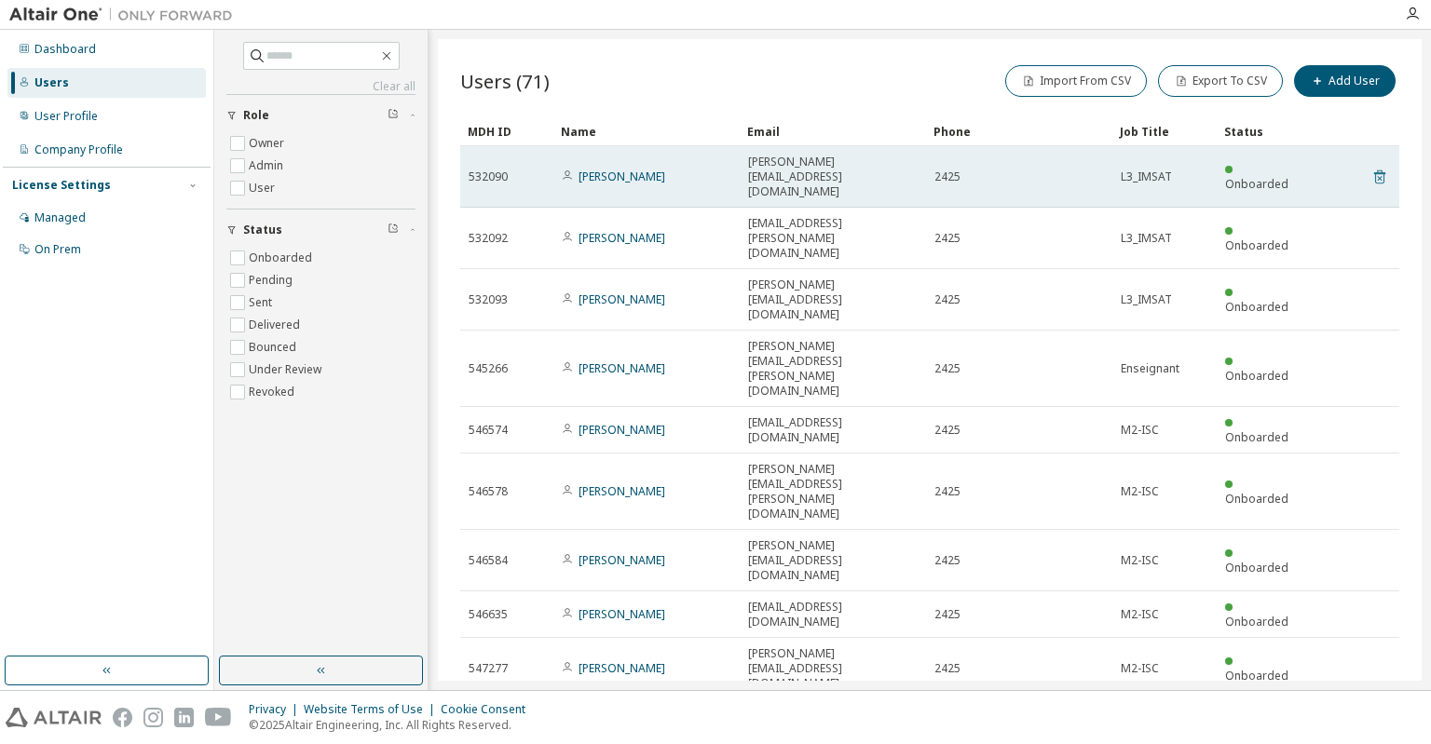
click at [1378, 176] on icon at bounding box center [1379, 178] width 5 height 5
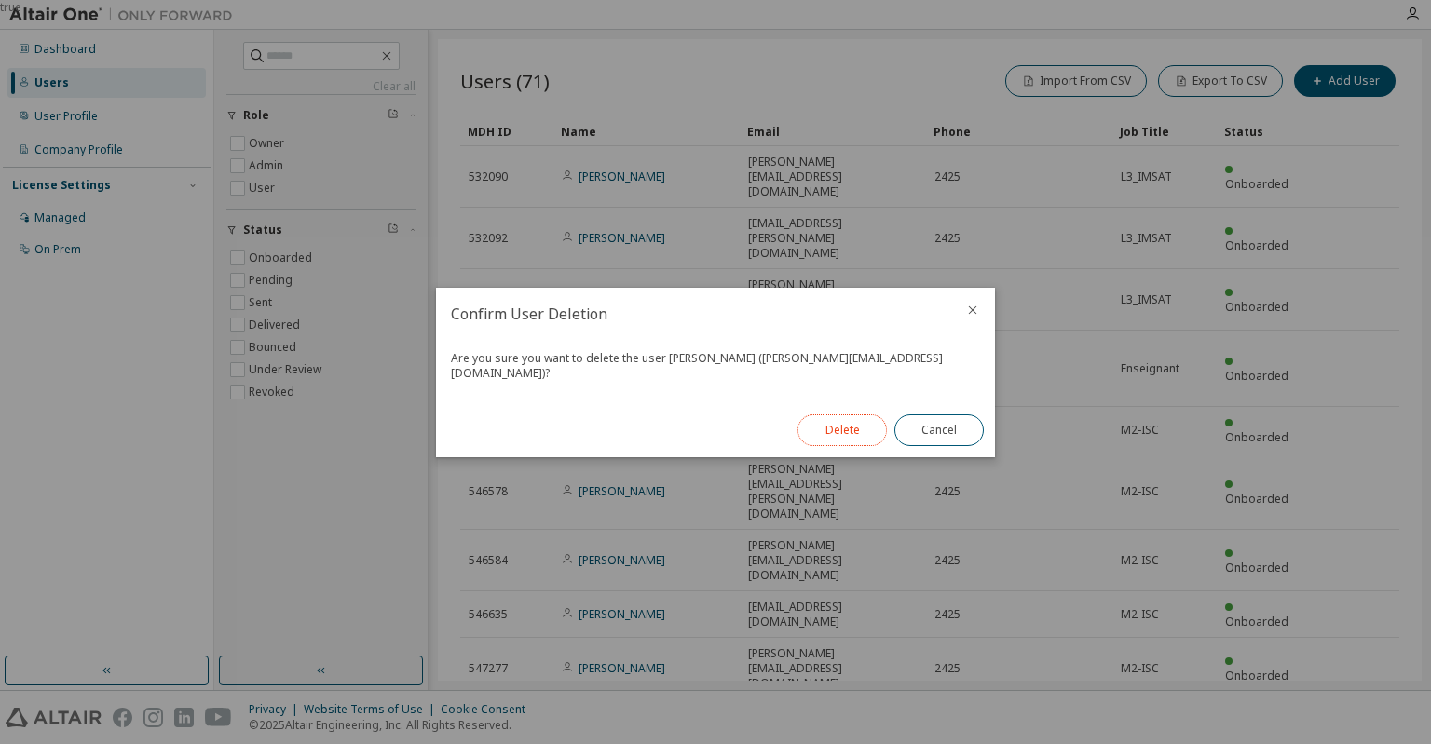
click at [858, 431] on button "Delete" at bounding box center [842, 431] width 89 height 32
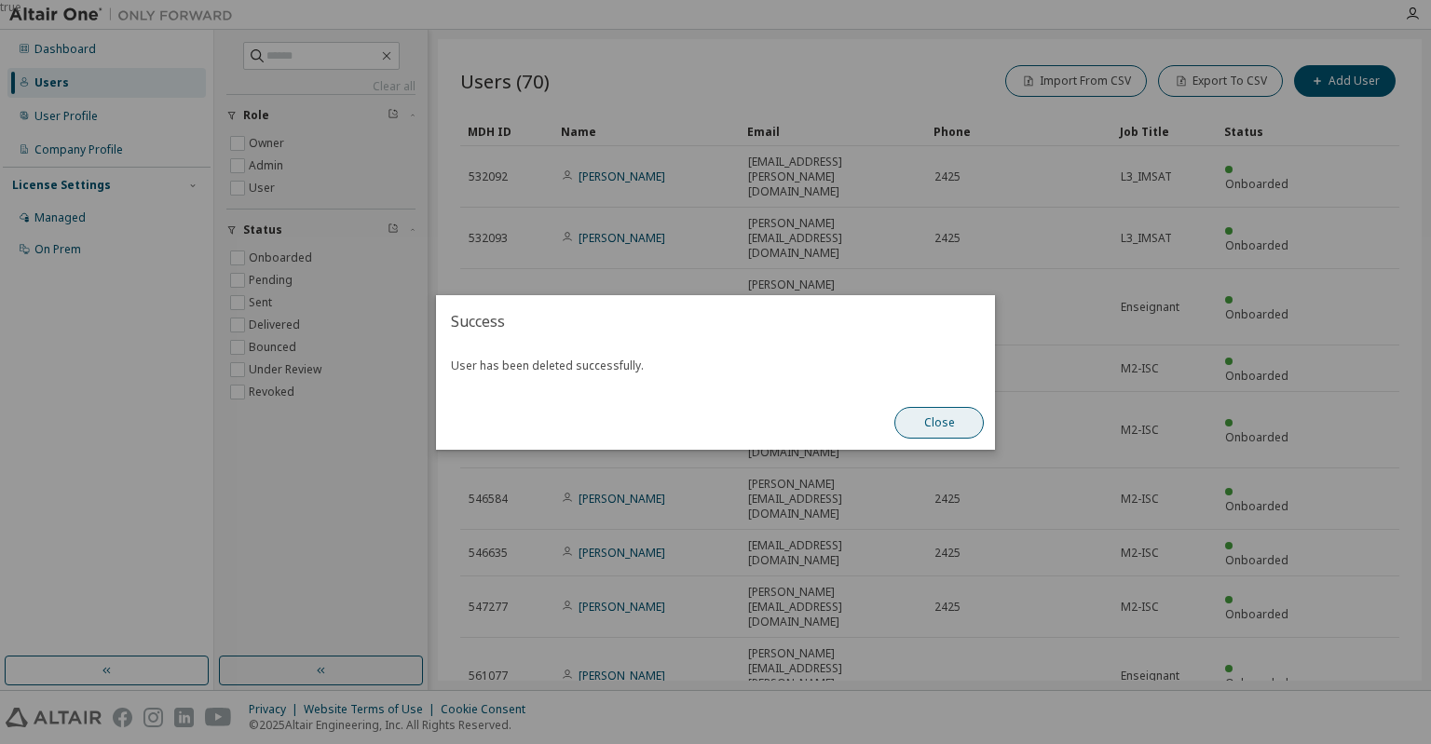
click at [940, 416] on button "Close" at bounding box center [938, 423] width 89 height 32
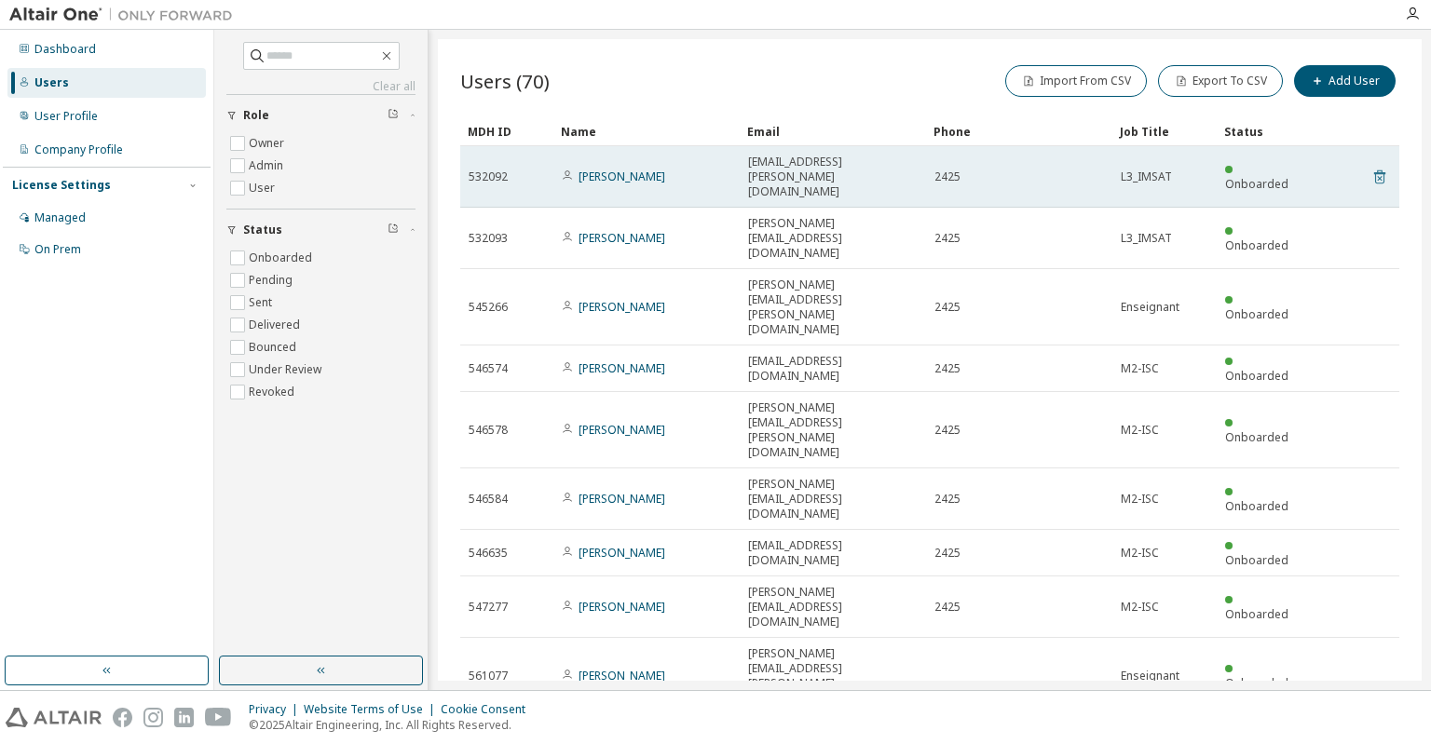
click at [1380, 166] on icon at bounding box center [1379, 177] width 17 height 22
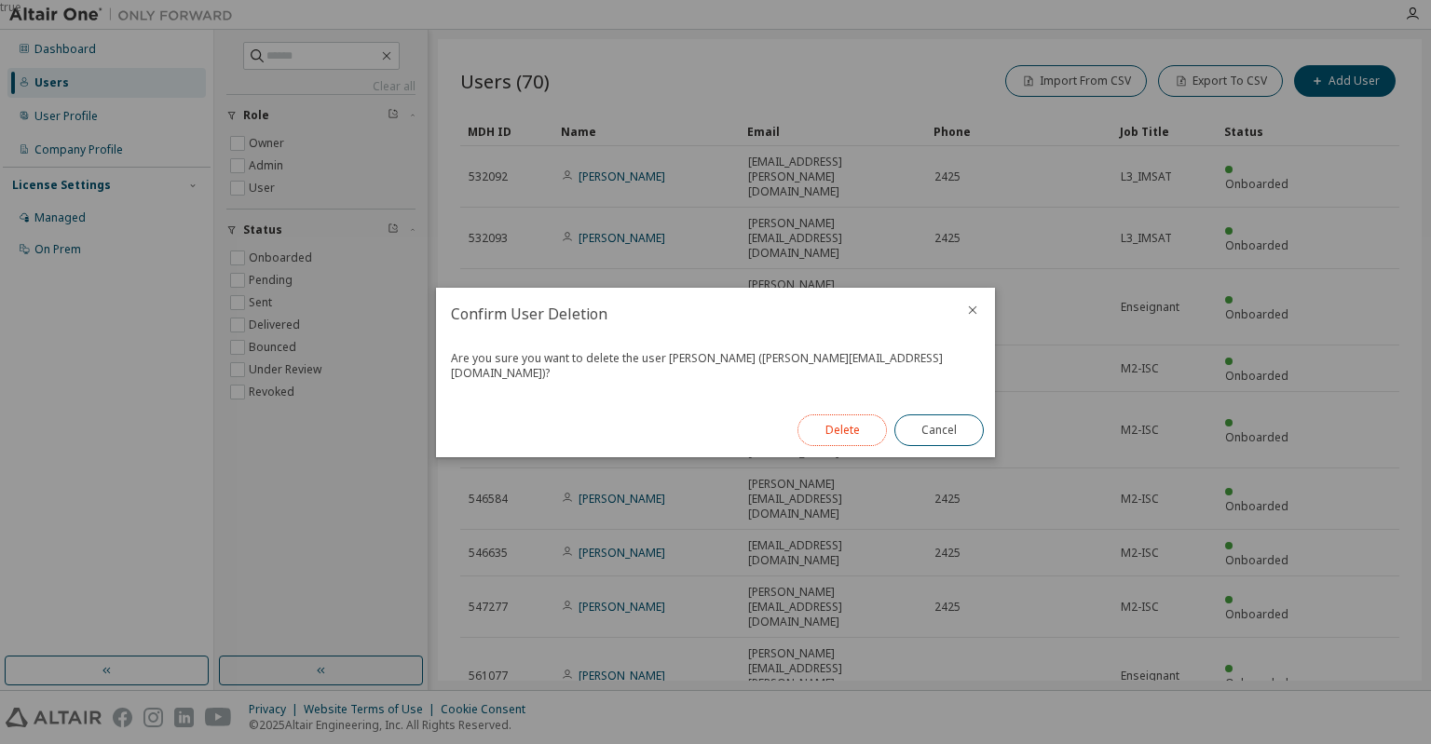
click at [842, 422] on button "Delete" at bounding box center [842, 431] width 89 height 32
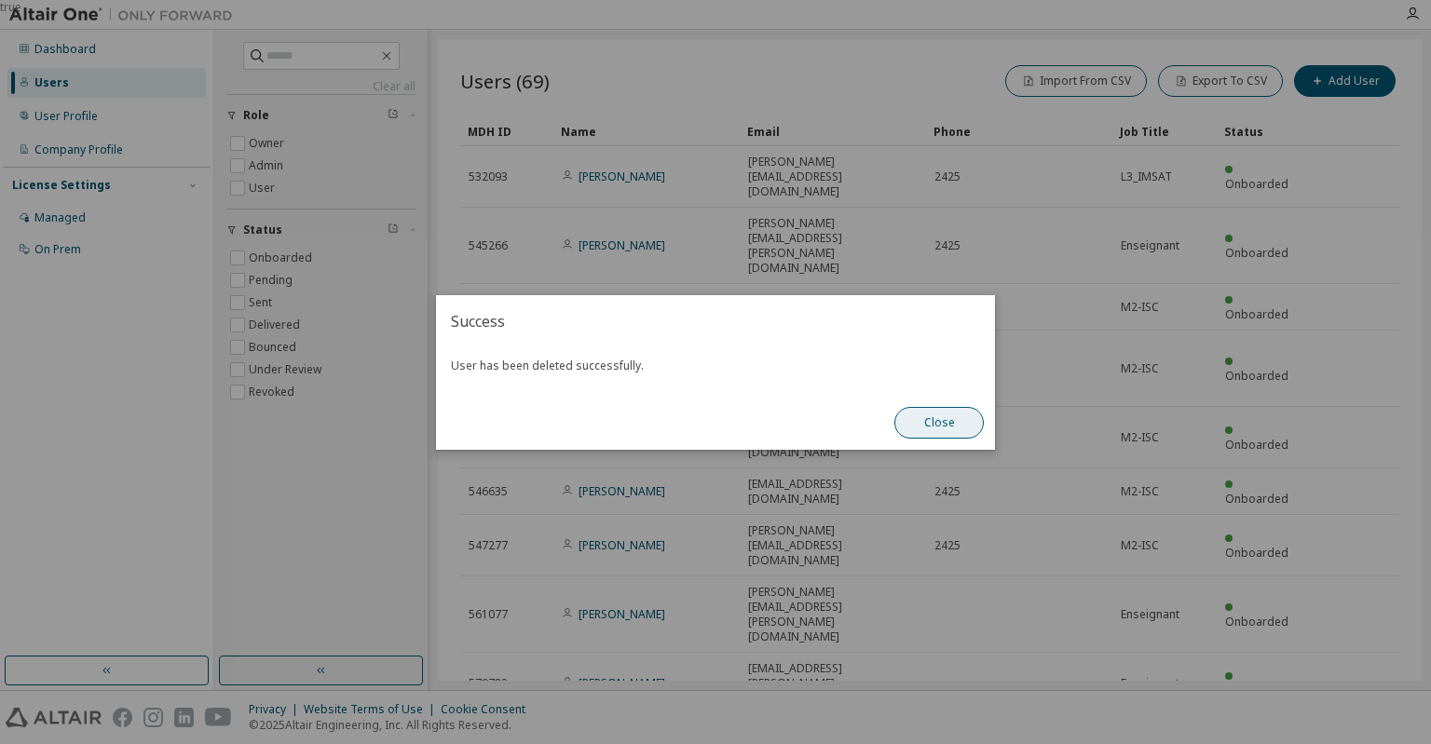
click at [932, 415] on button "Close" at bounding box center [938, 423] width 89 height 32
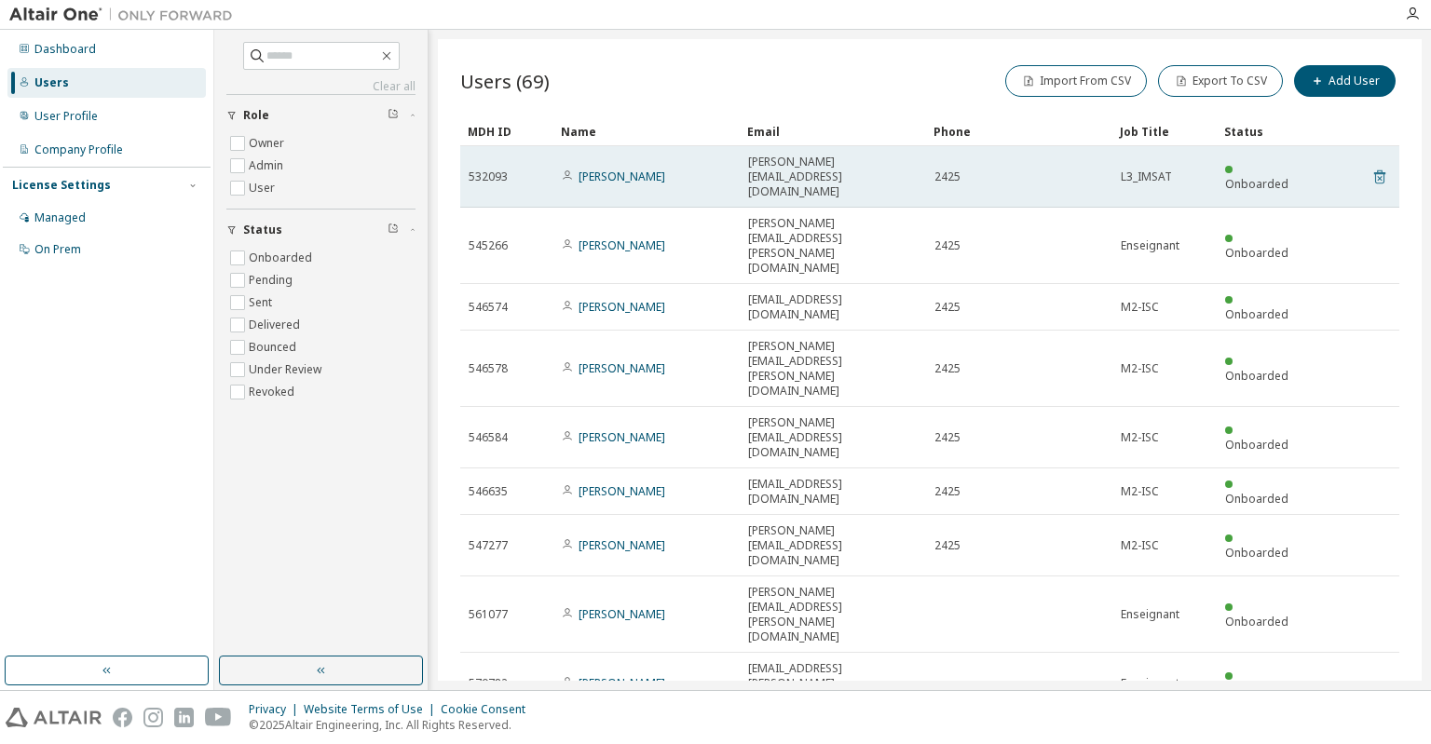
click at [1375, 170] on icon at bounding box center [1379, 177] width 11 height 14
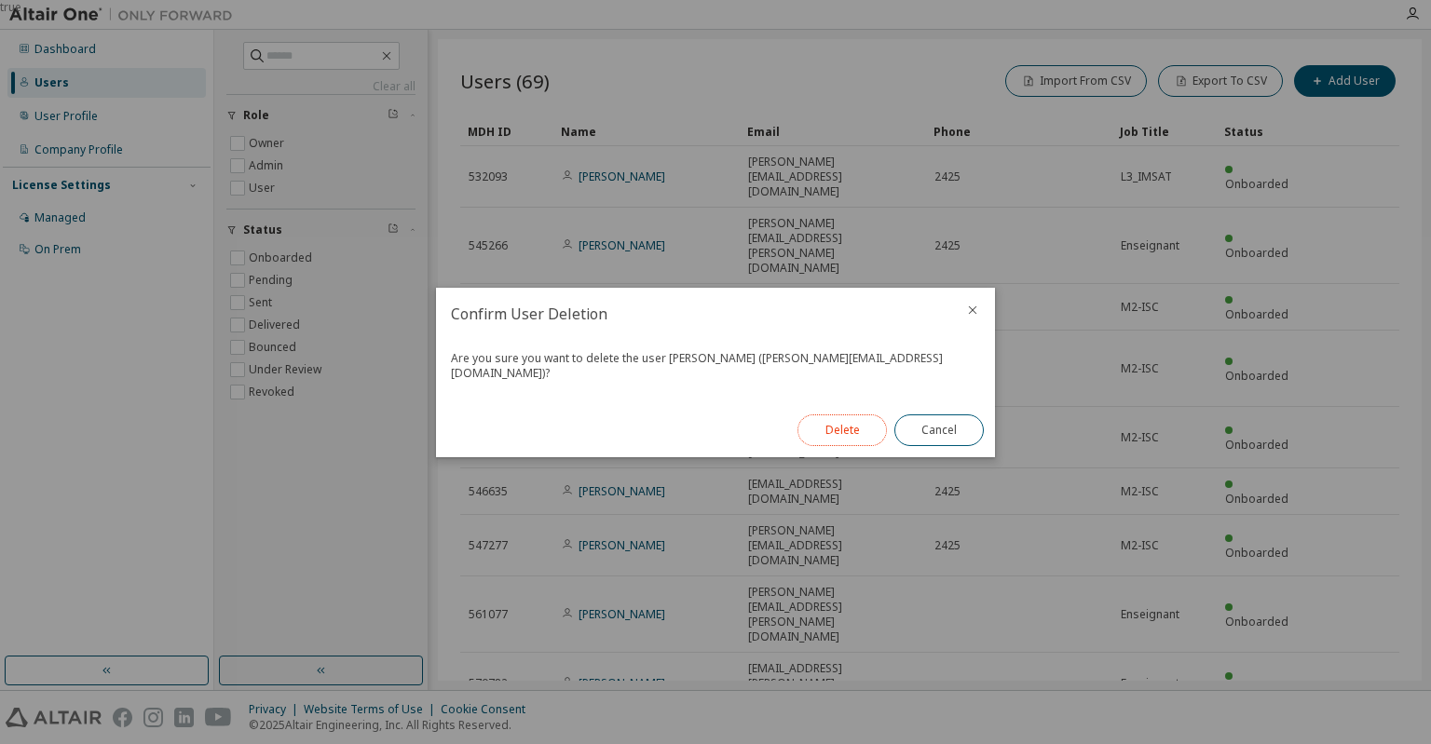
click at [871, 425] on button "Delete" at bounding box center [842, 431] width 89 height 32
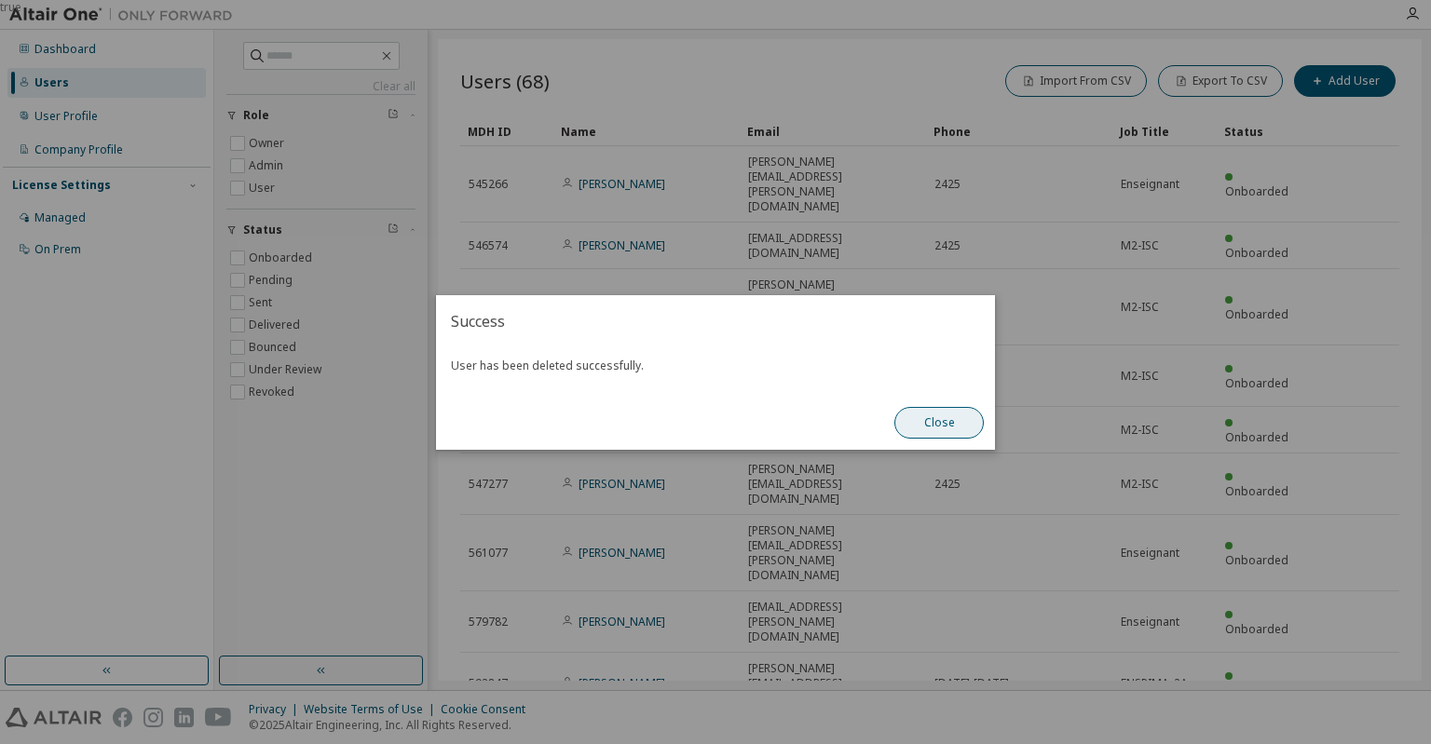
click at [950, 422] on button "Close" at bounding box center [938, 423] width 89 height 32
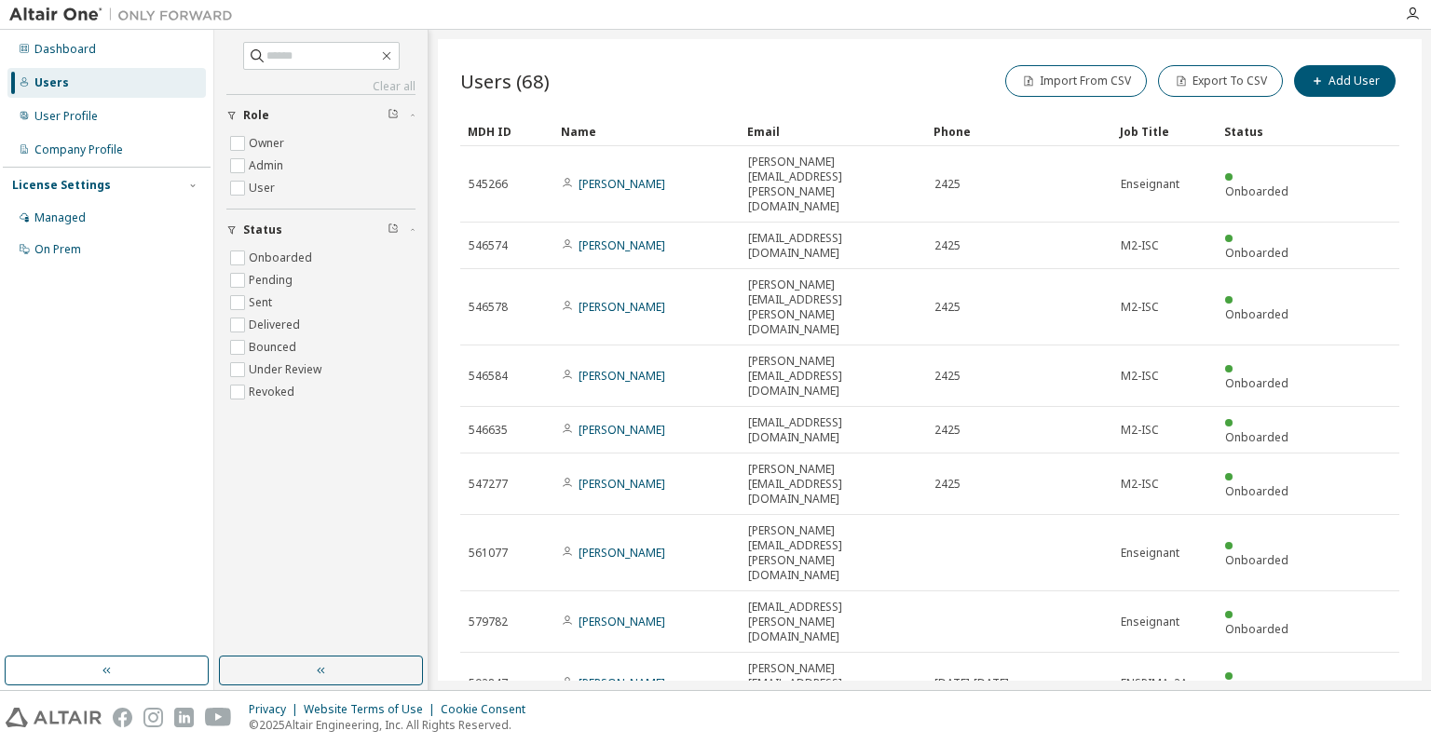
type input "*"
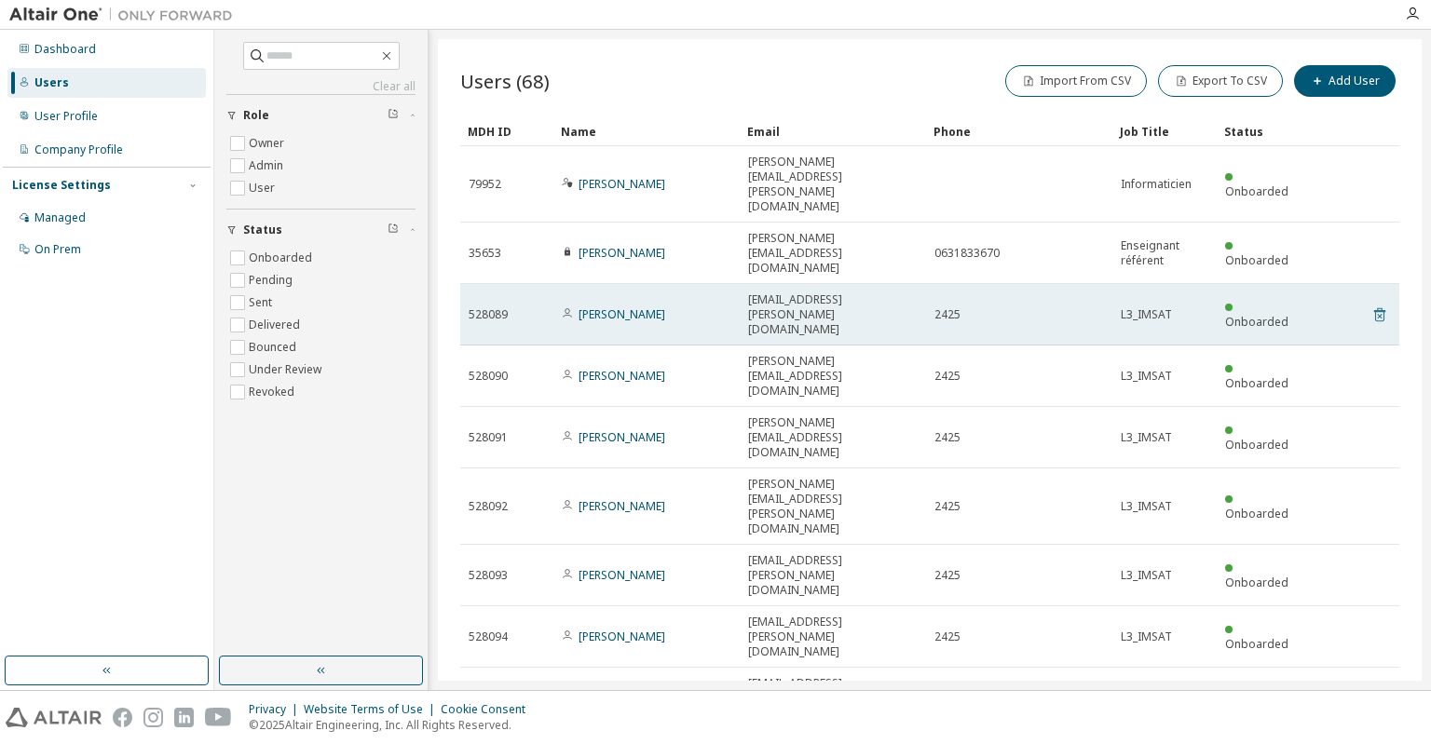
click at [1375, 308] on icon at bounding box center [1379, 315] width 11 height 14
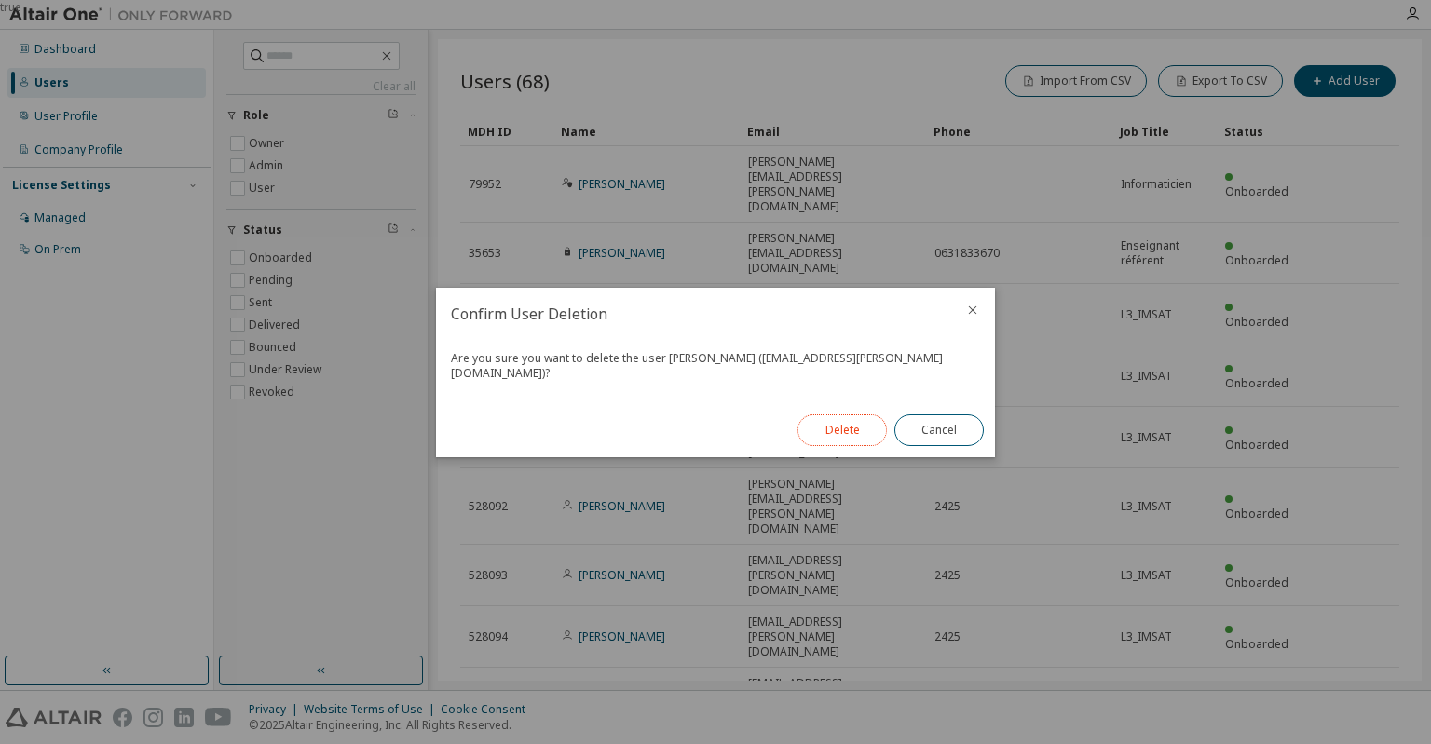
click at [851, 430] on button "Delete" at bounding box center [842, 431] width 89 height 32
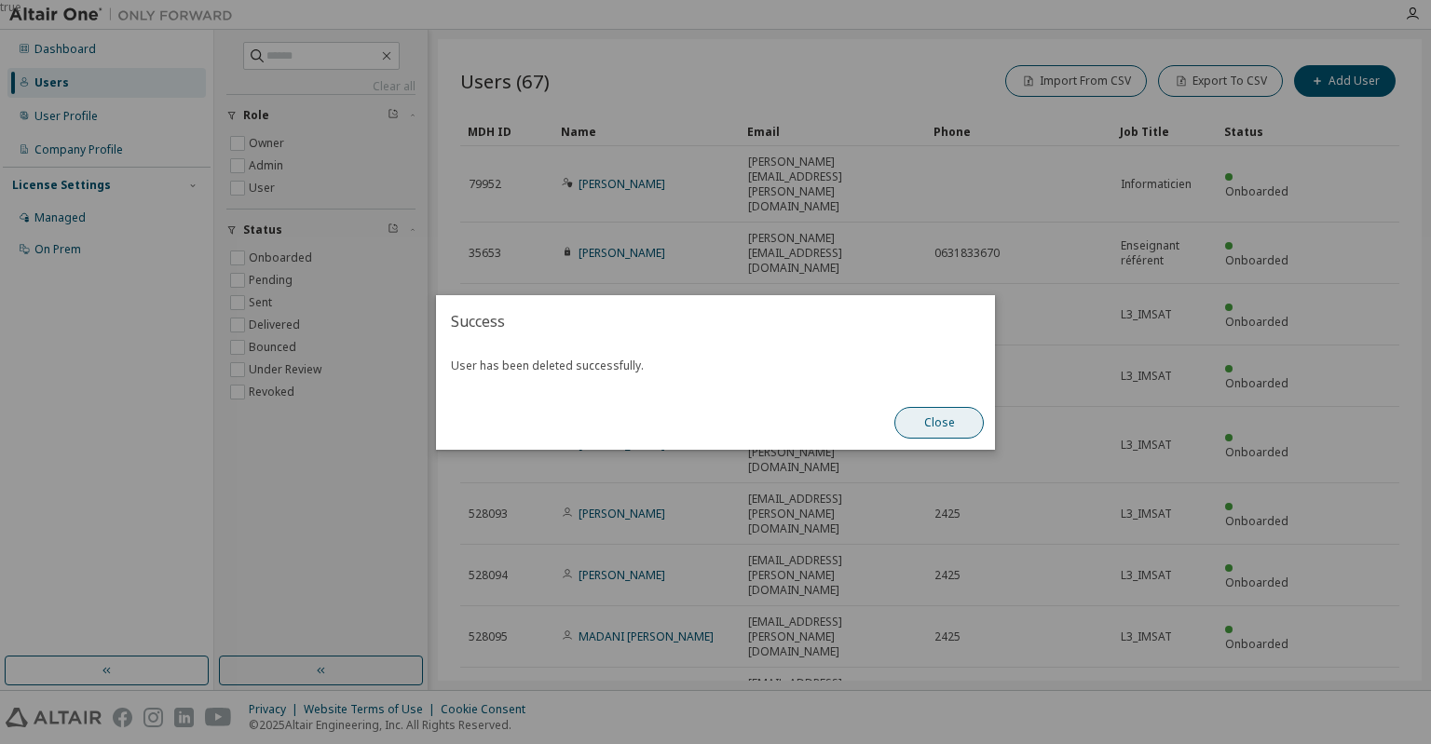
click at [939, 423] on button "Close" at bounding box center [938, 423] width 89 height 32
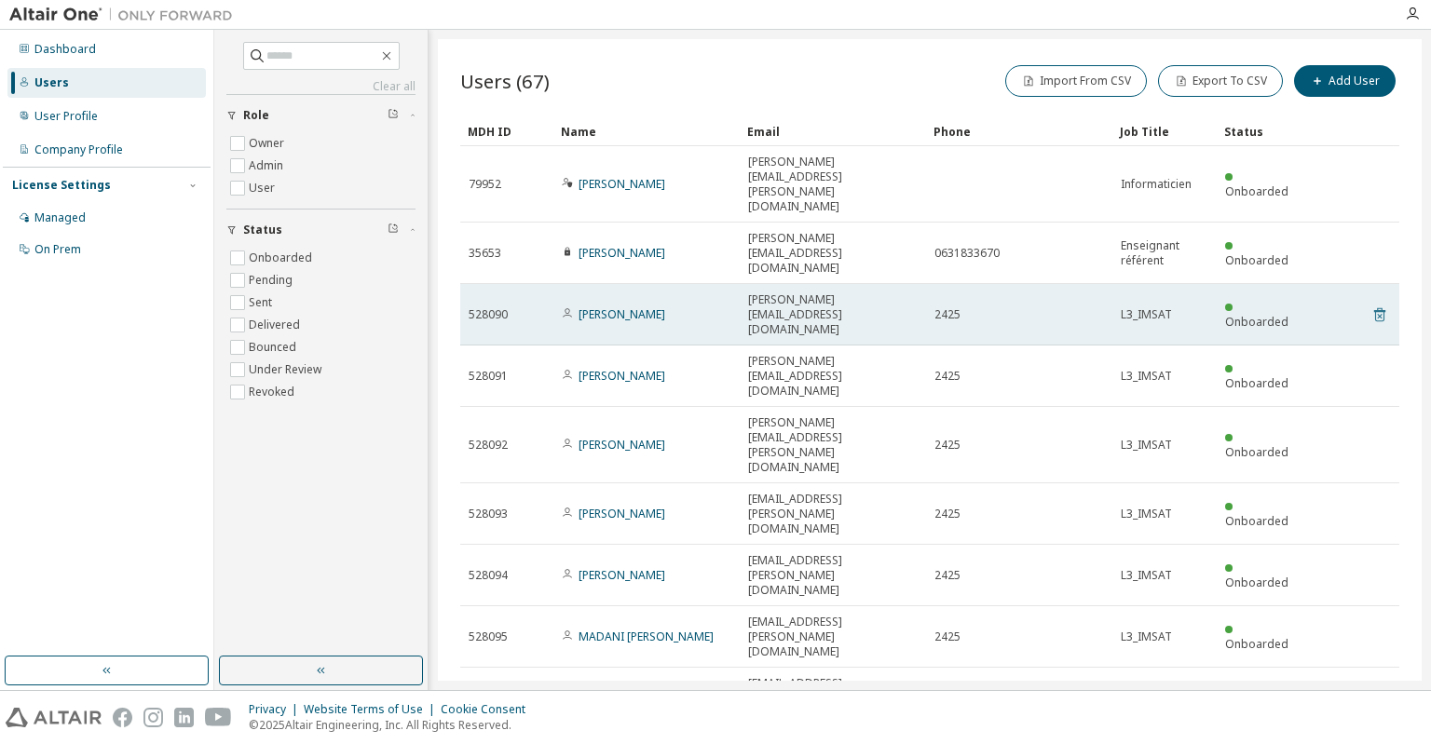
click at [1378, 314] on icon at bounding box center [1379, 316] width 5 height 5
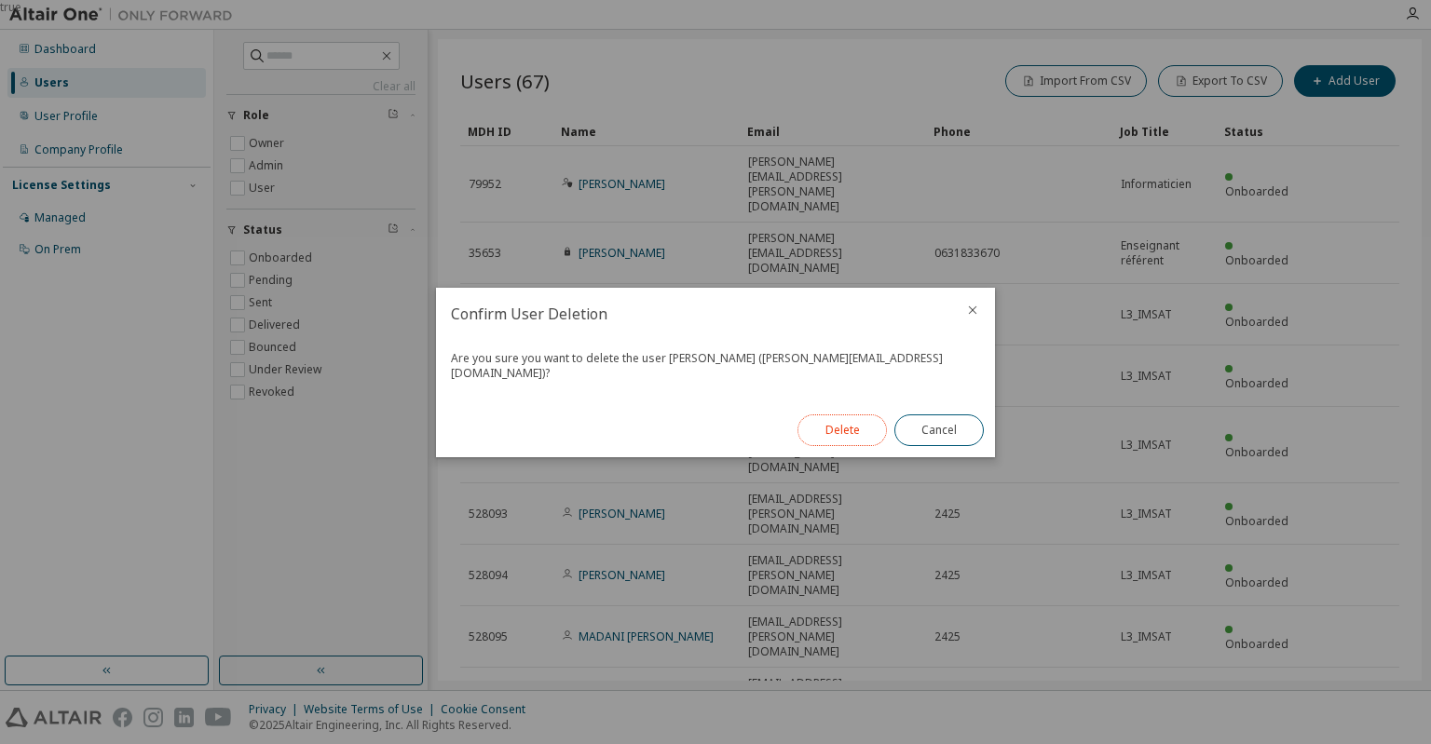
click at [857, 420] on button "Delete" at bounding box center [842, 431] width 89 height 32
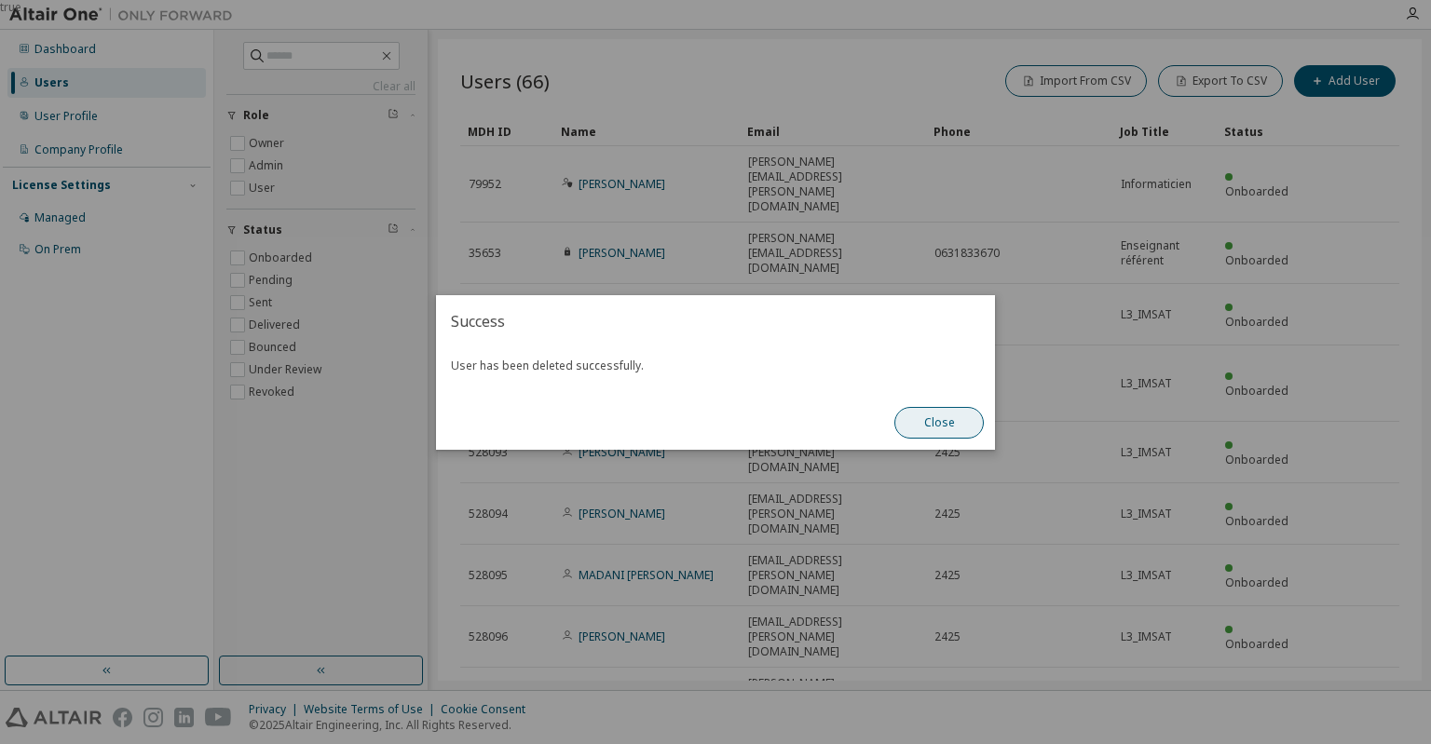
click at [948, 424] on button "Close" at bounding box center [938, 423] width 89 height 32
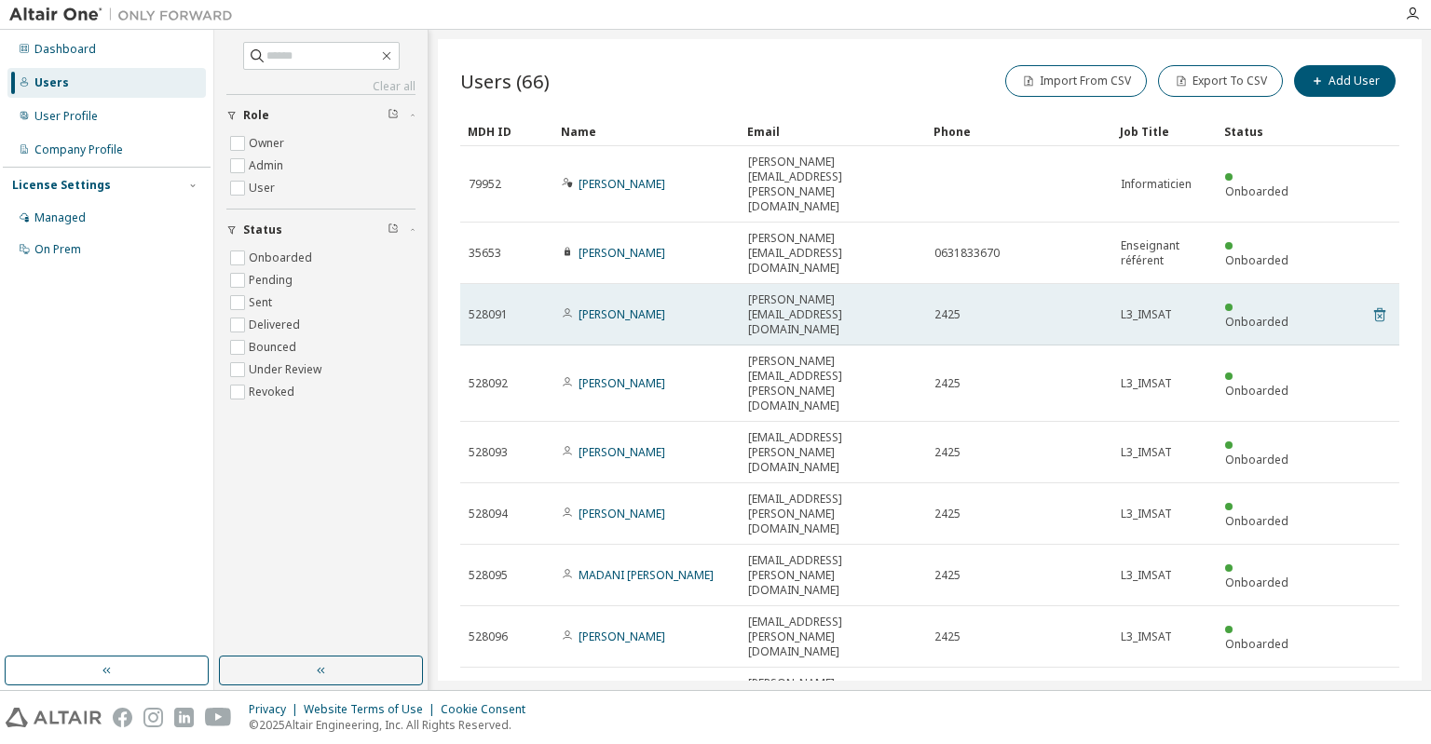
click at [1383, 304] on icon at bounding box center [1379, 315] width 17 height 22
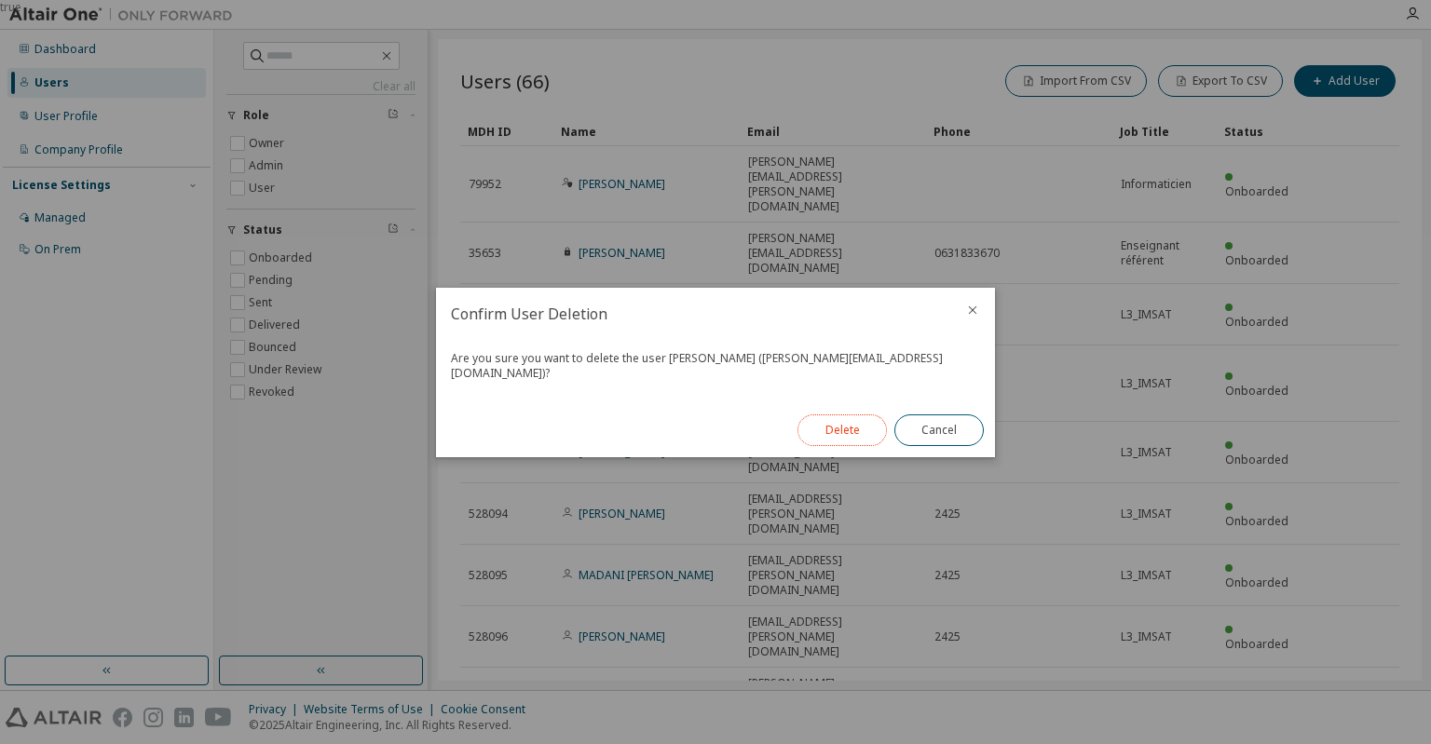
click at [845, 420] on button "Delete" at bounding box center [842, 431] width 89 height 32
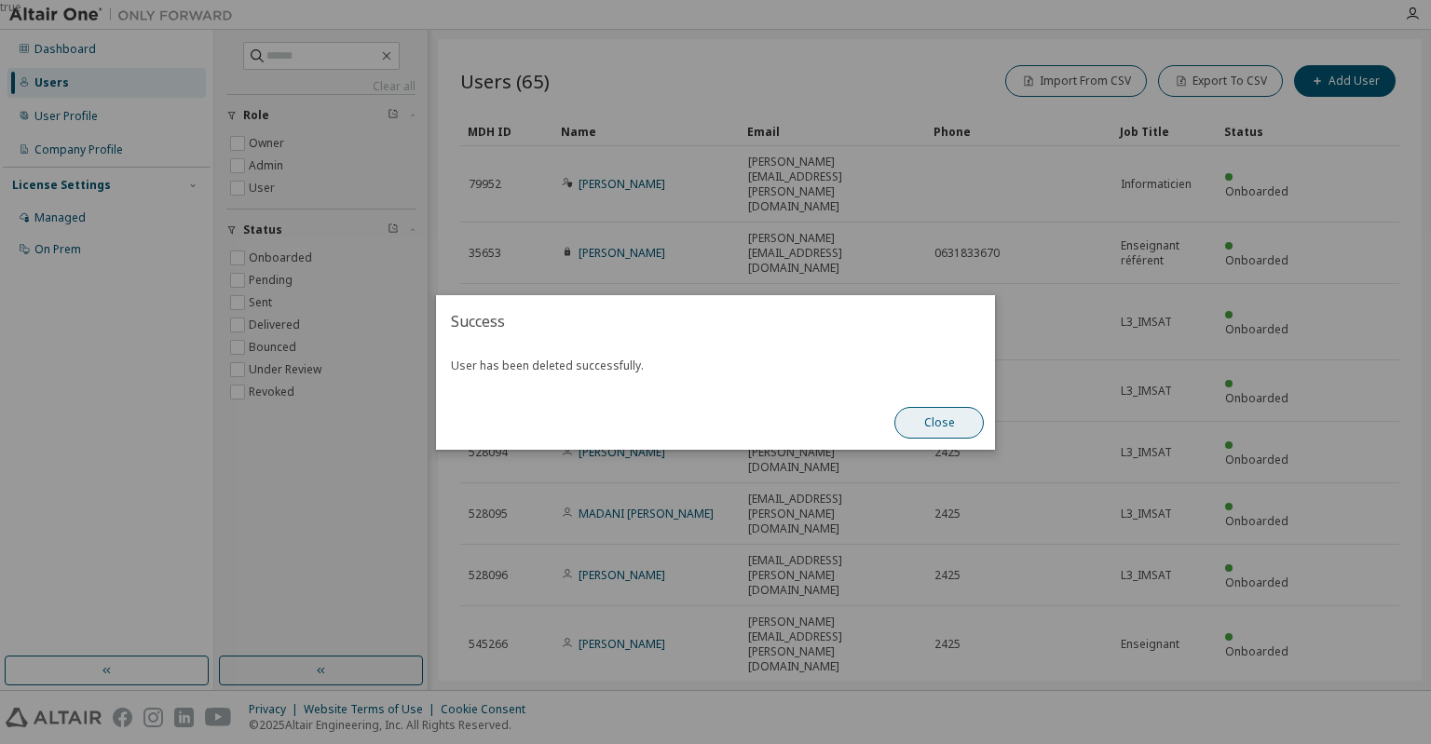
click at [943, 416] on button "Close" at bounding box center [938, 423] width 89 height 32
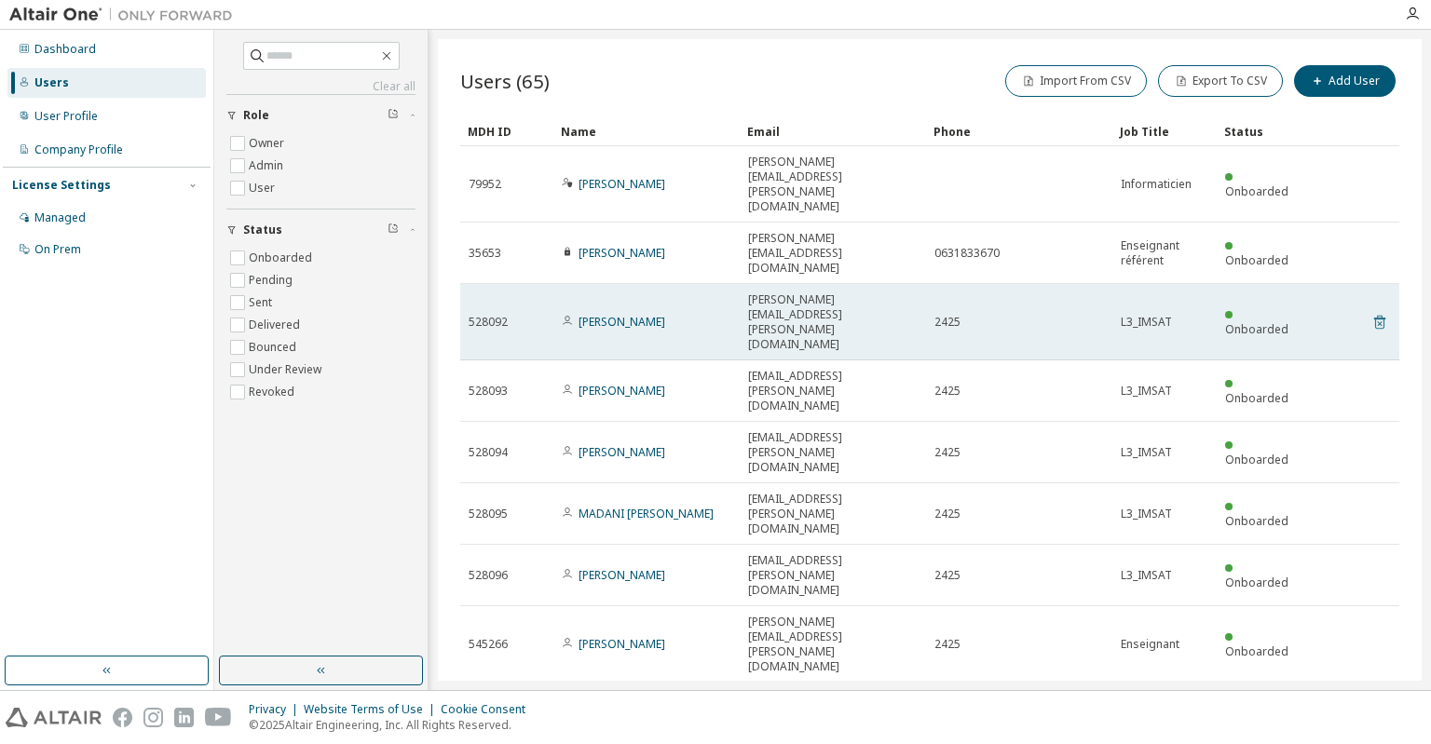
click at [1373, 311] on icon at bounding box center [1379, 322] width 17 height 22
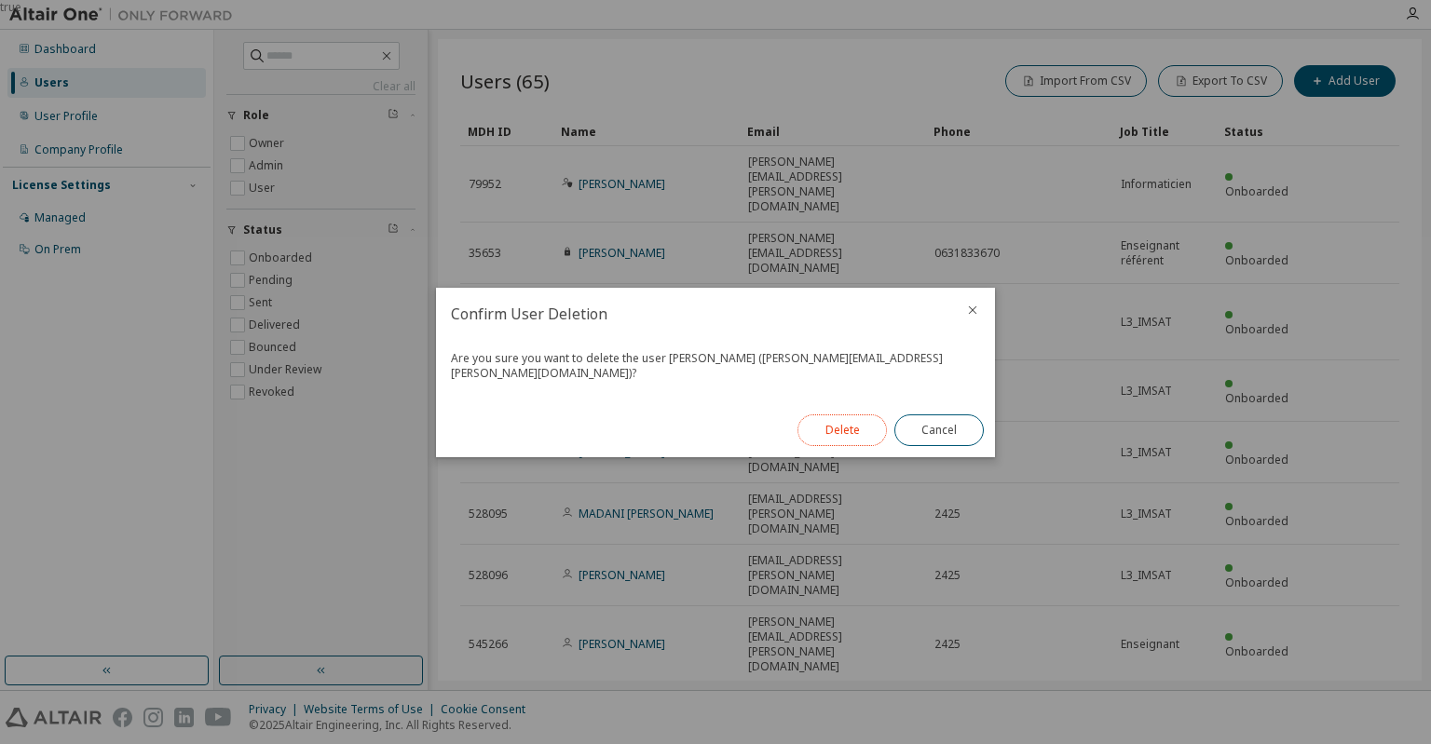
click at [834, 427] on button "Delete" at bounding box center [842, 431] width 89 height 32
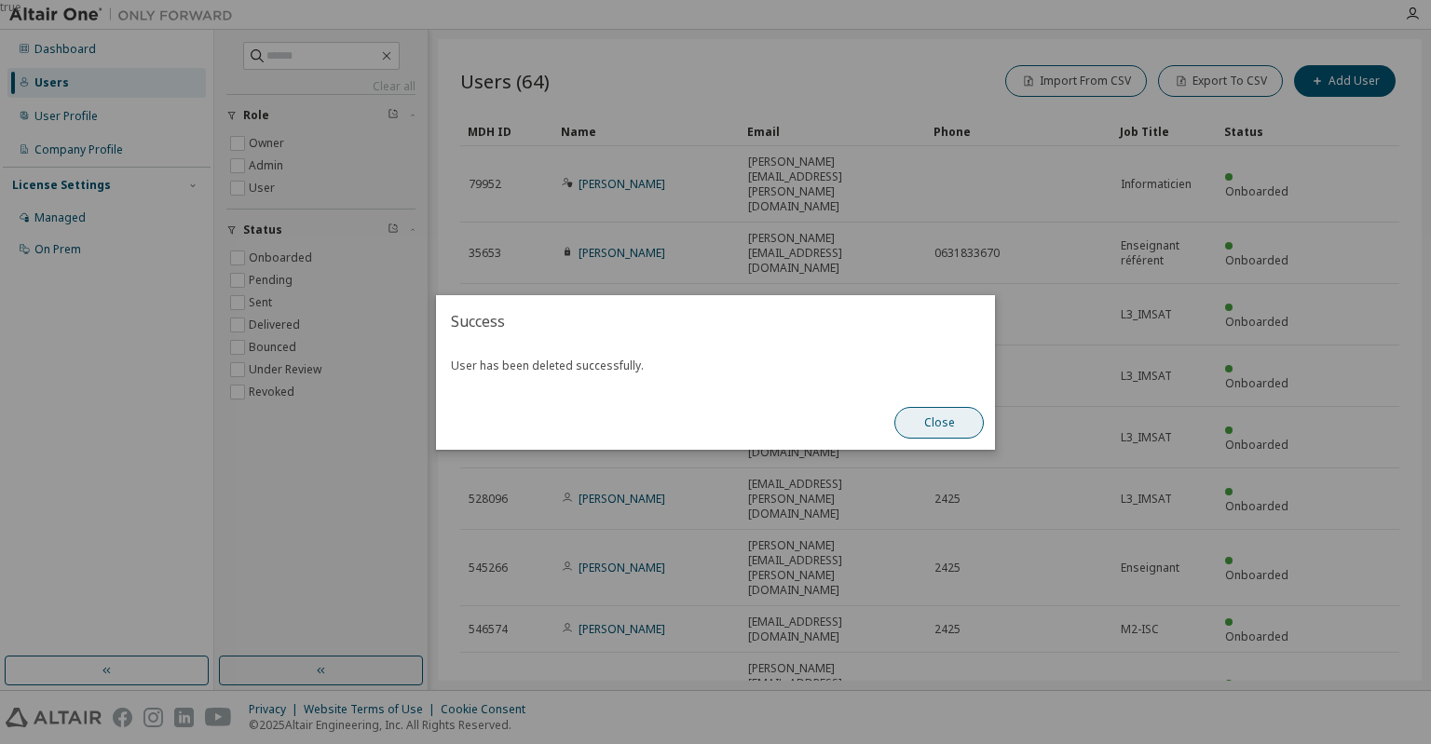
click at [966, 413] on button "Close" at bounding box center [938, 423] width 89 height 32
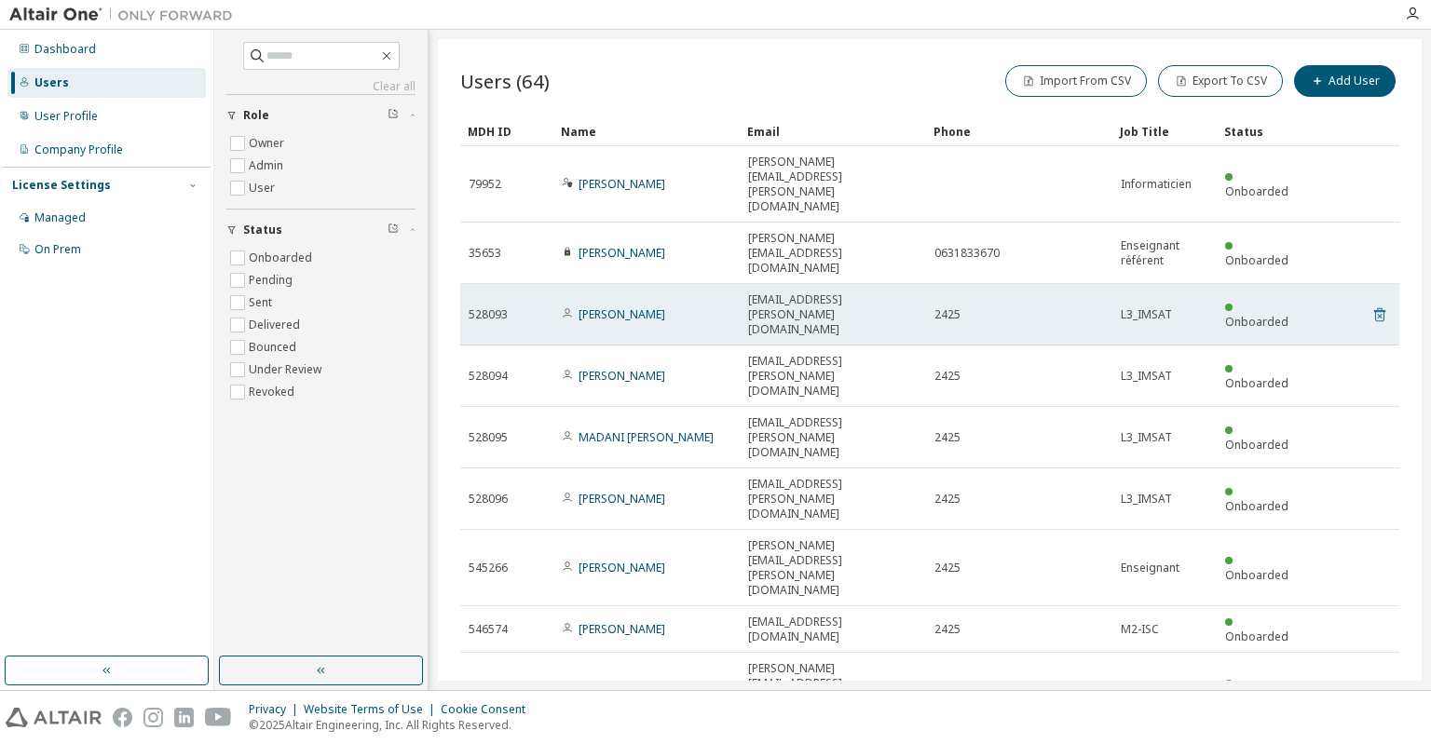
click at [1386, 304] on icon at bounding box center [1379, 315] width 17 height 22
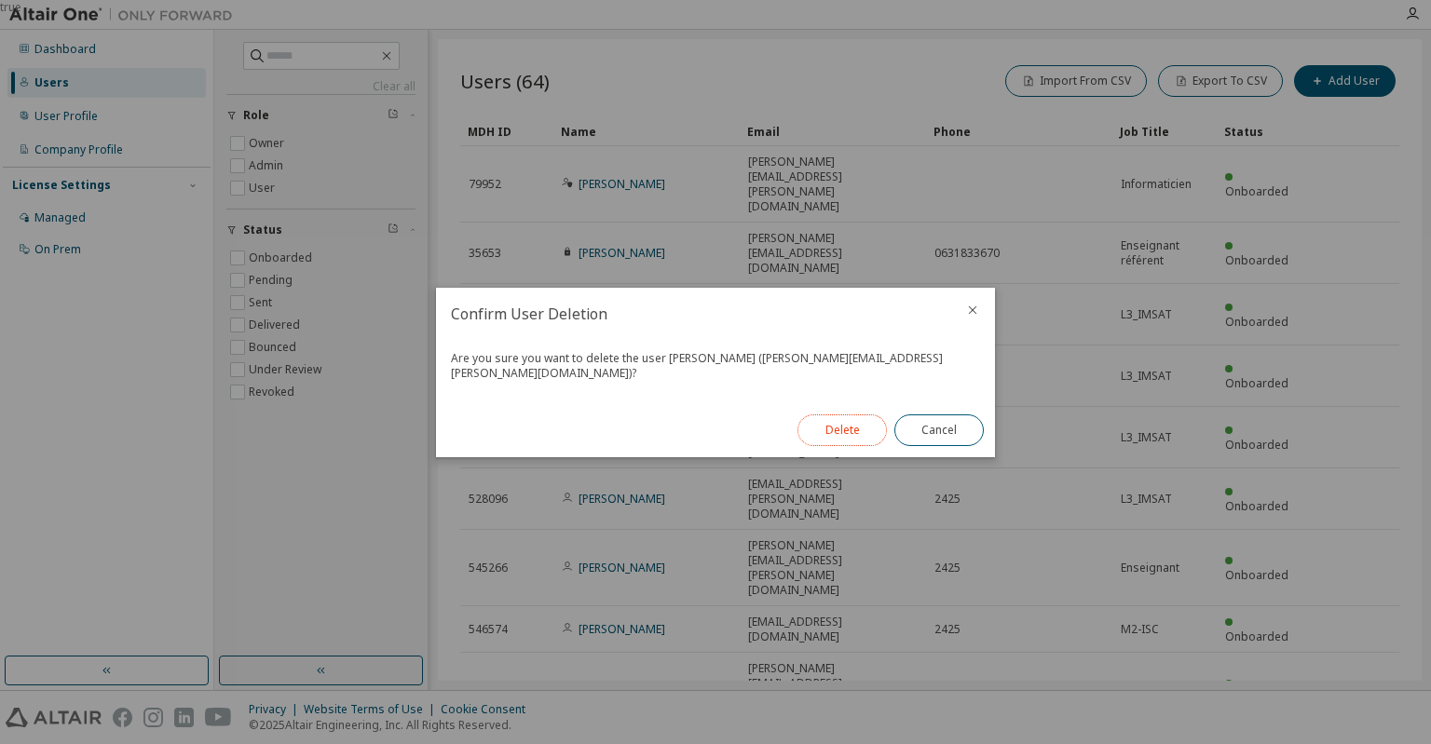
click at [839, 431] on button "Delete" at bounding box center [842, 431] width 89 height 32
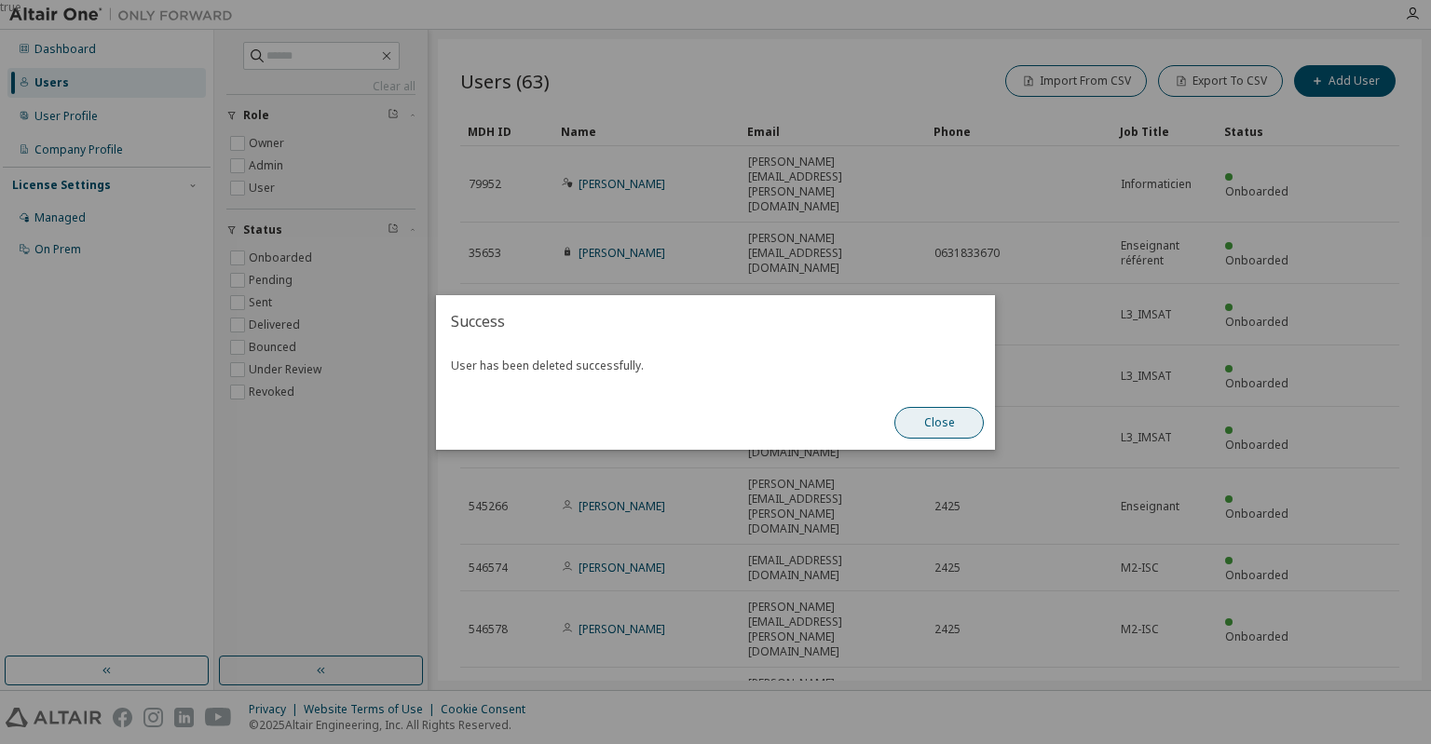
click at [932, 409] on button "Close" at bounding box center [938, 423] width 89 height 32
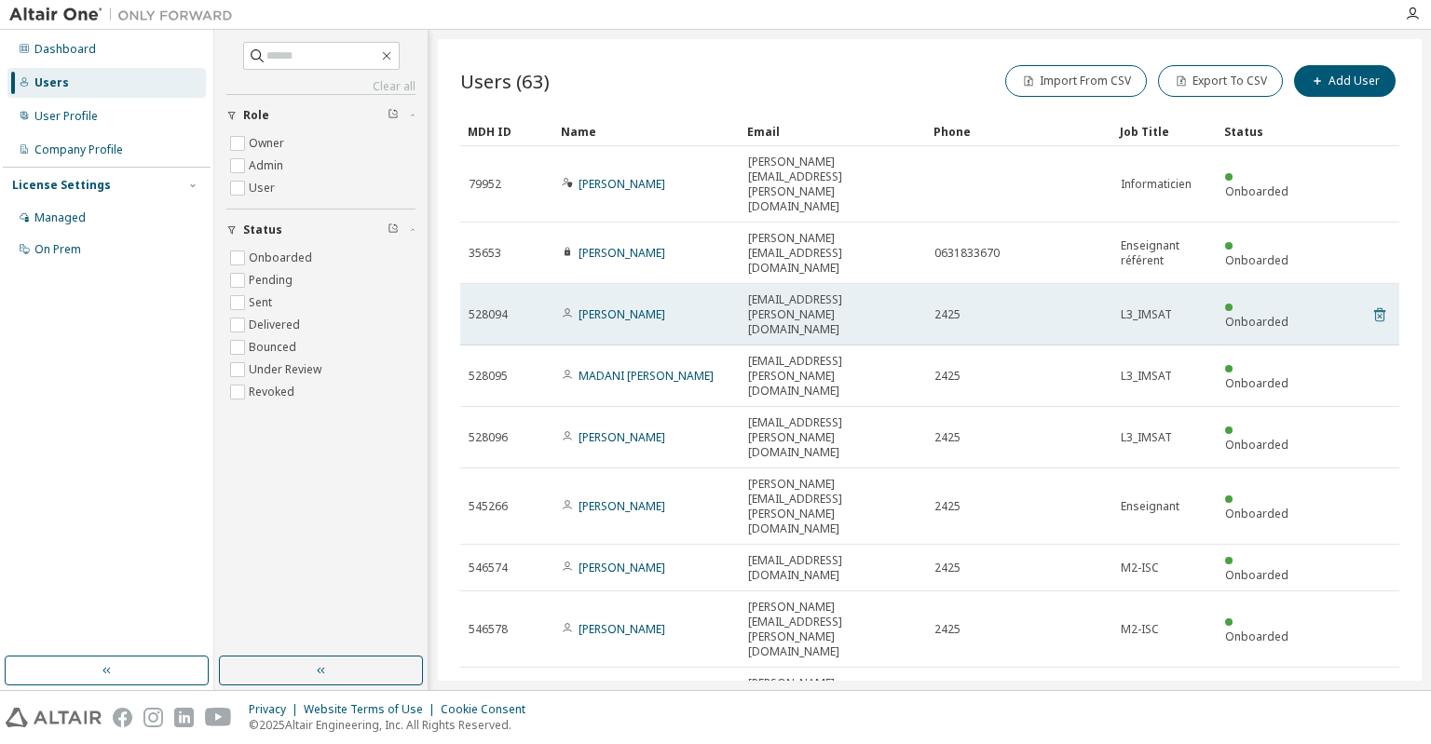
click at [1384, 308] on icon at bounding box center [1379, 315] width 11 height 14
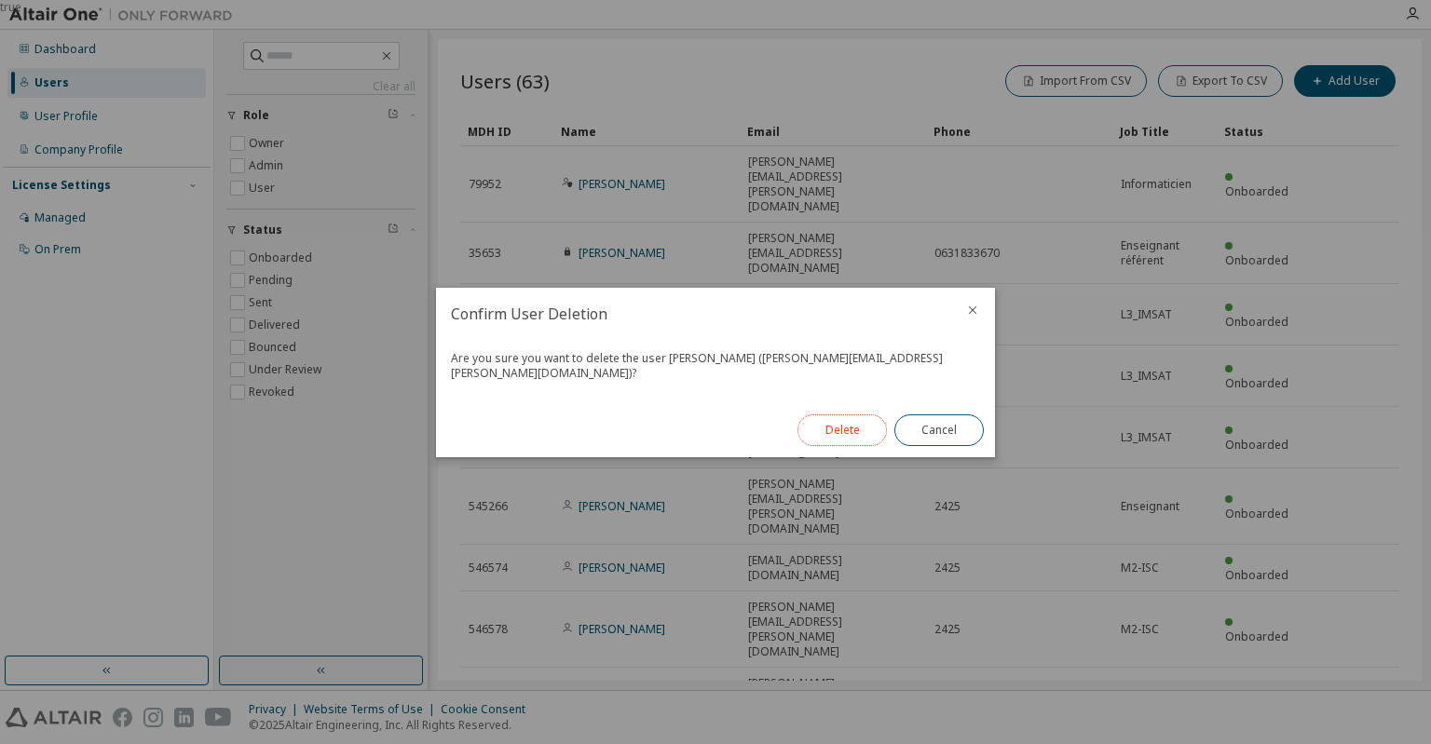
click at [860, 415] on button "Delete" at bounding box center [842, 431] width 89 height 32
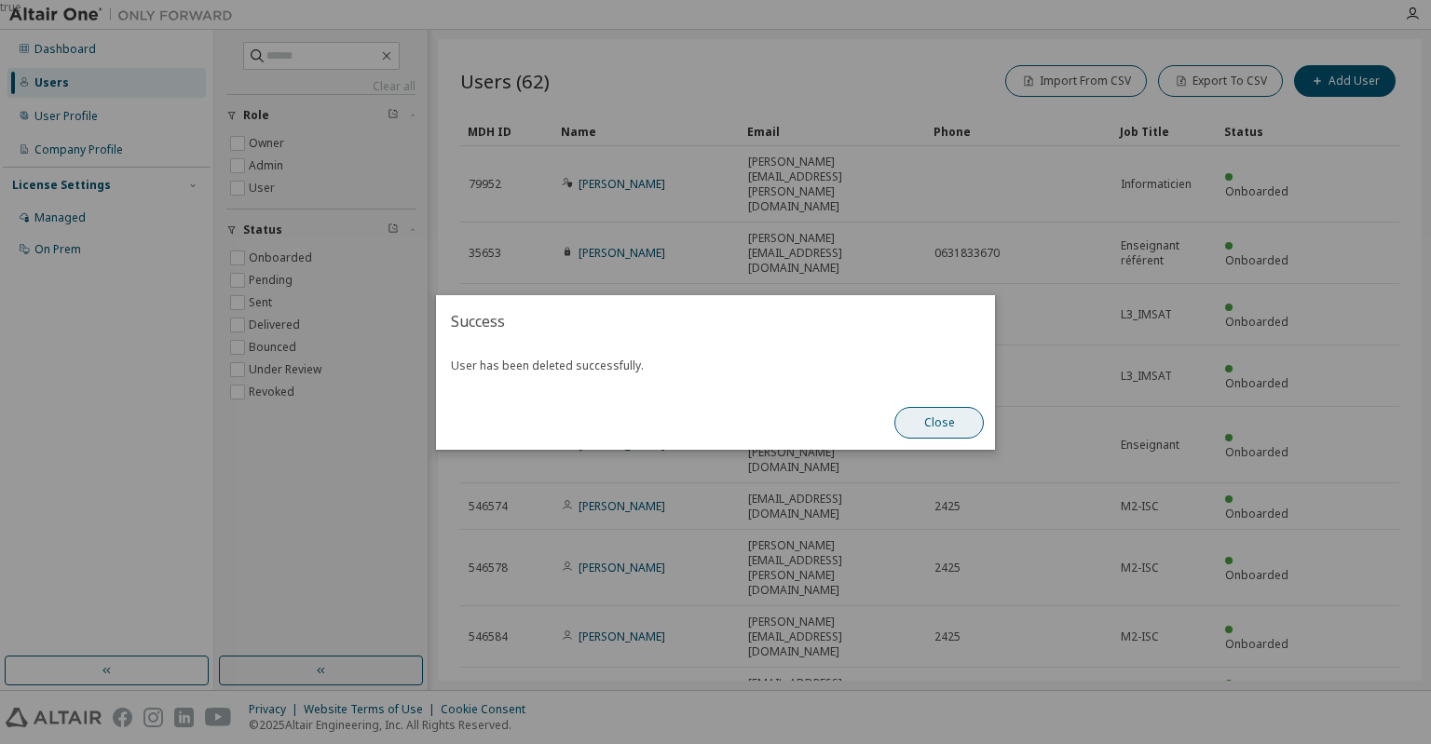
click at [929, 411] on button "Close" at bounding box center [938, 423] width 89 height 32
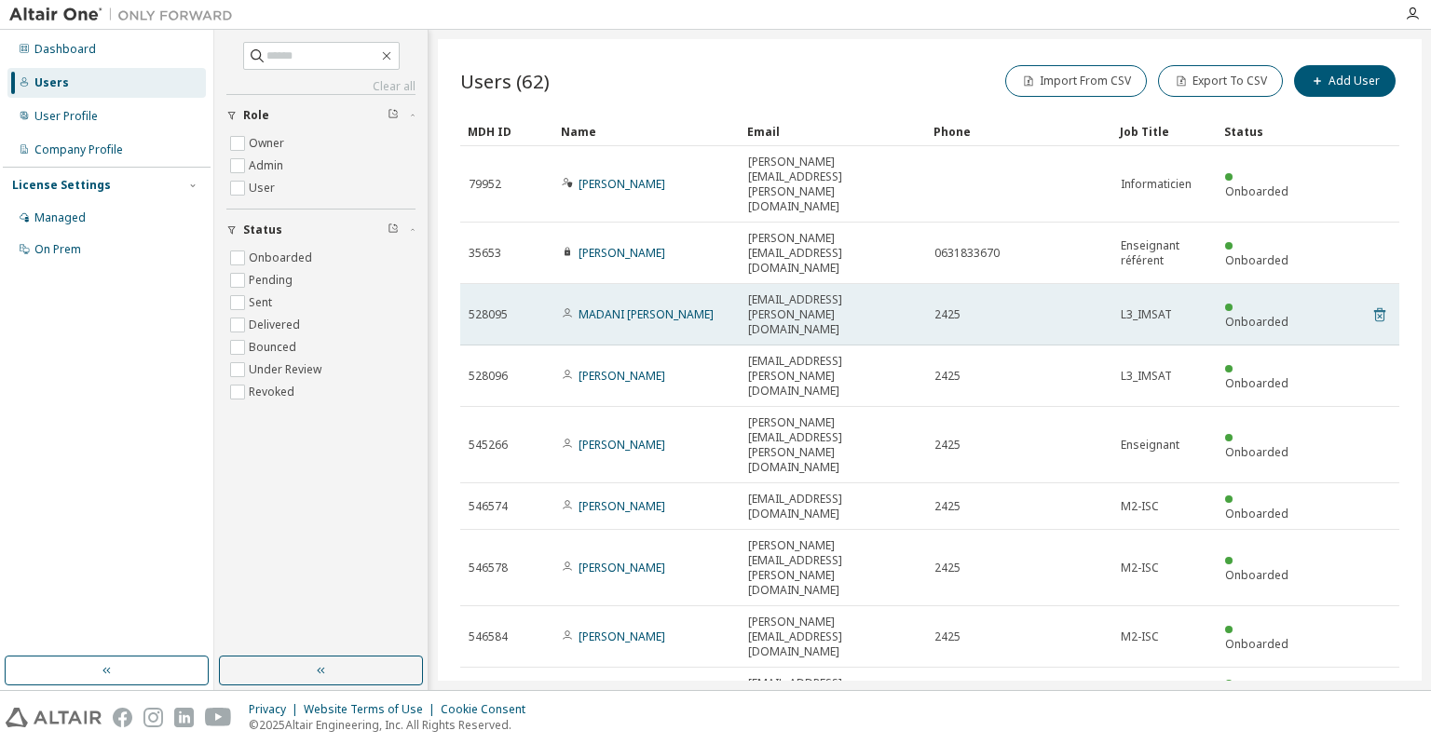
click at [1383, 304] on icon at bounding box center [1379, 315] width 17 height 22
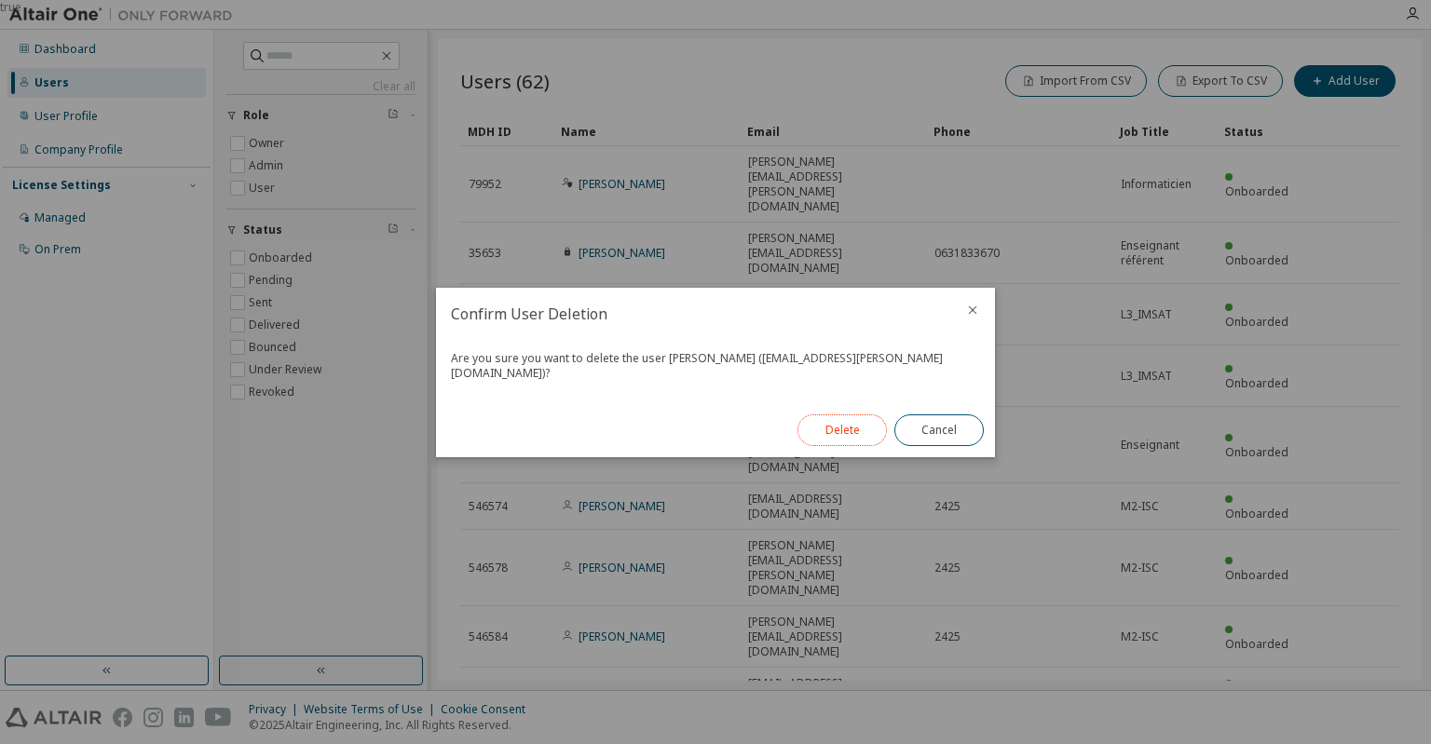
click at [853, 418] on button "Delete" at bounding box center [842, 431] width 89 height 32
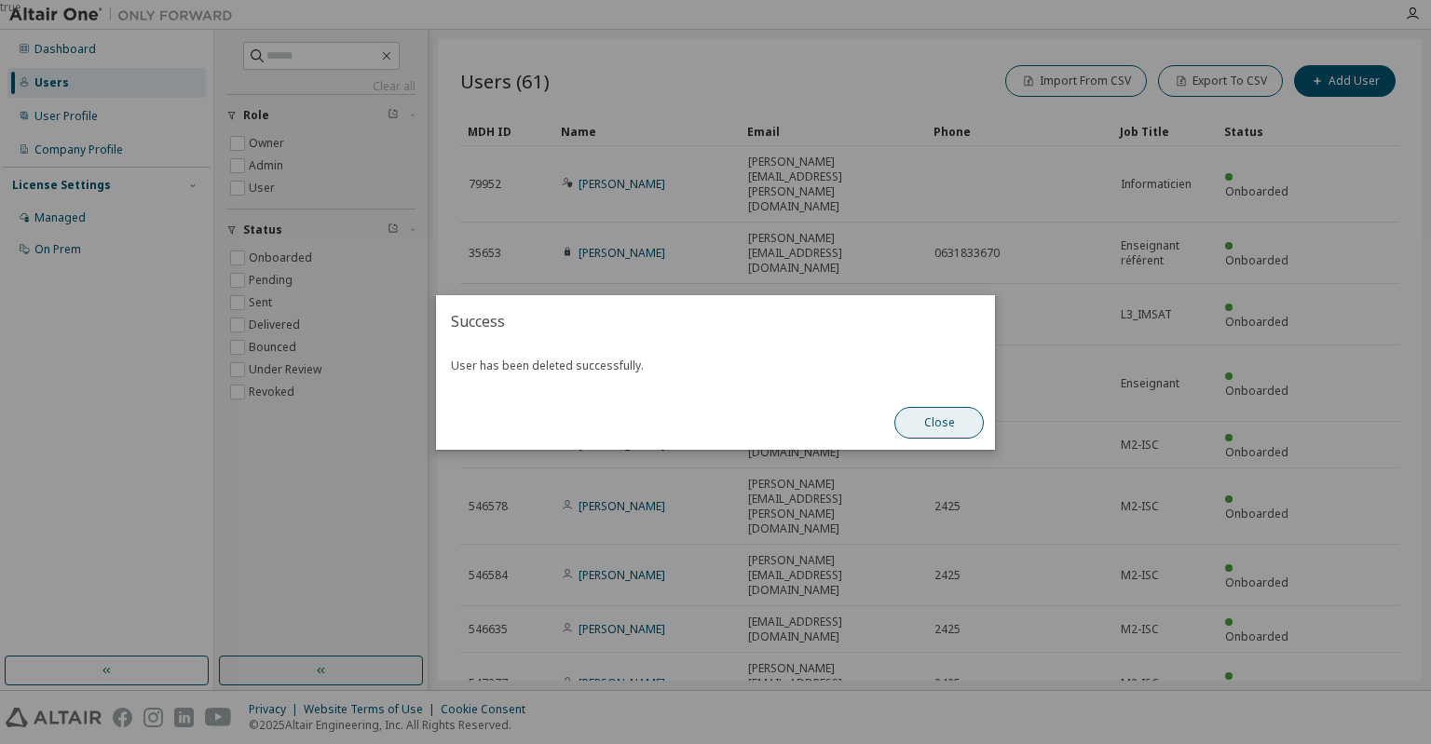
click at [956, 421] on button "Close" at bounding box center [938, 423] width 89 height 32
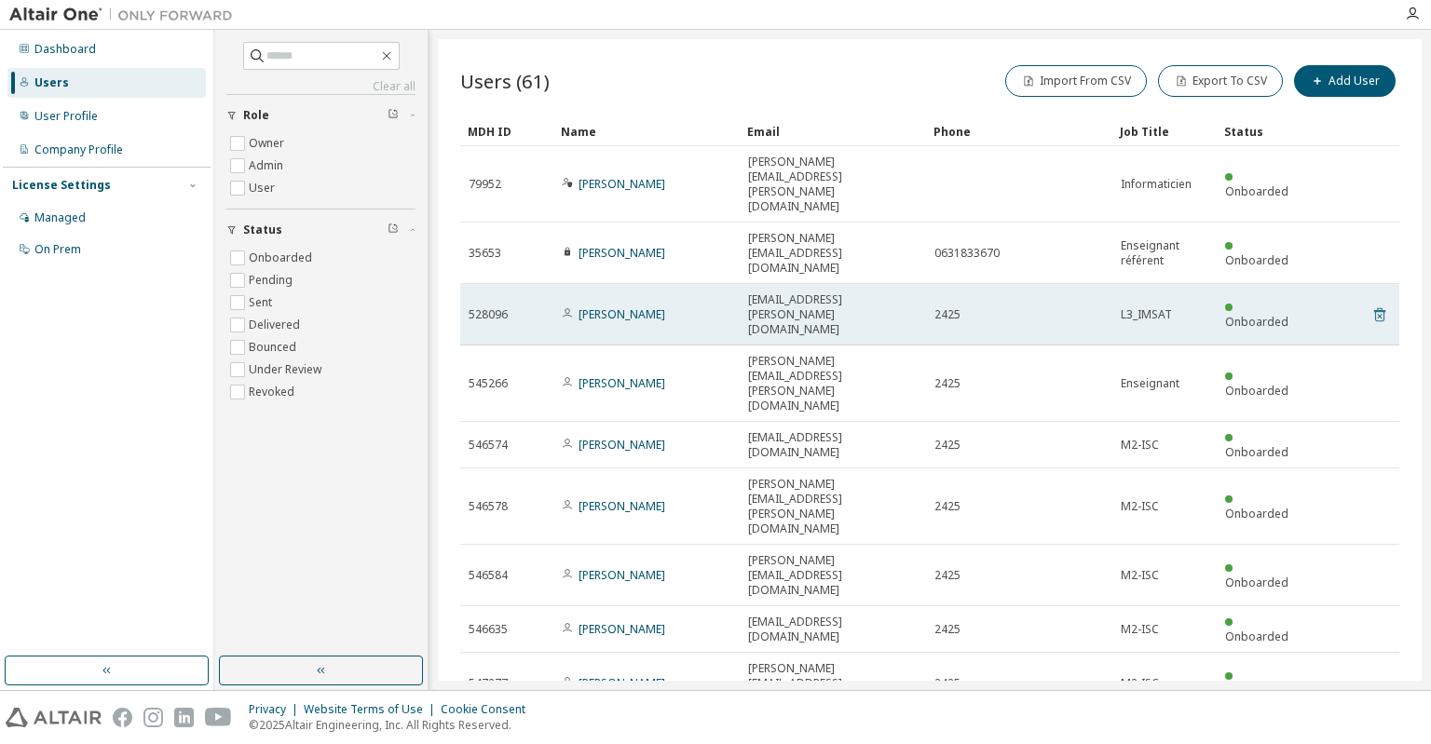
click at [1381, 314] on icon at bounding box center [1379, 316] width 5 height 5
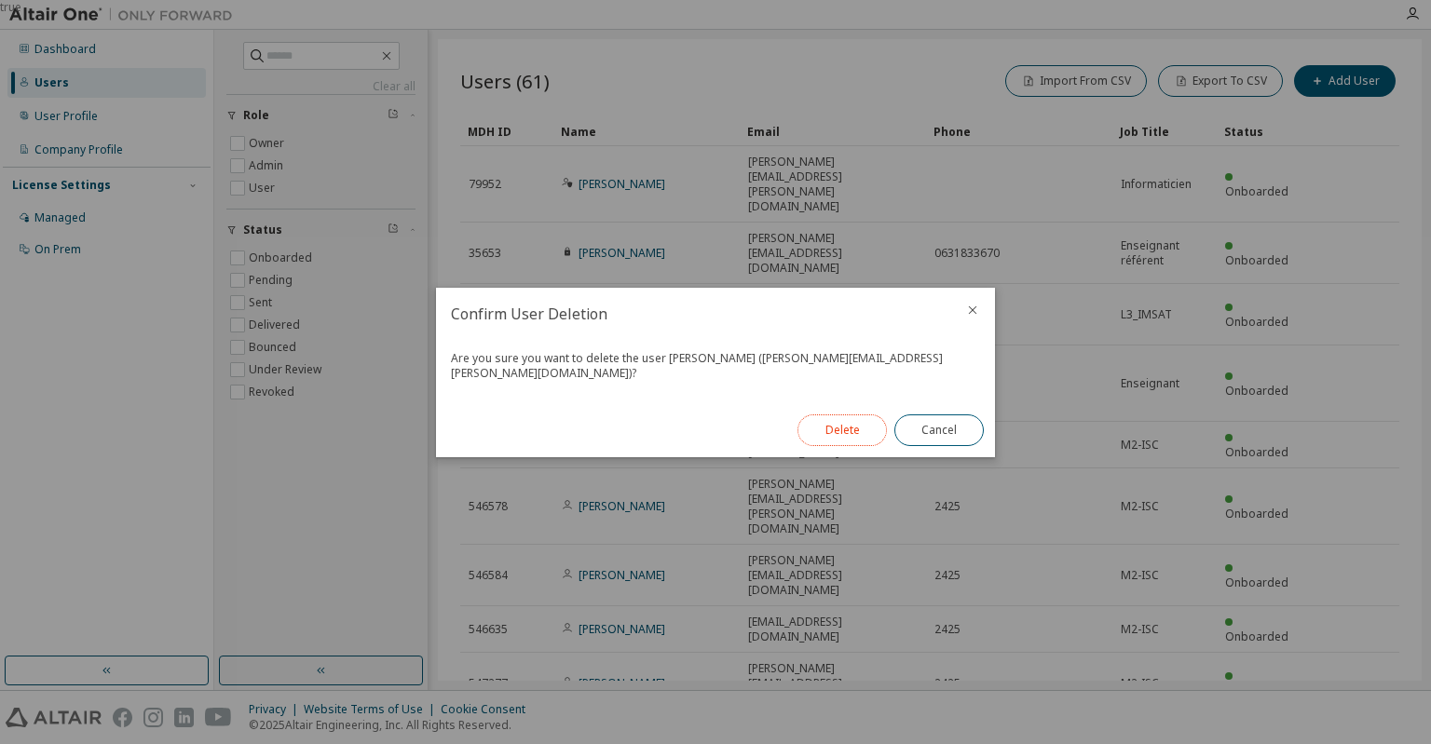
click at [824, 420] on button "Delete" at bounding box center [842, 431] width 89 height 32
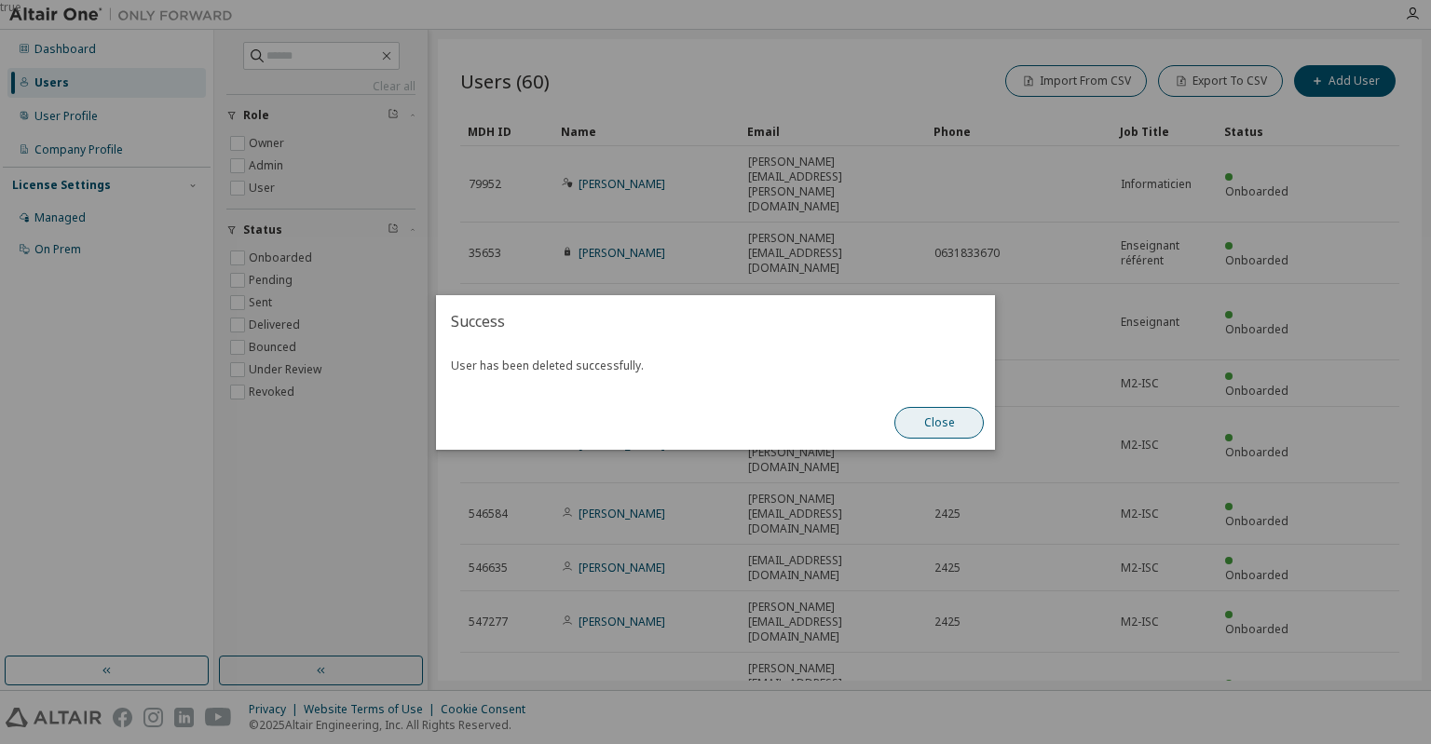
click at [961, 424] on button "Close" at bounding box center [938, 423] width 89 height 32
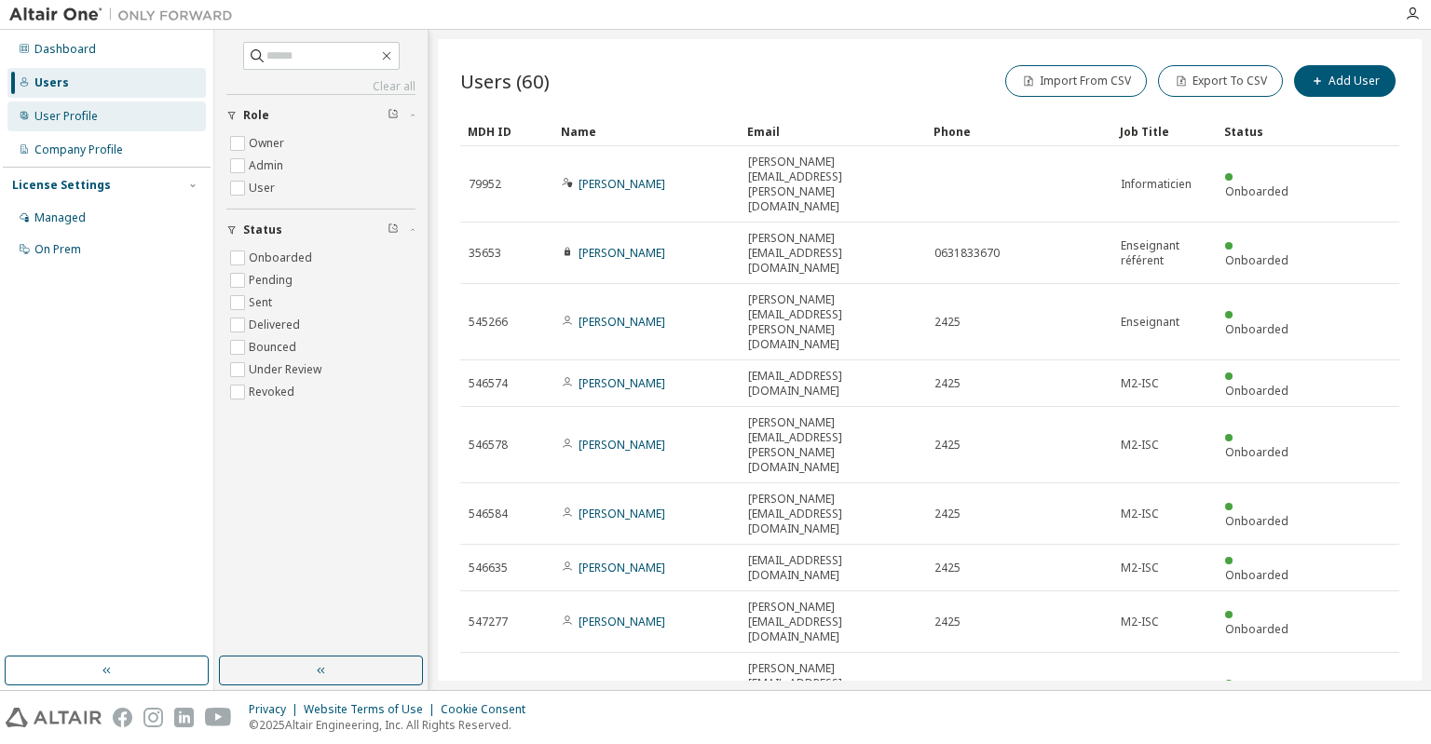
click at [60, 115] on div "User Profile" at bounding box center [65, 116] width 63 height 15
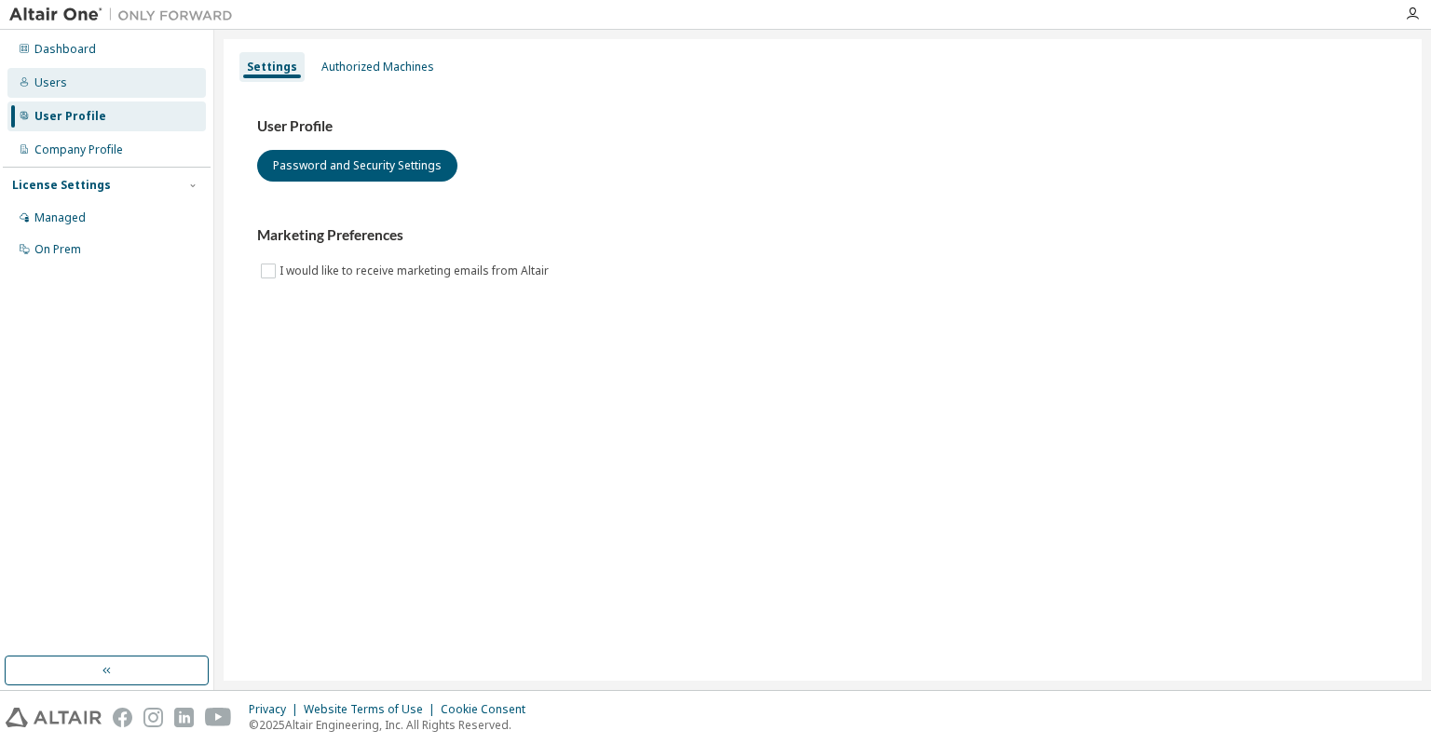
click at [63, 89] on div "Users" at bounding box center [50, 82] width 33 height 15
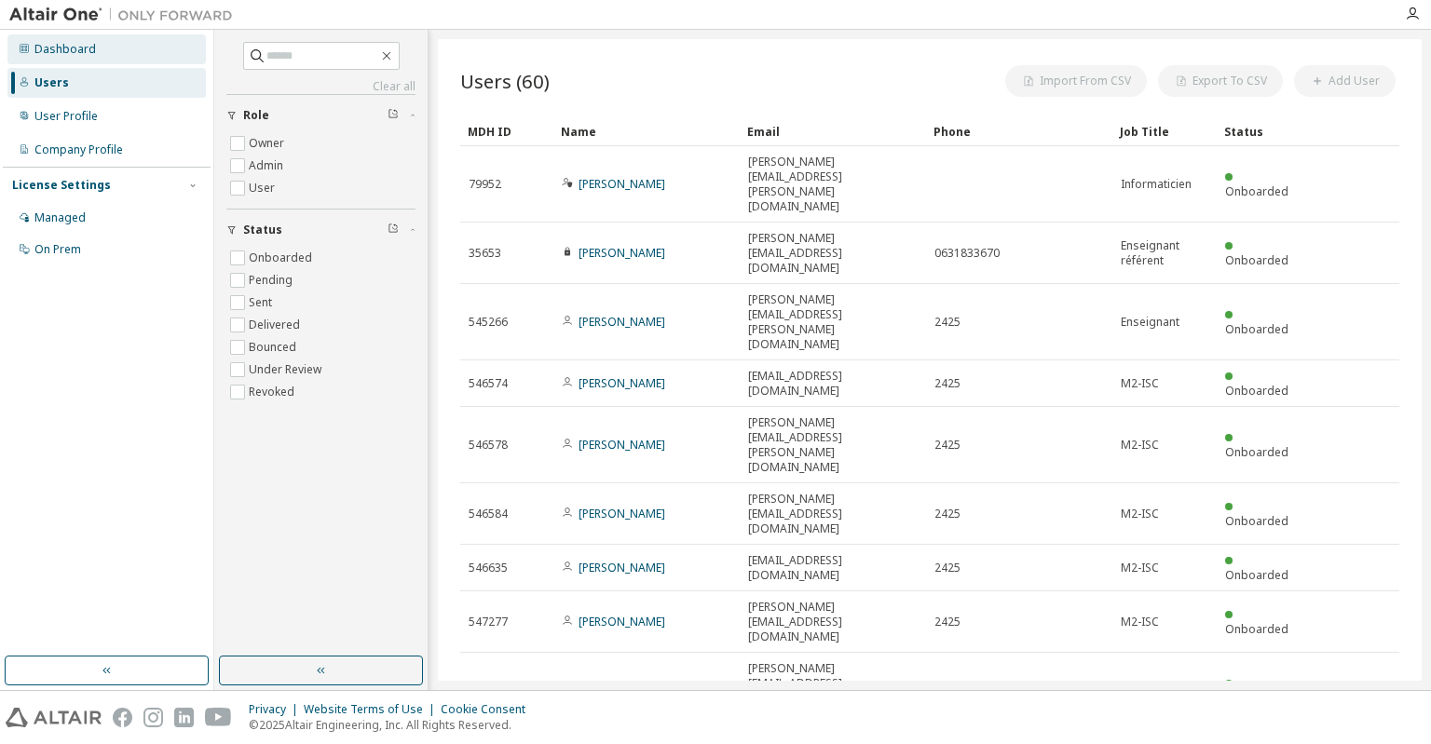
click at [77, 55] on div "Dashboard" at bounding box center [64, 49] width 61 height 15
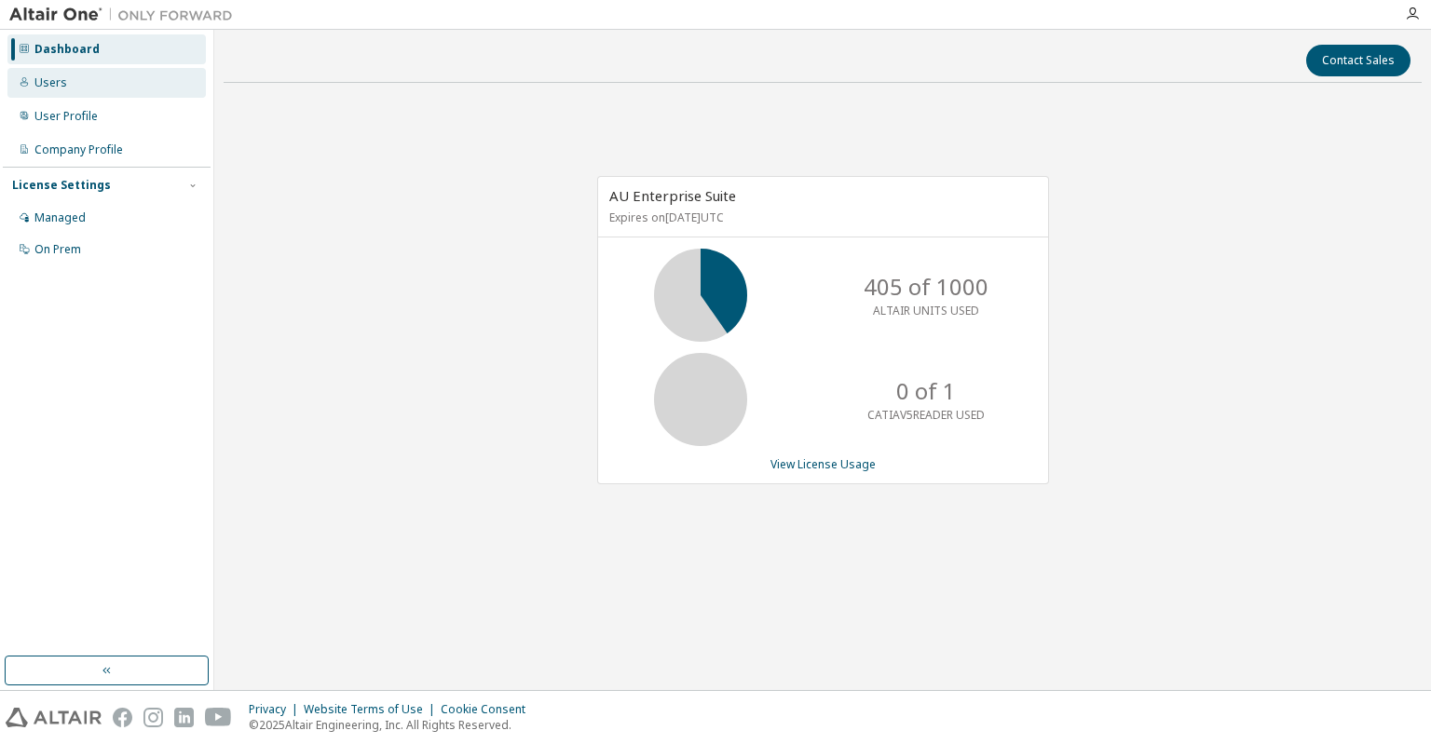
click at [71, 77] on div "Users" at bounding box center [106, 83] width 198 height 30
